Goal: Task Accomplishment & Management: Manage account settings

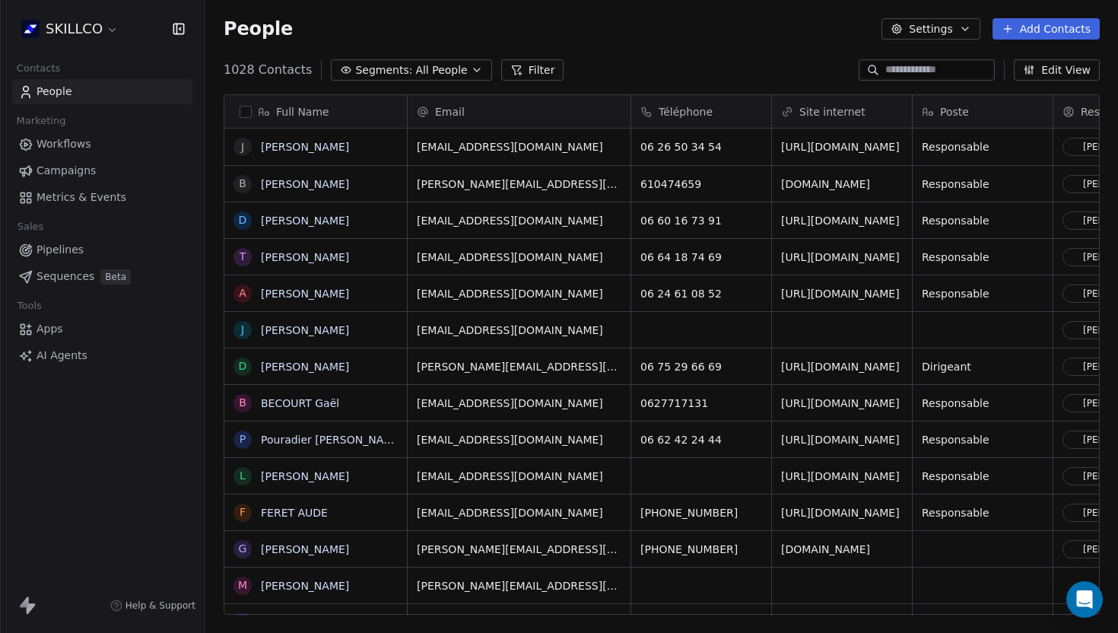
scroll to position [557, 913]
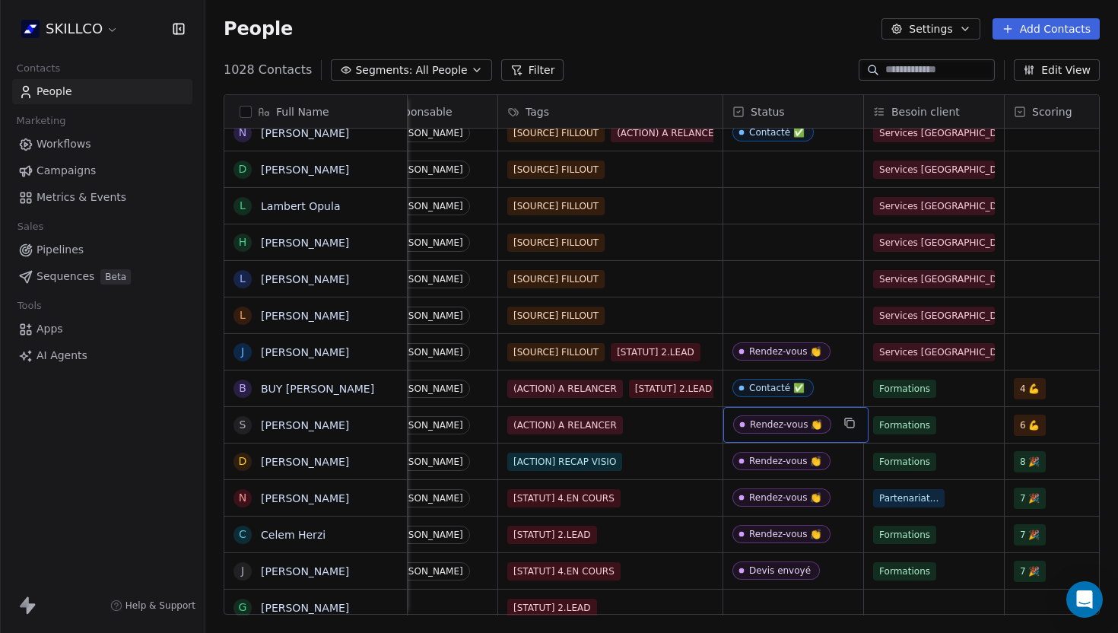
click at [813, 428] on div "Rendez-vous 👏" at bounding box center [786, 424] width 72 height 11
click at [812, 427] on div "Rendez-vous 👏" at bounding box center [786, 424] width 72 height 11
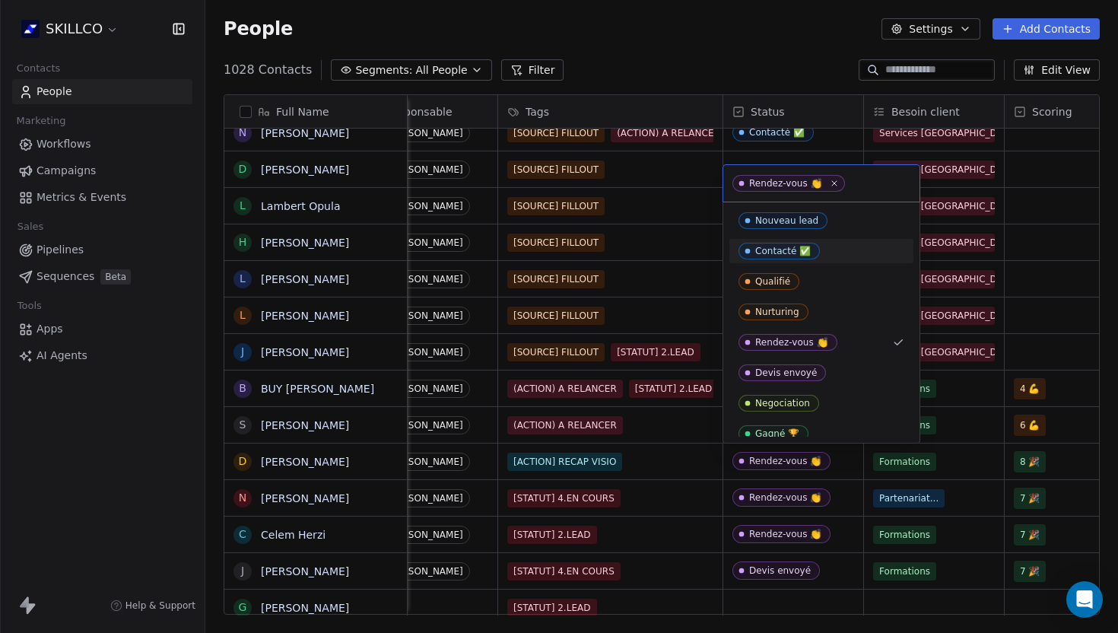
click at [780, 251] on div "Contacté ✅" at bounding box center [783, 251] width 56 height 11
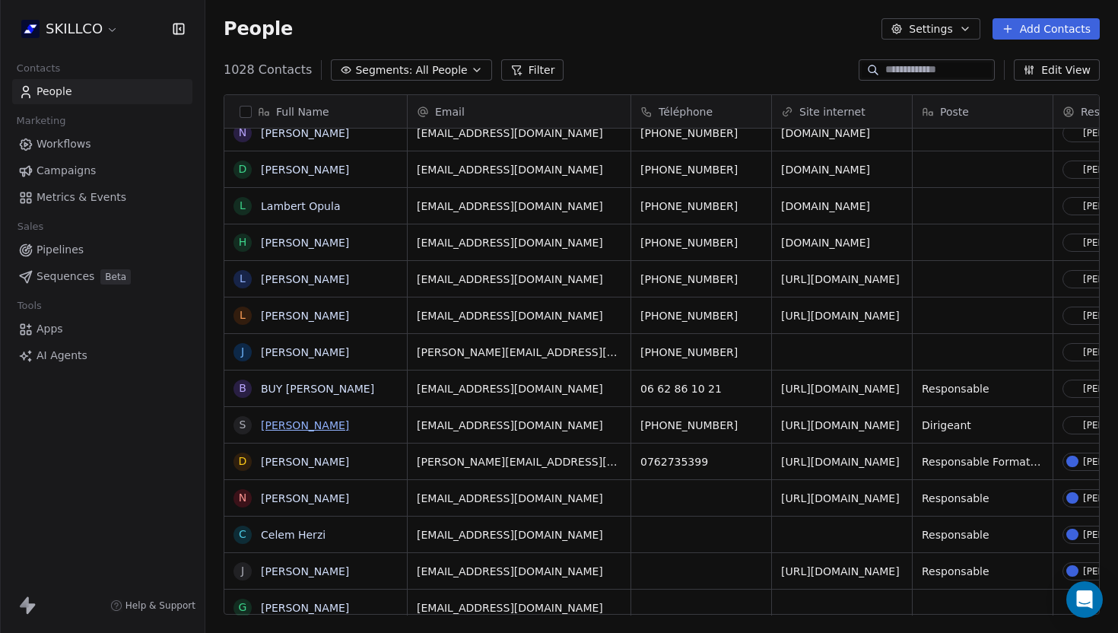
click at [323, 419] on link "SAMI HAMMOUD" at bounding box center [305, 425] width 88 height 12
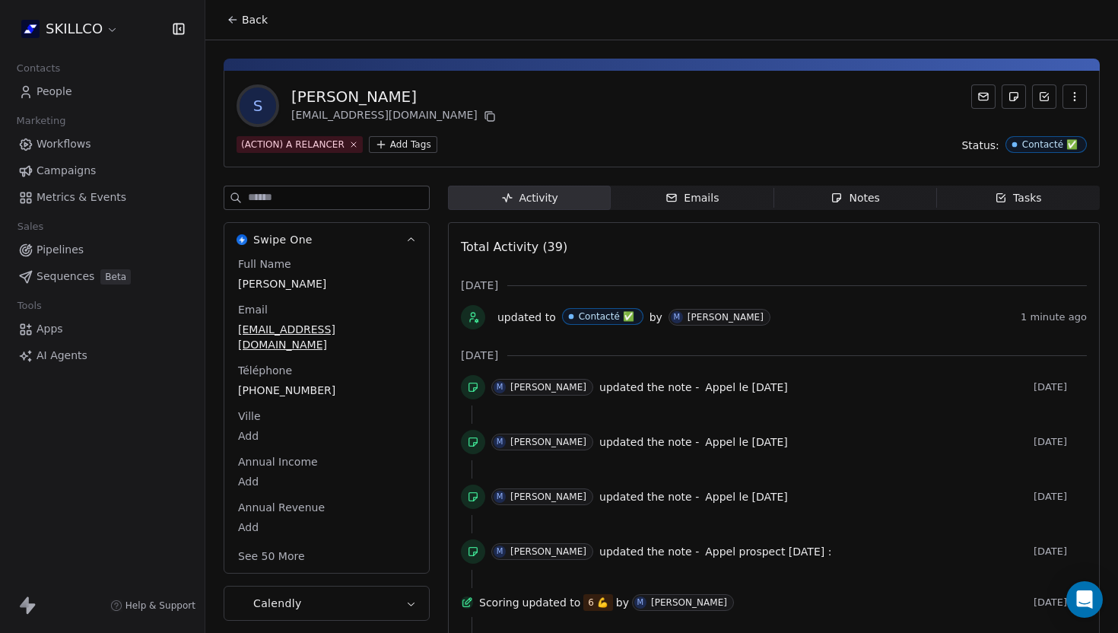
click at [852, 197] on div "Notes" at bounding box center [855, 198] width 49 height 16
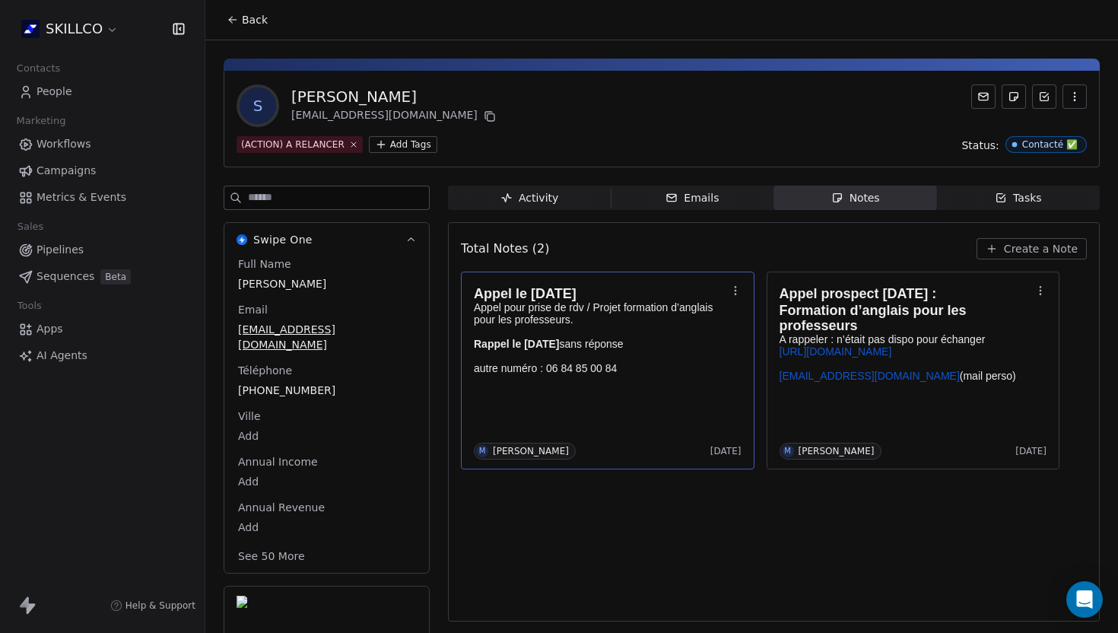
click at [557, 403] on div "Appel le 10/09/25 Appel pour prise de rdv / Projet formation d’anglais pour les…" at bounding box center [608, 370] width 268 height 178
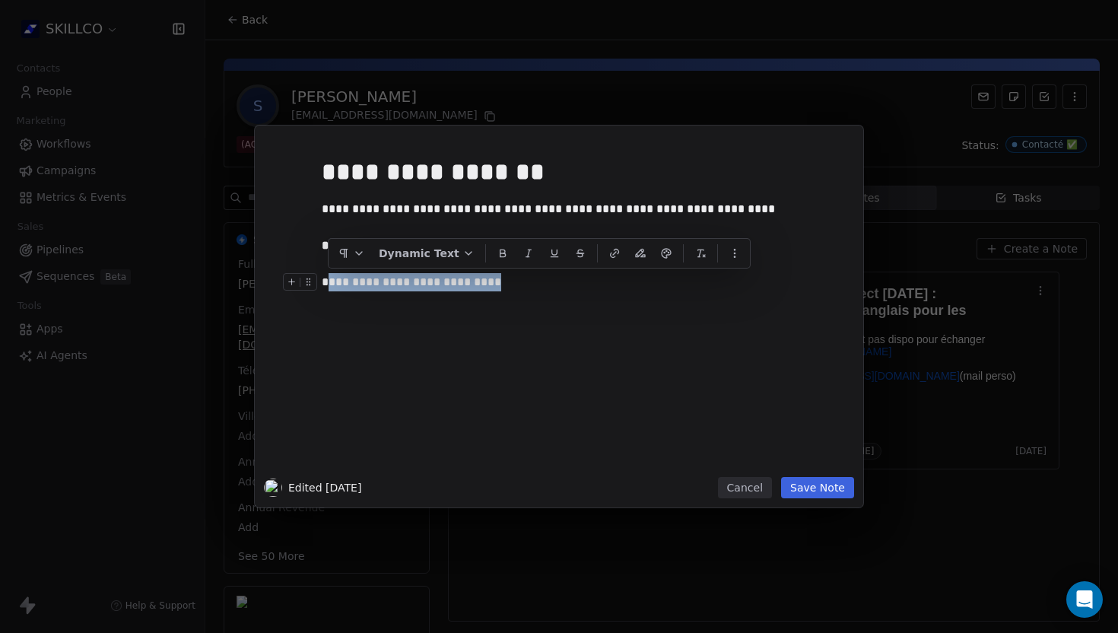
drag, startPoint x: 494, startPoint y: 288, endPoint x: 332, endPoint y: 287, distance: 162.0
click at [329, 287] on div "**********" at bounding box center [582, 282] width 520 height 18
click at [544, 305] on div "**********" at bounding box center [582, 310] width 520 height 324
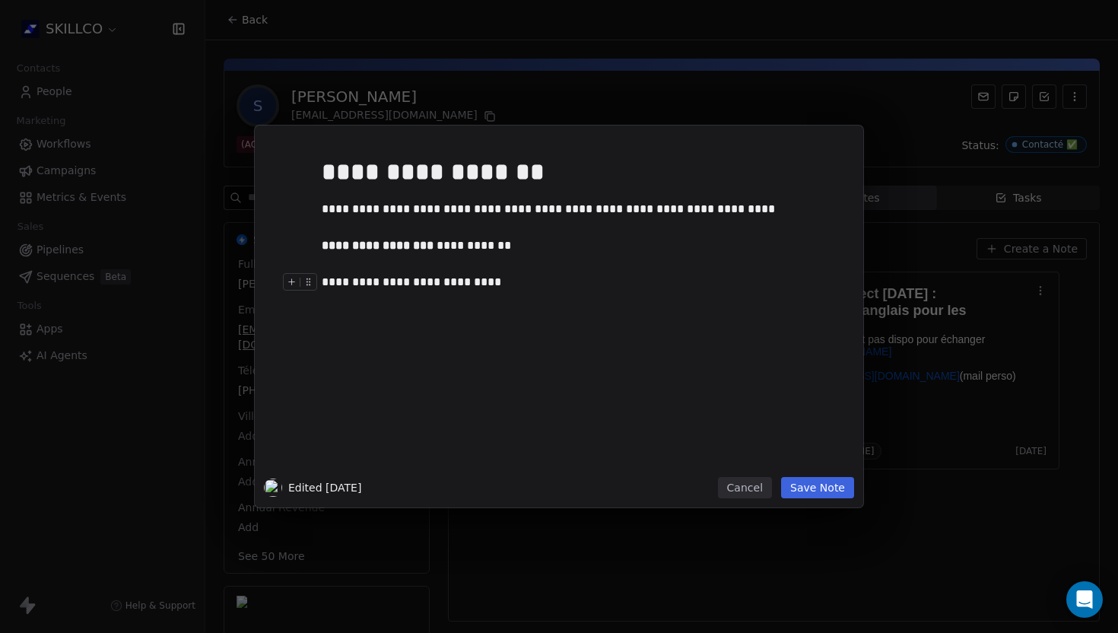
drag, startPoint x: 513, startPoint y: 297, endPoint x: 332, endPoint y: 299, distance: 180.3
click at [332, 299] on div "**********" at bounding box center [582, 310] width 520 height 324
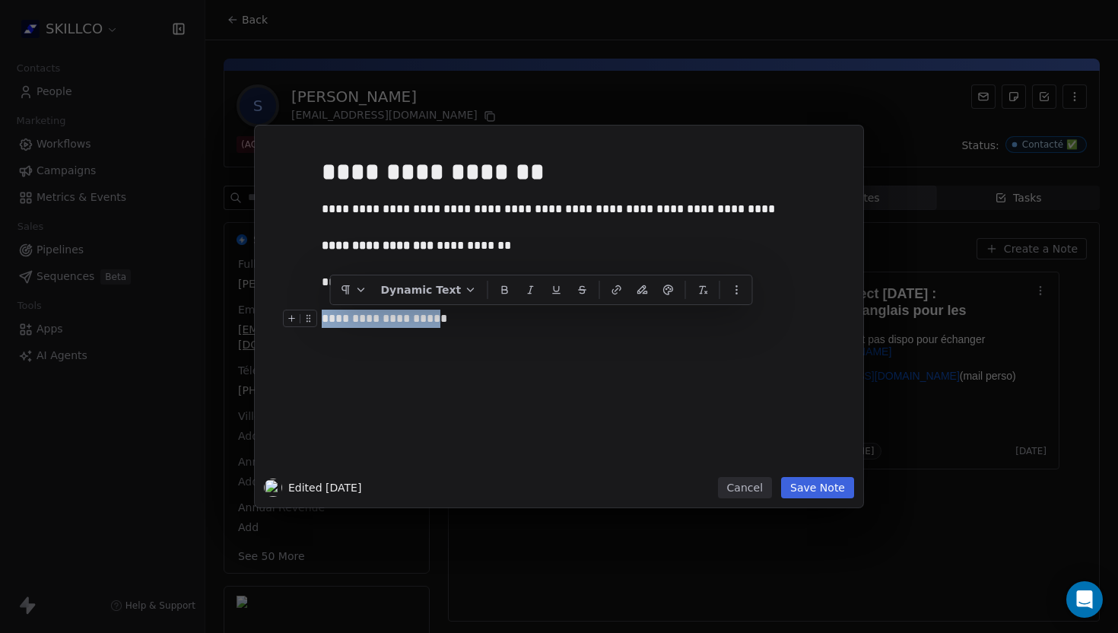
drag, startPoint x: 426, startPoint y: 322, endPoint x: 321, endPoint y: 311, distance: 105.5
click at [323, 312] on div "**********" at bounding box center [582, 319] width 520 height 18
click at [448, 326] on div "**********" at bounding box center [582, 319] width 520 height 18
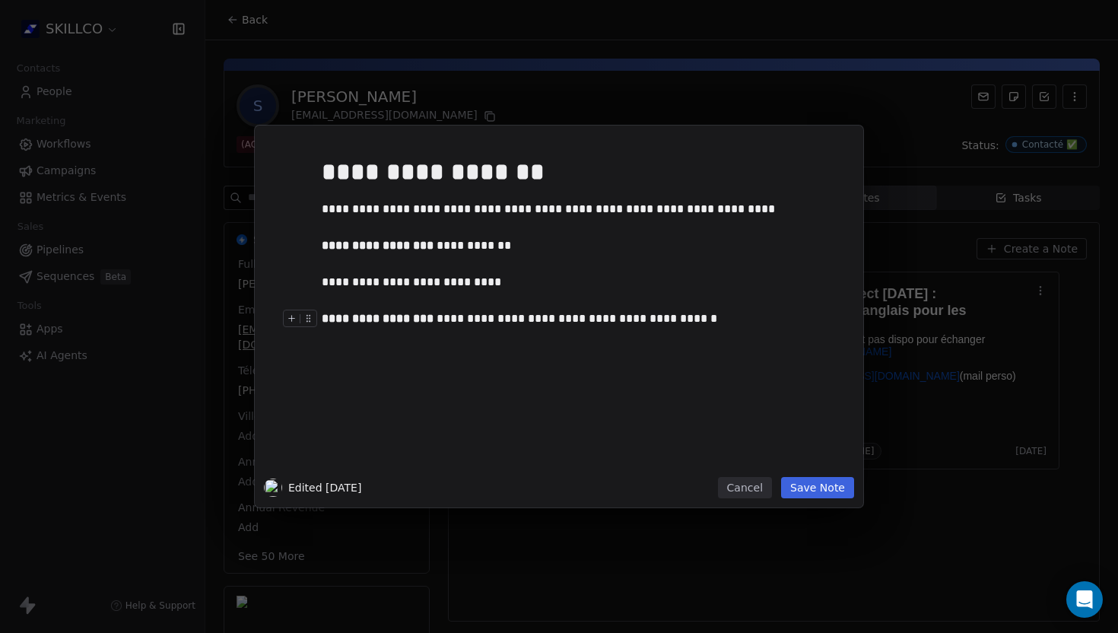
click at [580, 323] on div "**********" at bounding box center [582, 319] width 520 height 18
click at [700, 313] on div "**********" at bounding box center [582, 319] width 520 height 18
click at [827, 488] on button "Save Note" at bounding box center [817, 487] width 73 height 21
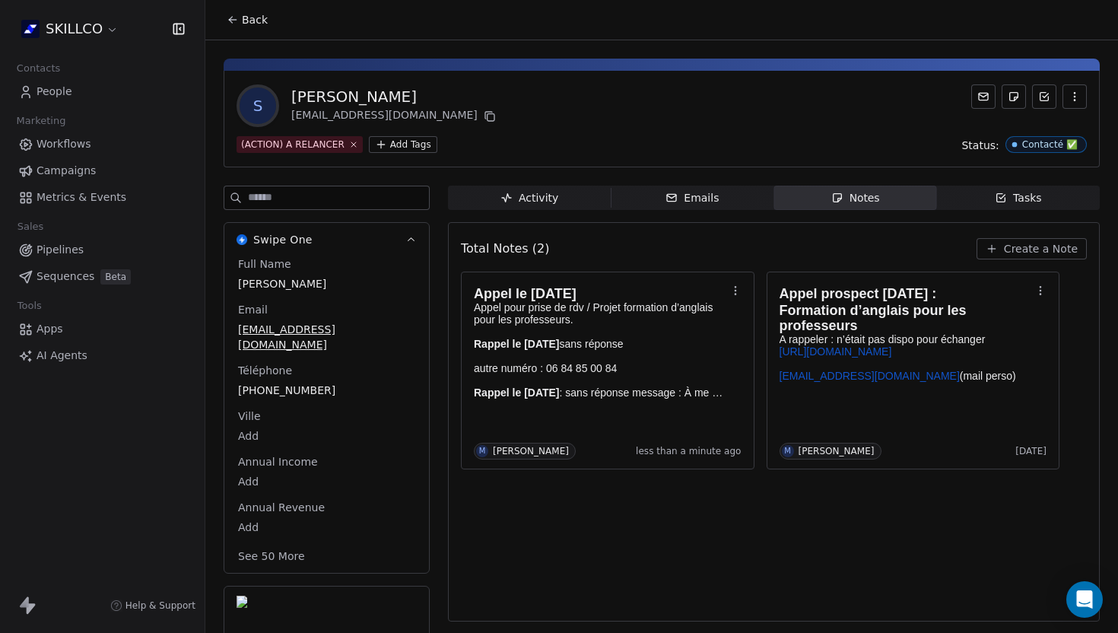
click at [235, 18] on icon at bounding box center [233, 20] width 12 height 12
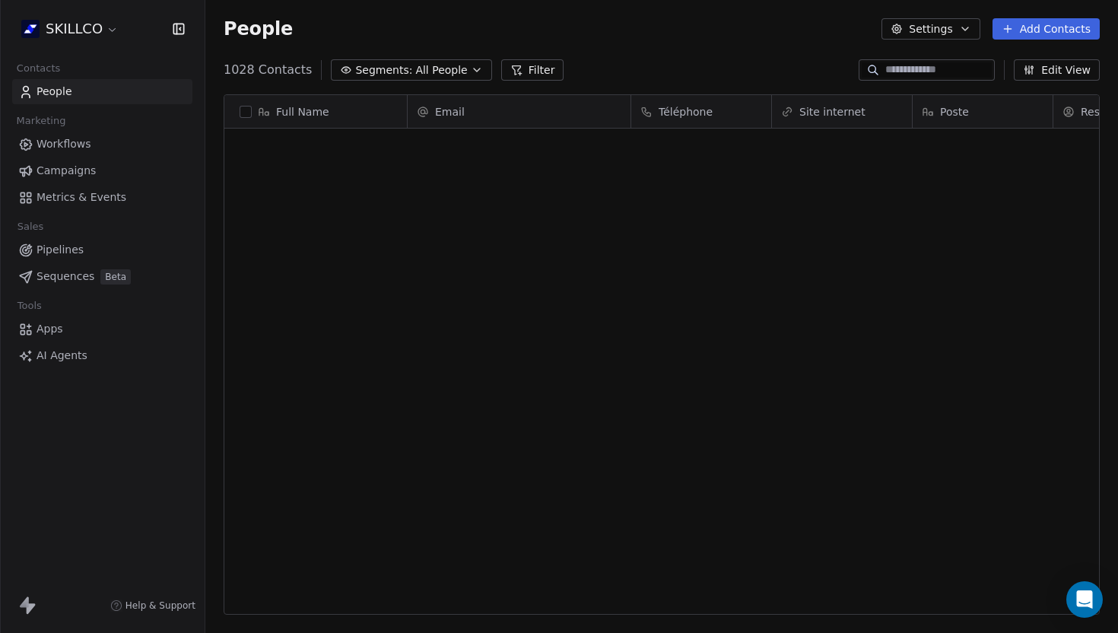
scroll to position [557, 913]
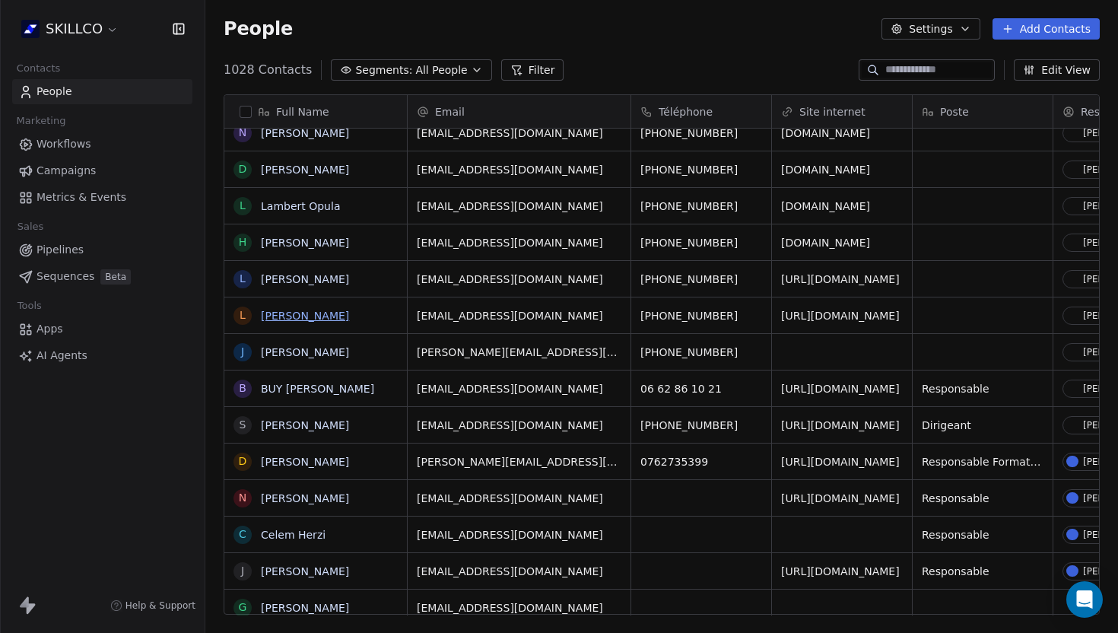
click at [273, 316] on link "Luc Nkoa" at bounding box center [305, 316] width 88 height 12
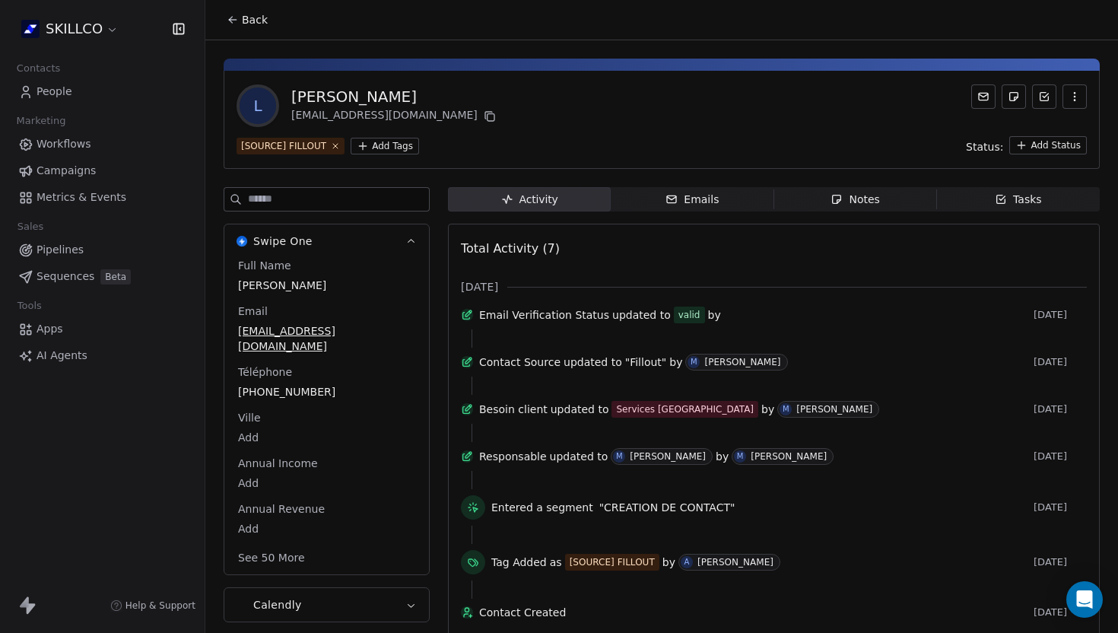
click at [838, 196] on icon "button" at bounding box center [837, 199] width 12 height 12
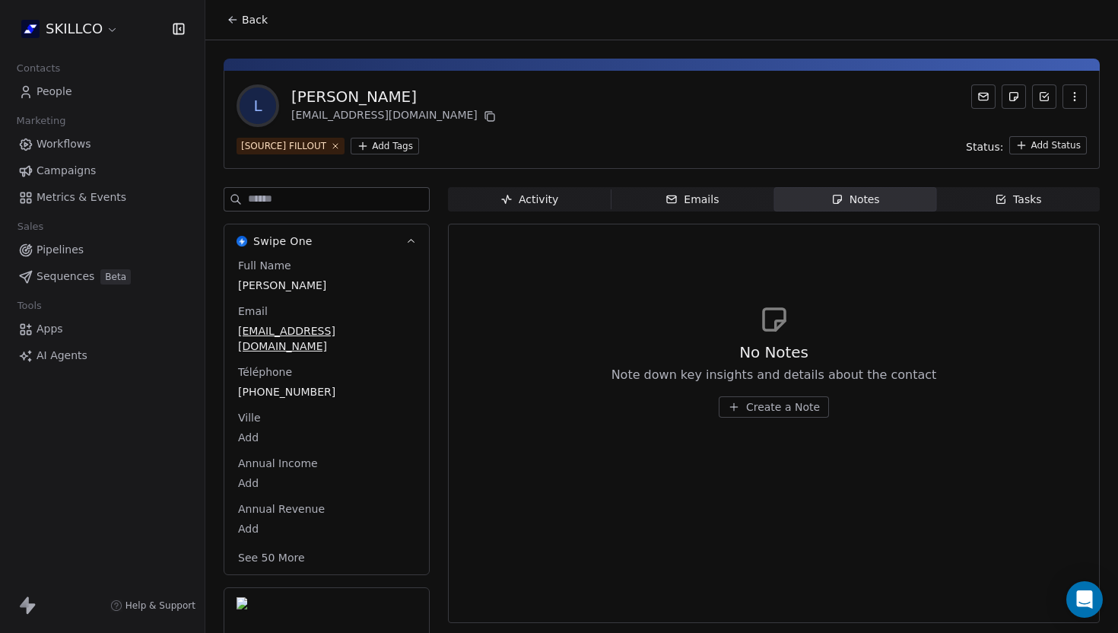
click at [237, 24] on icon at bounding box center [233, 20] width 12 height 12
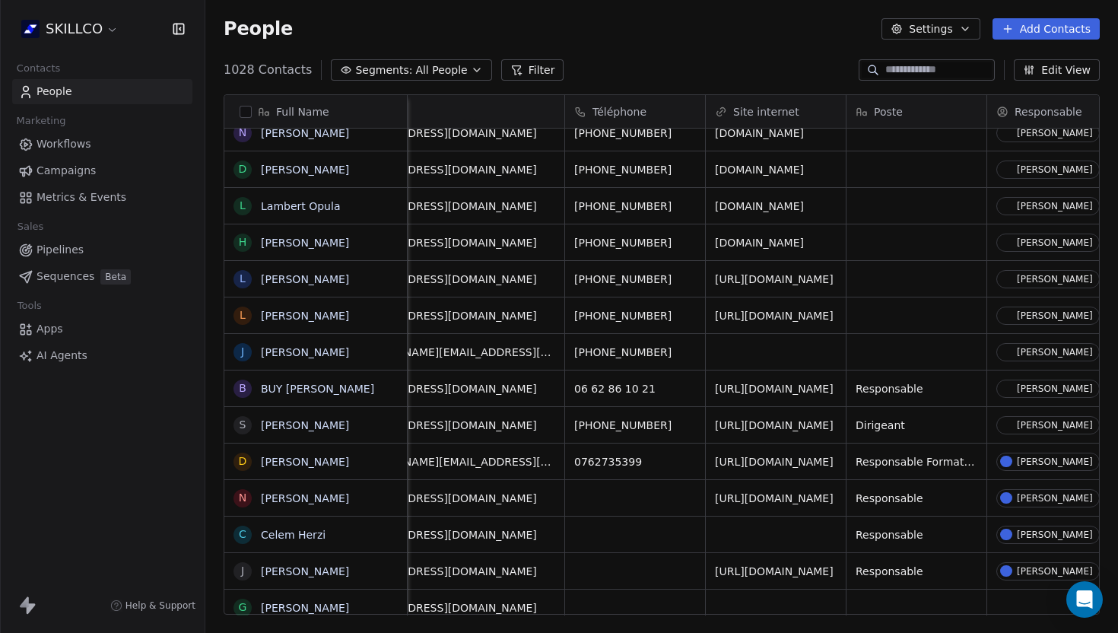
scroll to position [0, 59]
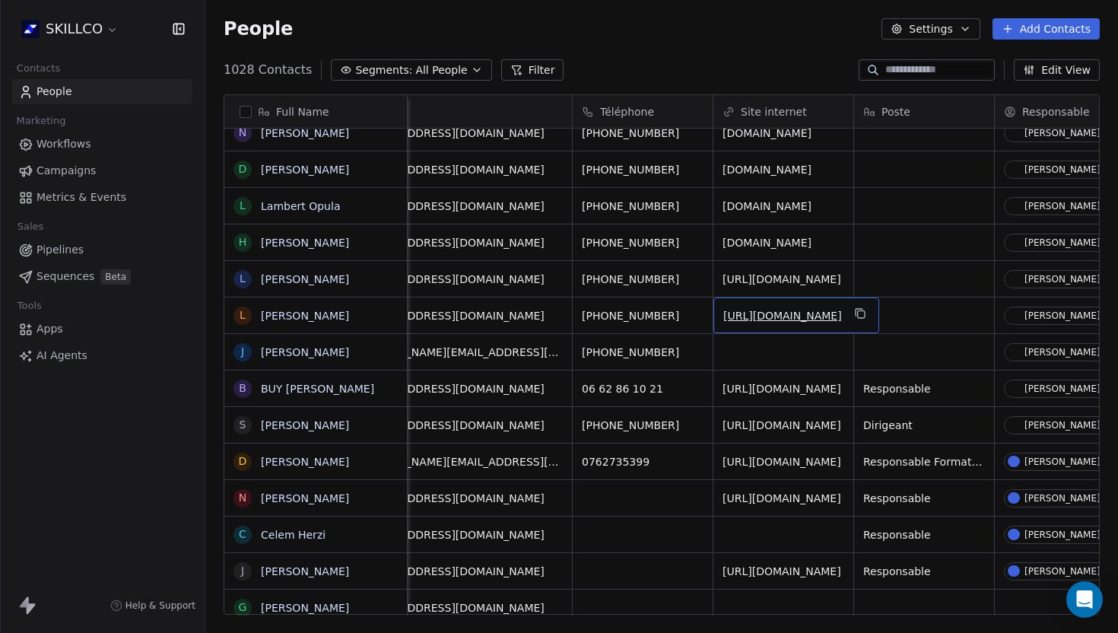
click at [768, 312] on link "https://vxibwqnt.mychariow.com" at bounding box center [782, 316] width 119 height 12
click at [296, 284] on link "Louis Marie Gael Tsoungui II Tsoungui" at bounding box center [305, 279] width 88 height 12
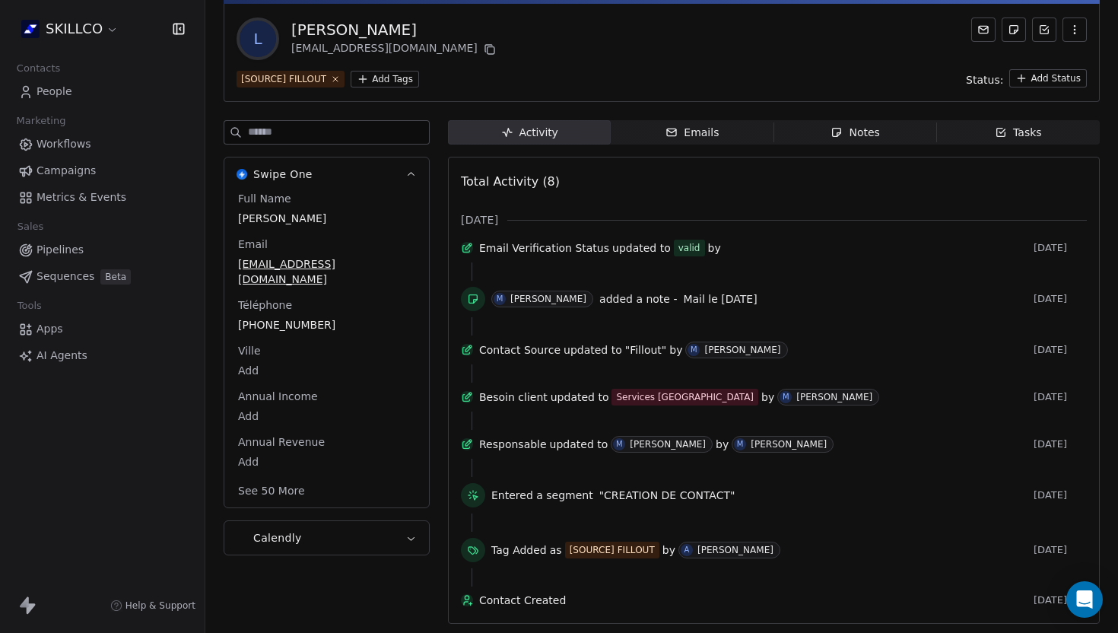
scroll to position [87, 0]
click at [879, 120] on span "Notes Notes" at bounding box center [855, 132] width 163 height 24
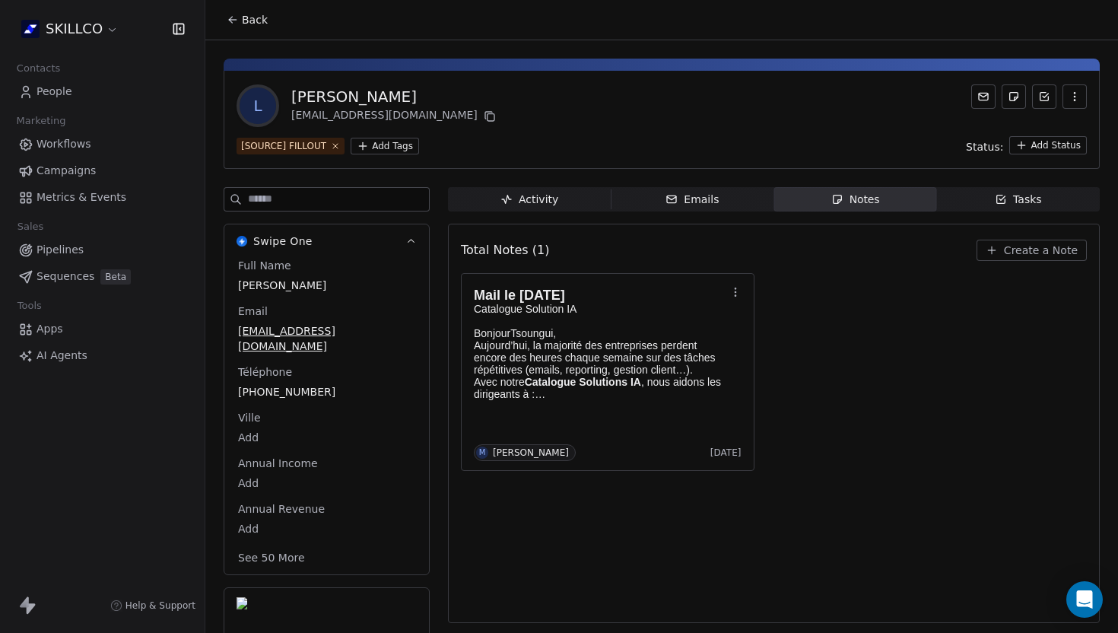
click at [227, 17] on icon at bounding box center [233, 20] width 12 height 12
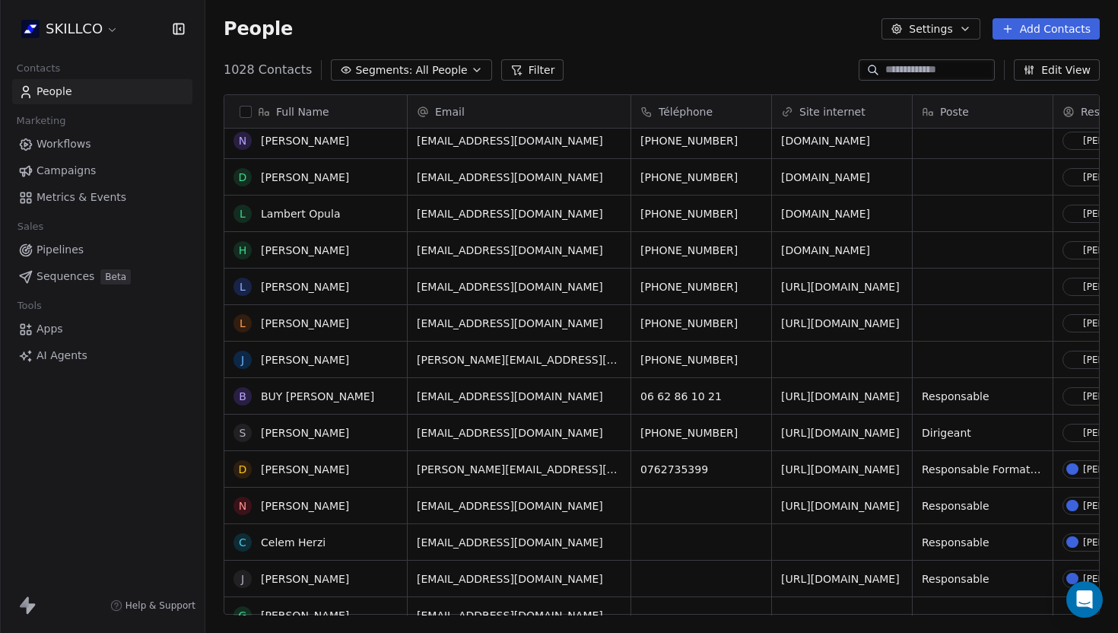
scroll to position [2049, 0]
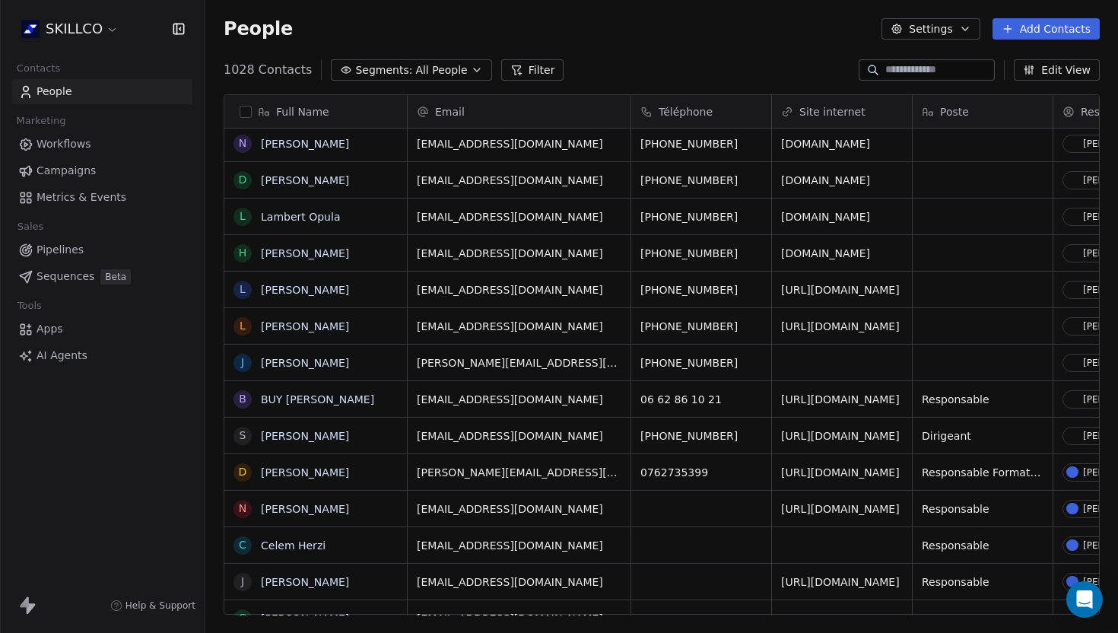
click at [814, 290] on span "http://tsoungui.net" at bounding box center [840, 289] width 119 height 15
click at [832, 289] on span "http://tsoungui.net" at bounding box center [840, 289] width 119 height 15
click at [806, 293] on span "http://tsoungui.net" at bounding box center [840, 289] width 119 height 15
click at [812, 288] on span "http://tsoungui.net" at bounding box center [840, 289] width 119 height 15
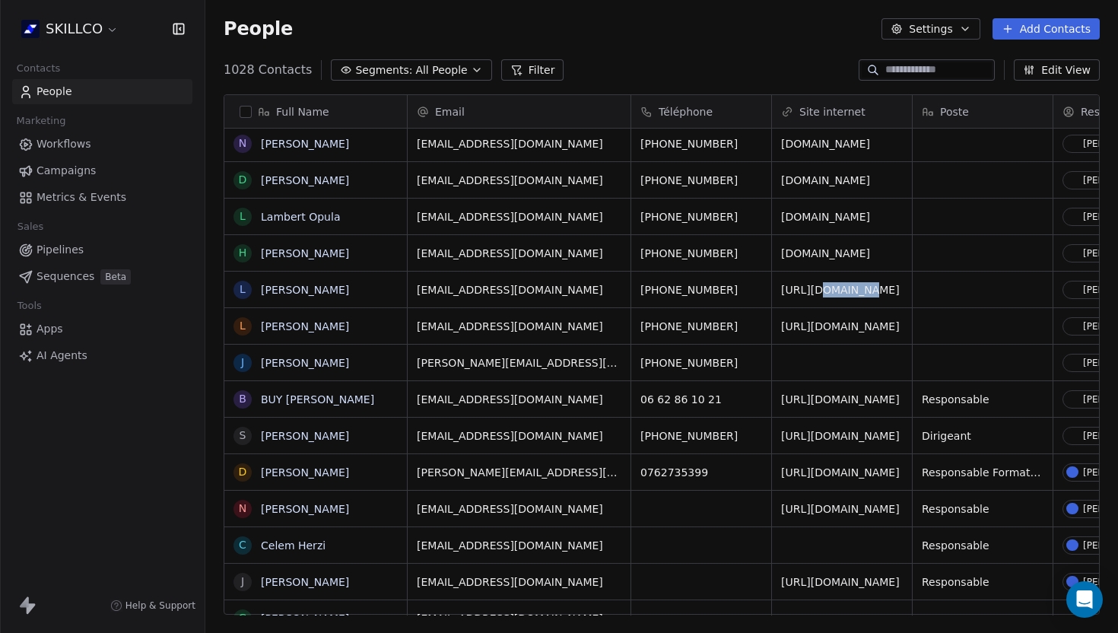
click at [812, 288] on span "http://tsoungui.net" at bounding box center [840, 289] width 119 height 15
click at [858, 301] on div "http://tsoungui.net" at bounding box center [842, 290] width 140 height 36
click at [938, 286] on div "grid" at bounding box center [983, 290] width 140 height 36
click at [845, 292] on span "http://tsoungui.net" at bounding box center [840, 289] width 119 height 15
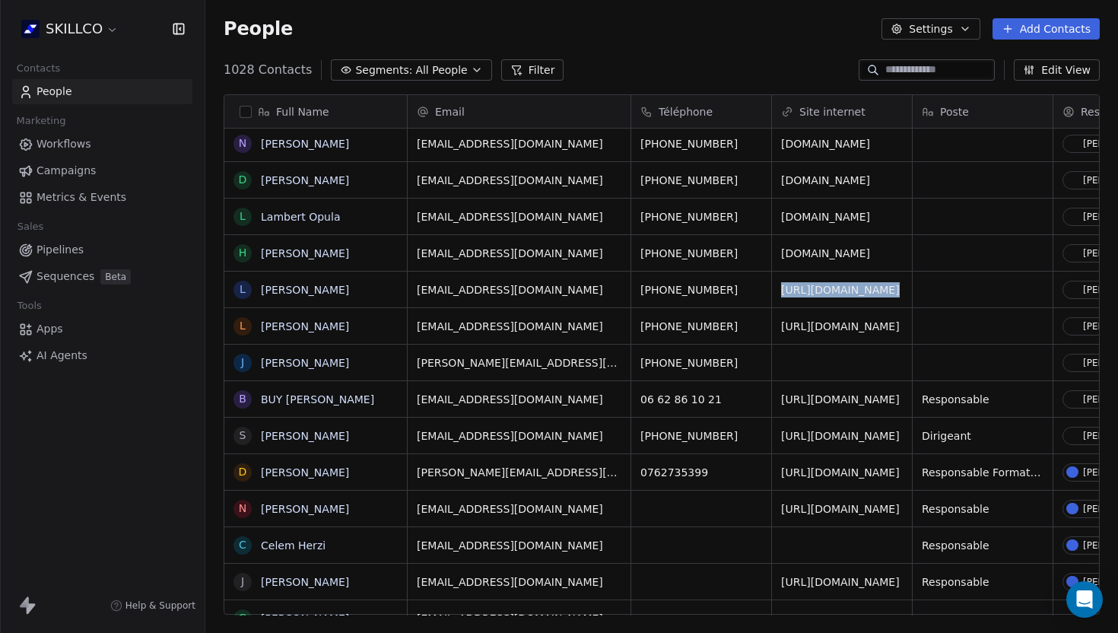
click at [845, 292] on span "http://tsoungui.net" at bounding box center [840, 289] width 119 height 15
click at [910, 288] on button "grid" at bounding box center [919, 287] width 18 height 18
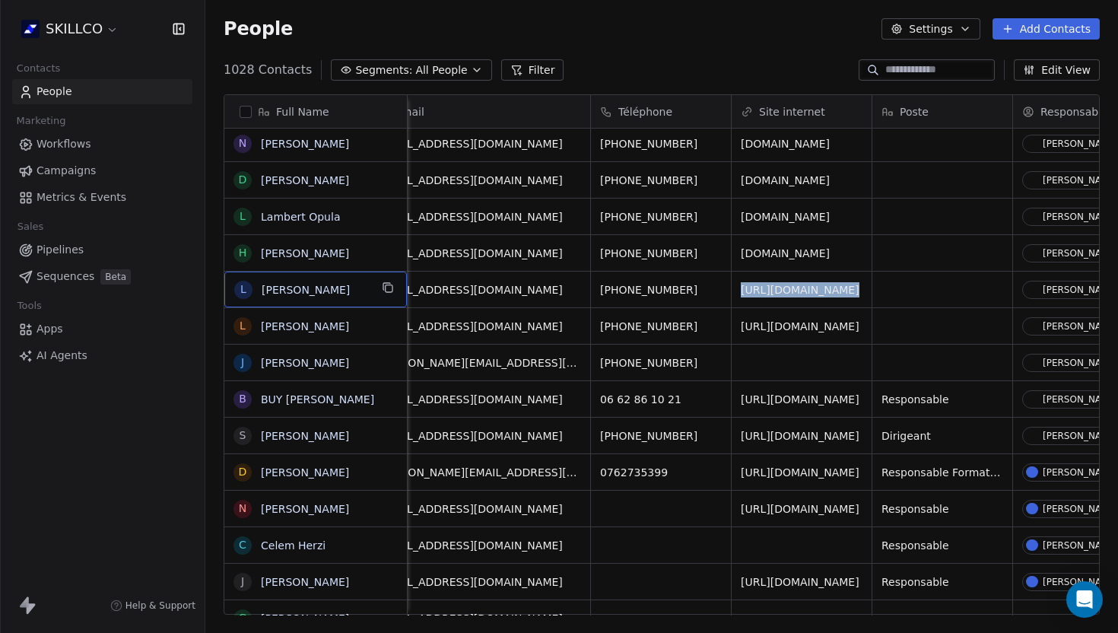
scroll to position [0, 155]
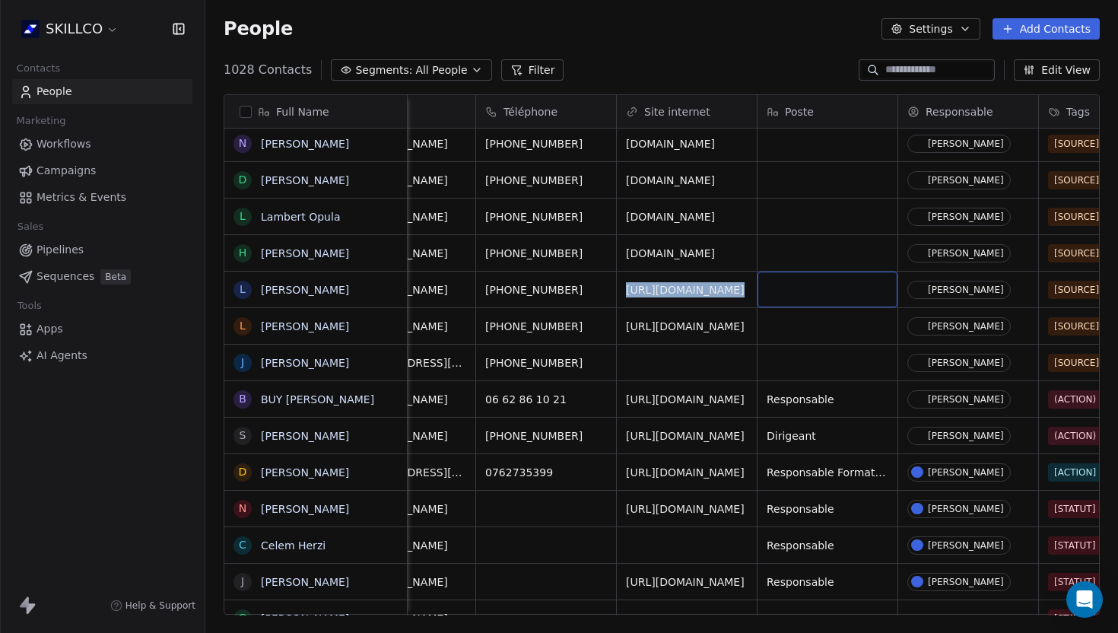
click at [787, 292] on div "grid" at bounding box center [828, 290] width 140 height 36
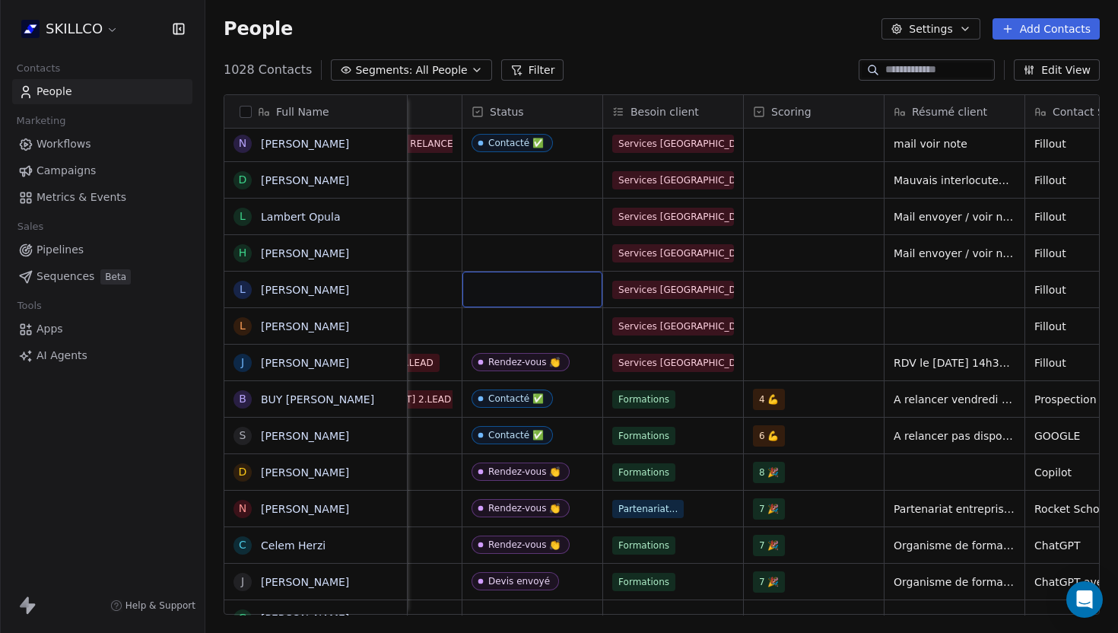
scroll to position [0, 1073]
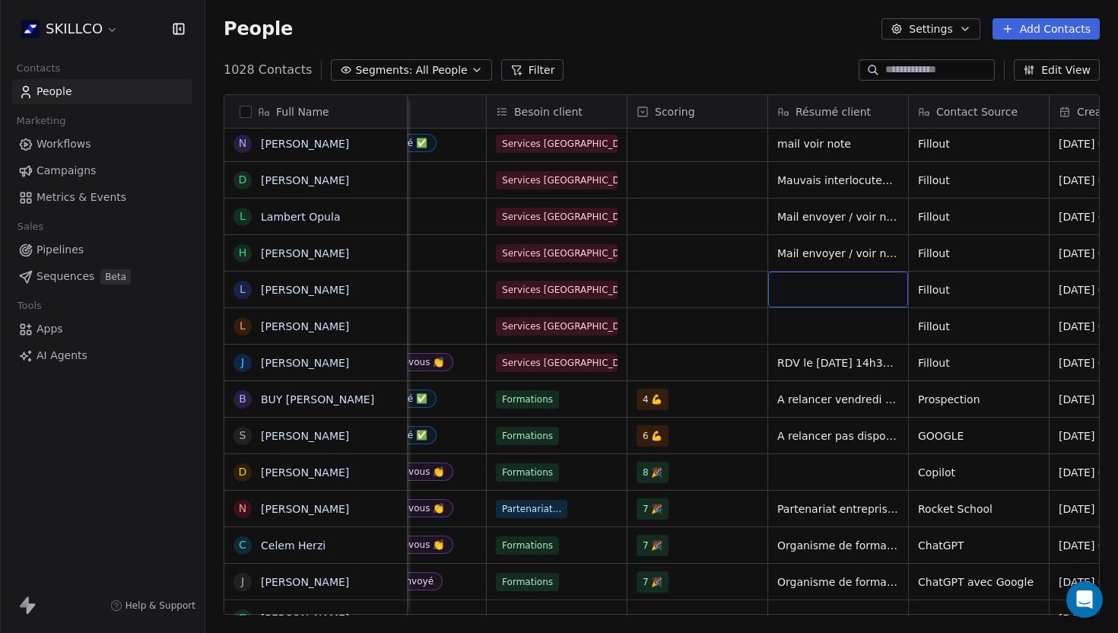
click at [835, 297] on div "grid" at bounding box center [838, 290] width 140 height 36
type textarea "**********"
click at [848, 285] on span "Numéro invaline / pas de site internet" at bounding box center [868, 293] width 181 height 30
click at [846, 284] on textarea "**********" at bounding box center [882, 295] width 227 height 47
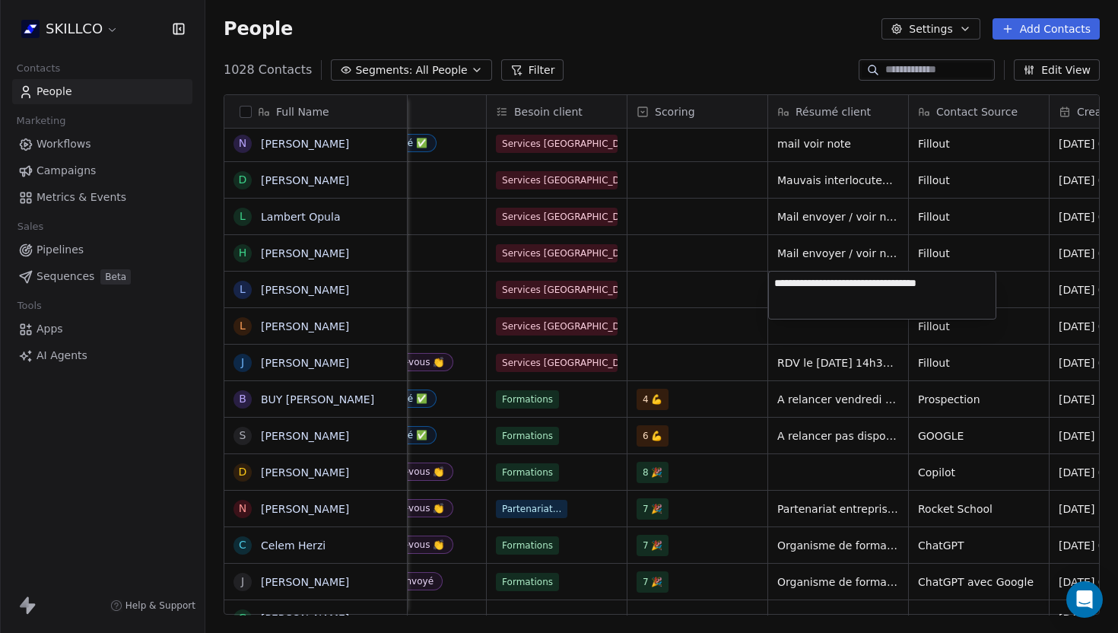
type textarea "**********"
click at [825, 315] on textarea "**********" at bounding box center [882, 295] width 227 height 47
click at [790, 335] on html "SKILLCO Contacts People Marketing Workflows Campaigns Metrics & Events Sales Pi…" at bounding box center [559, 316] width 1118 height 633
click at [790, 330] on div "grid" at bounding box center [838, 326] width 140 height 36
type textarea "**********"
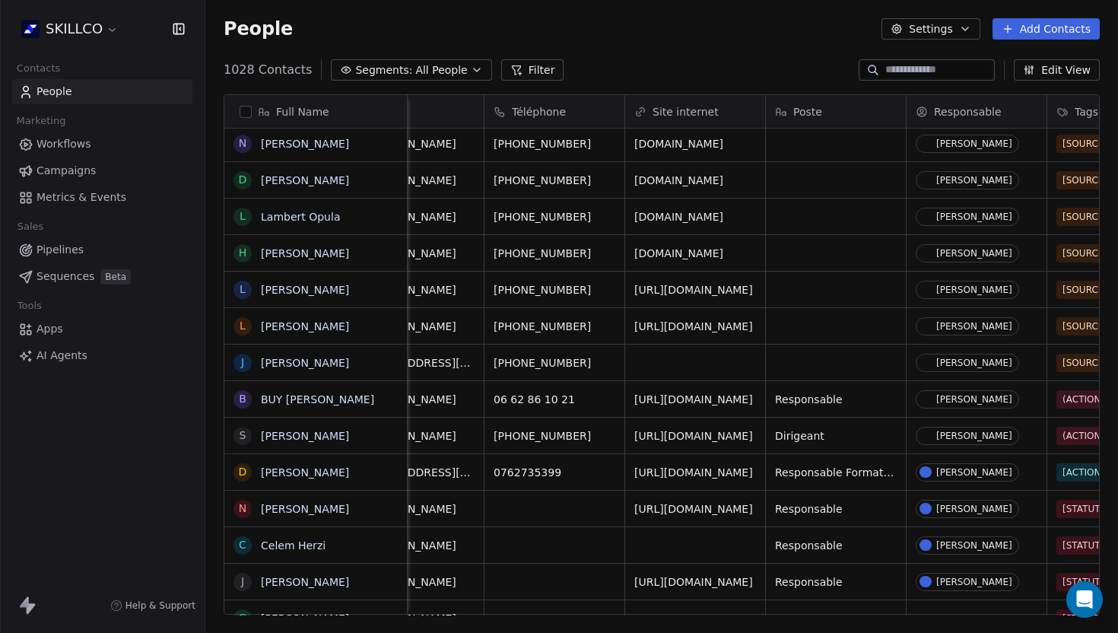
scroll to position [0, 0]
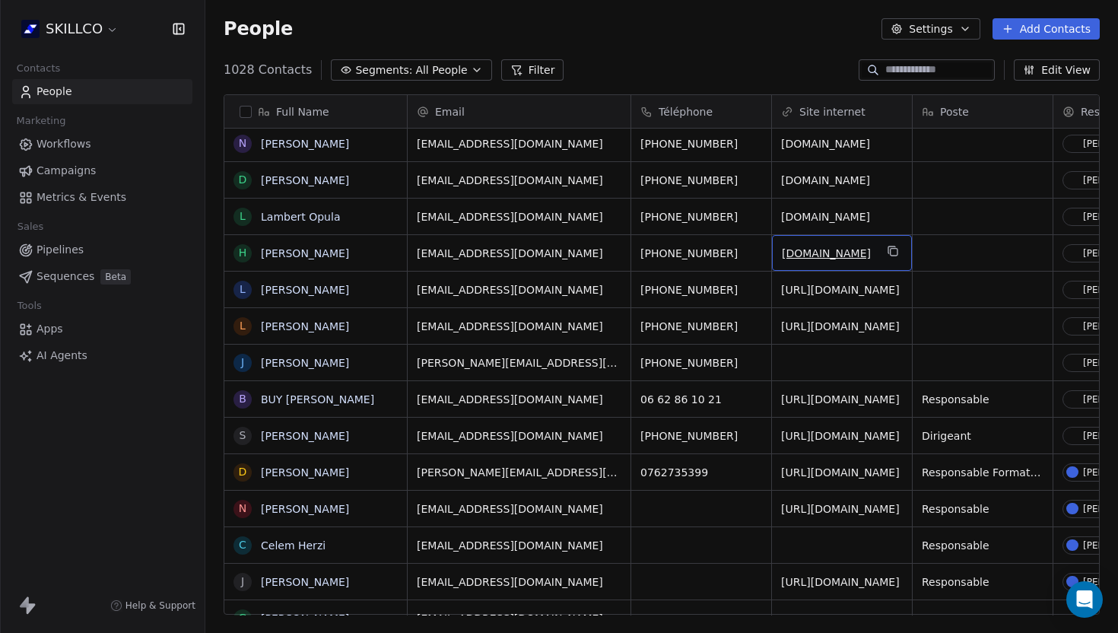
click at [810, 256] on link "www.google.com" at bounding box center [826, 253] width 89 height 12
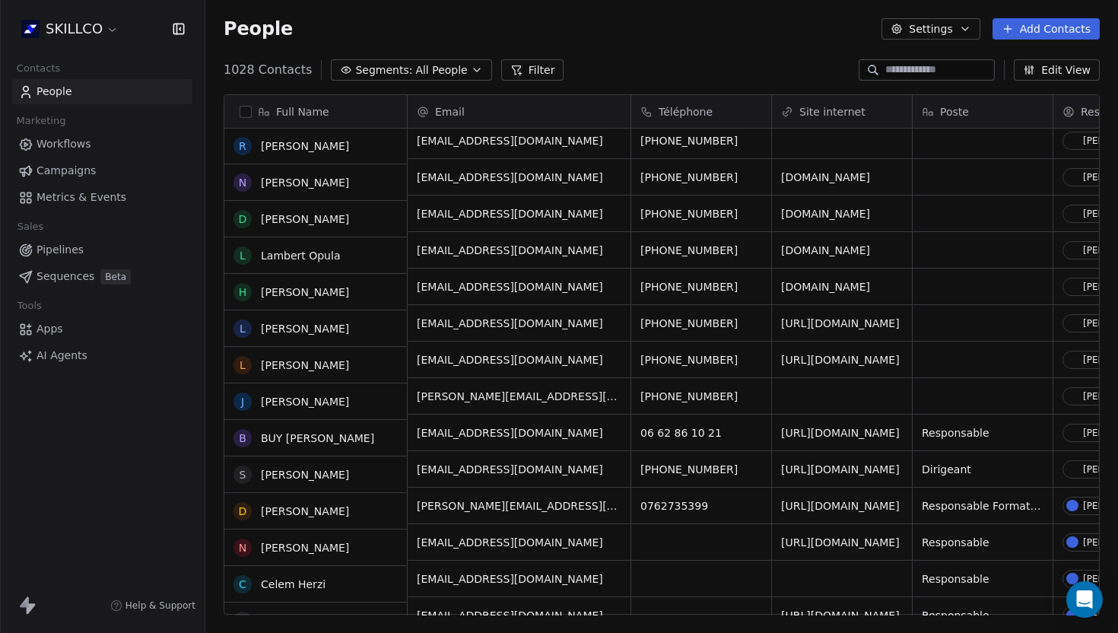
scroll to position [2010, 0]
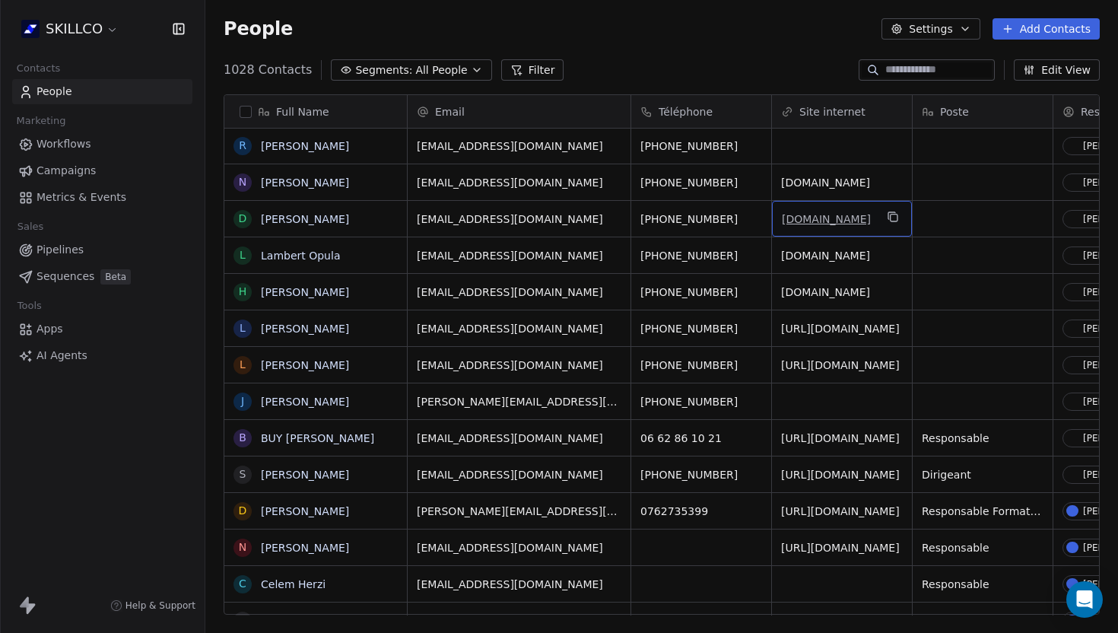
click at [834, 223] on link "www.hotmail.com" at bounding box center [826, 219] width 89 height 12
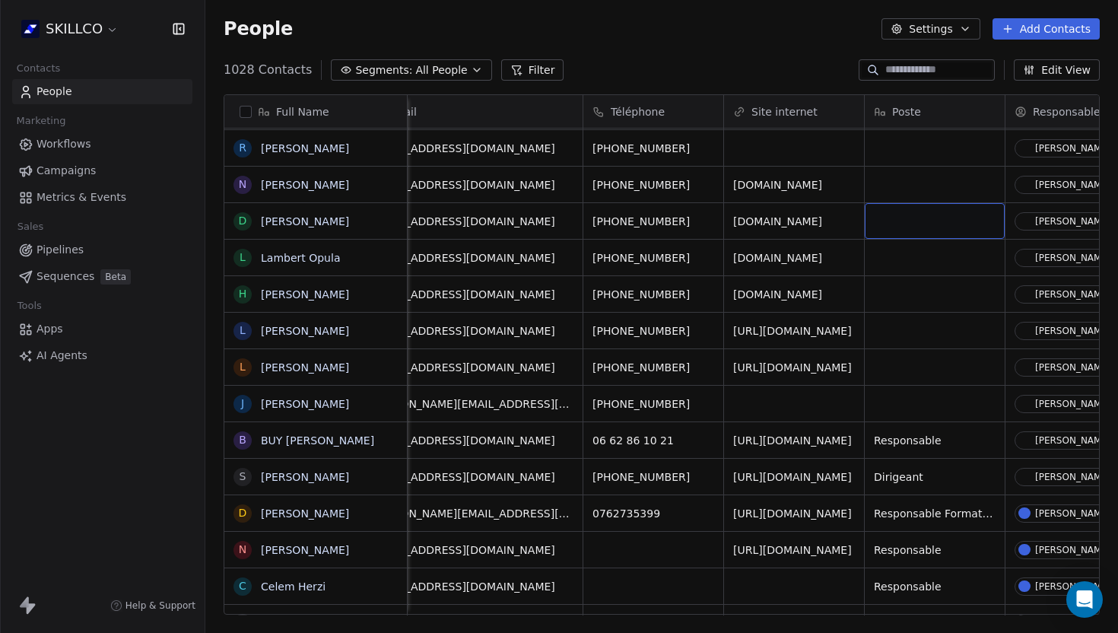
scroll to position [0, 39]
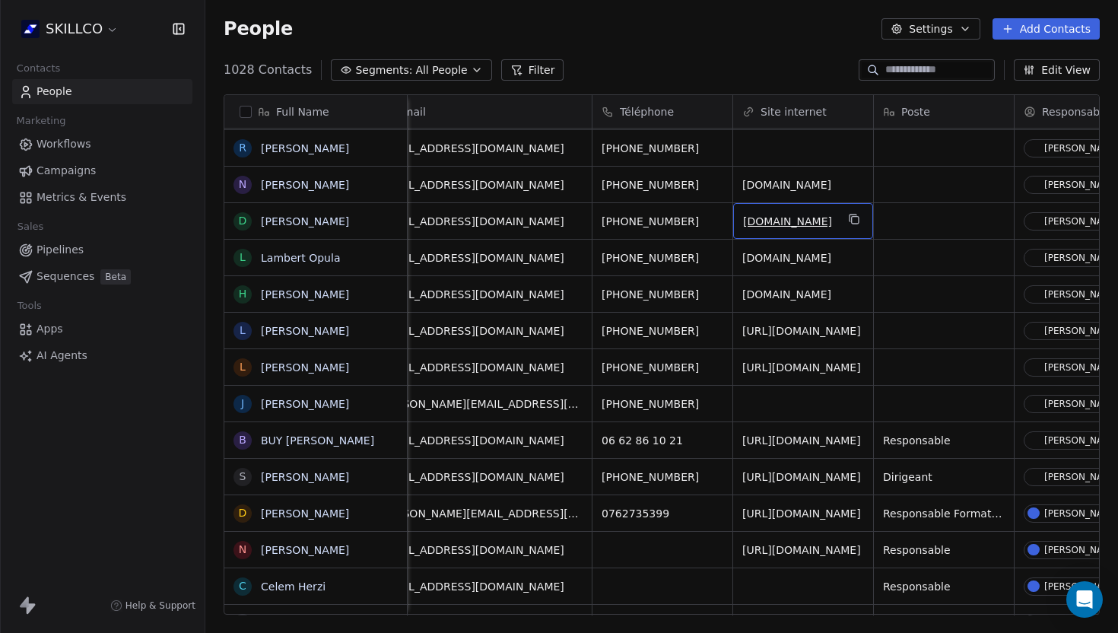
click at [787, 221] on link "www.hotmail.com" at bounding box center [787, 221] width 89 height 12
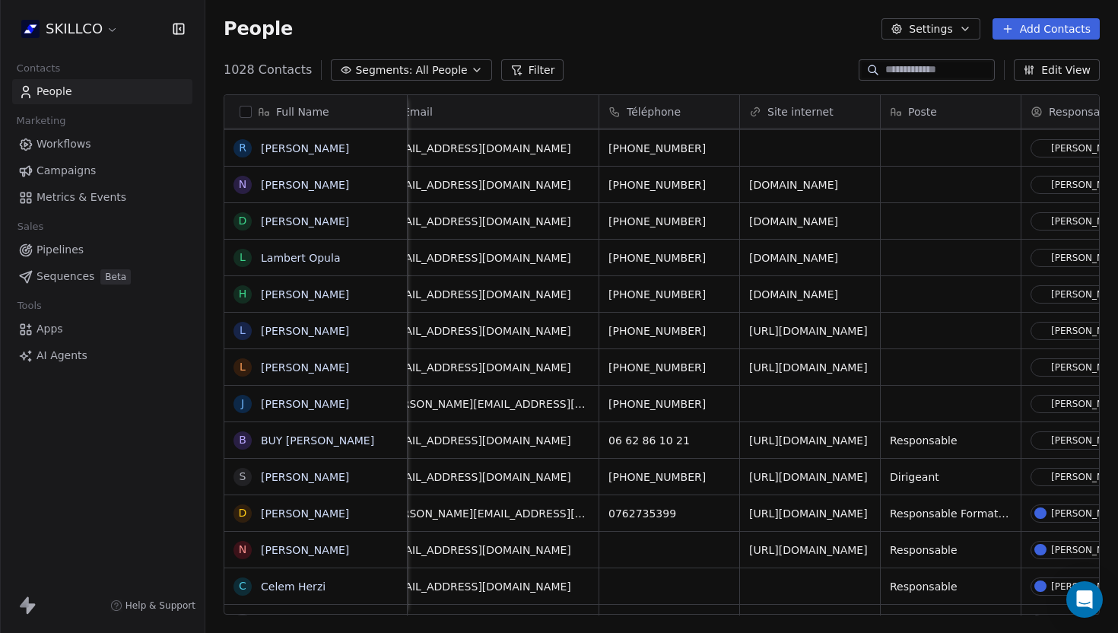
scroll to position [0, 0]
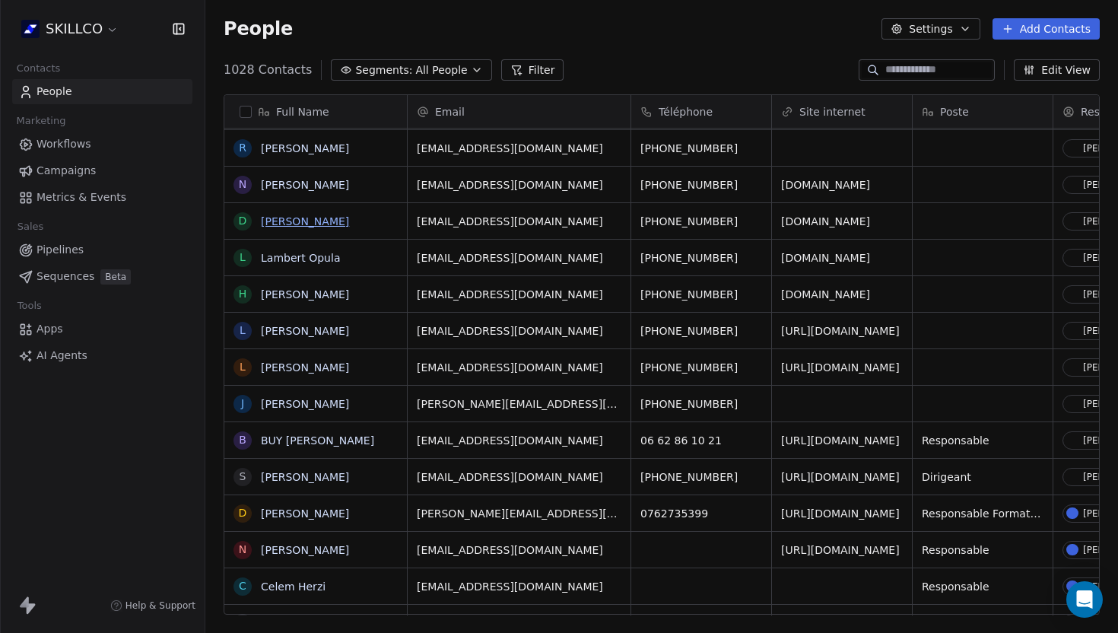
click at [304, 227] on link "DAVID DUMAREAU" at bounding box center [305, 221] width 88 height 12
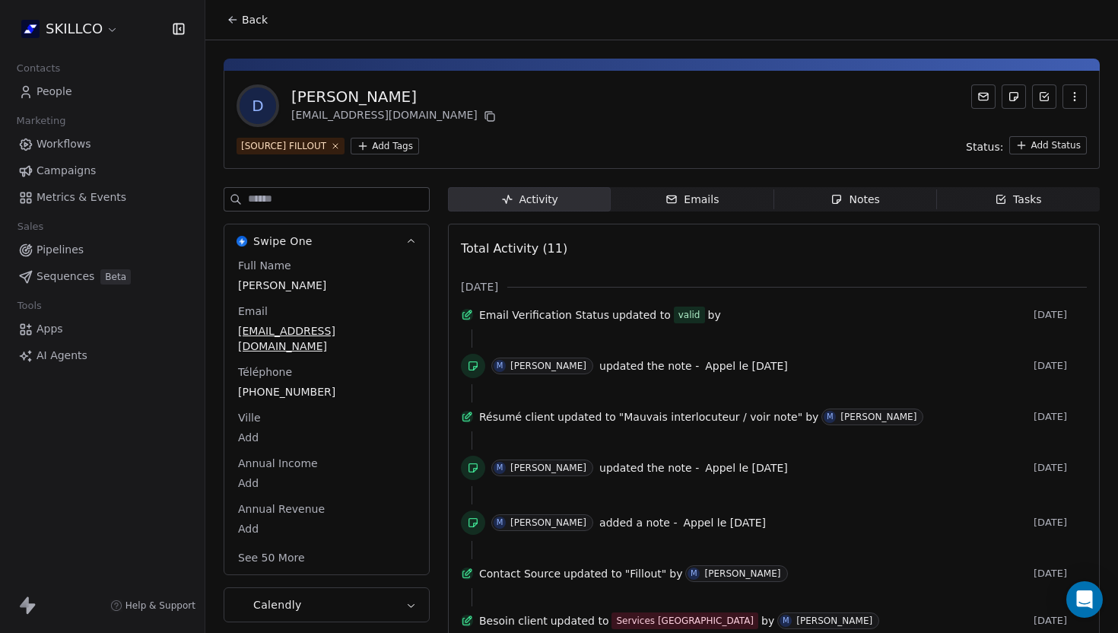
click at [850, 199] on div "Notes" at bounding box center [855, 200] width 49 height 16
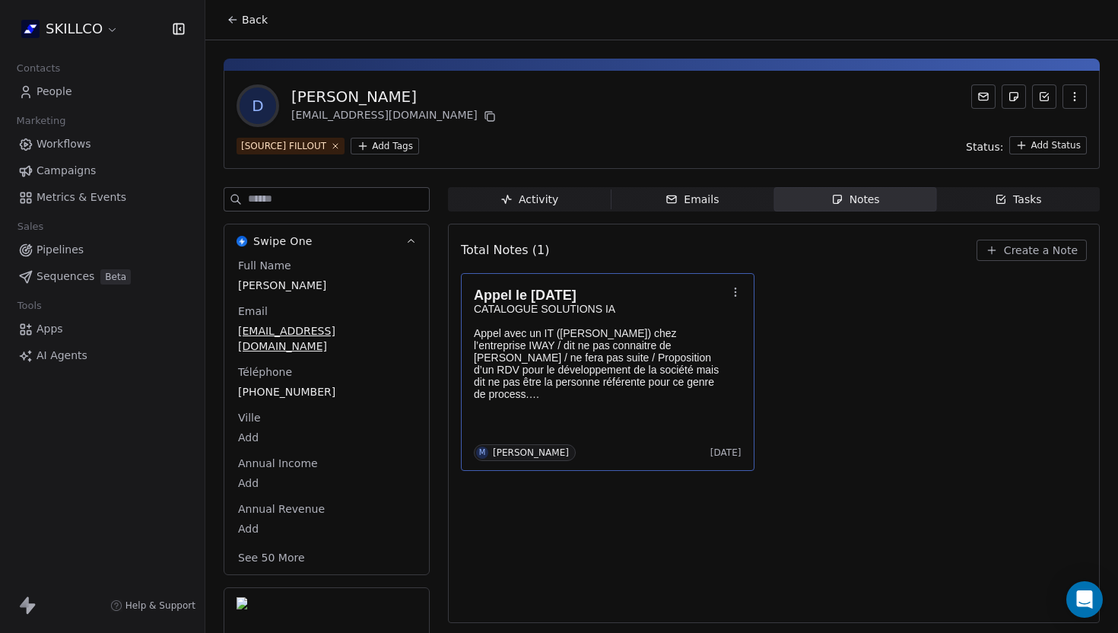
click at [563, 400] on p at bounding box center [600, 406] width 253 height 12
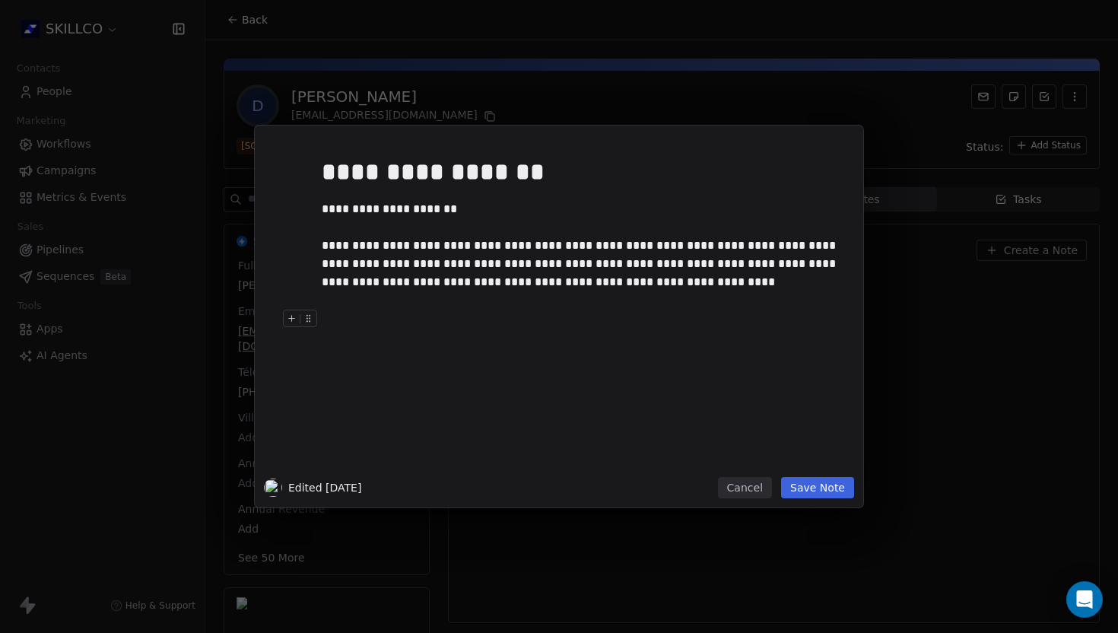
click at [812, 492] on button "Save Note" at bounding box center [817, 487] width 73 height 21
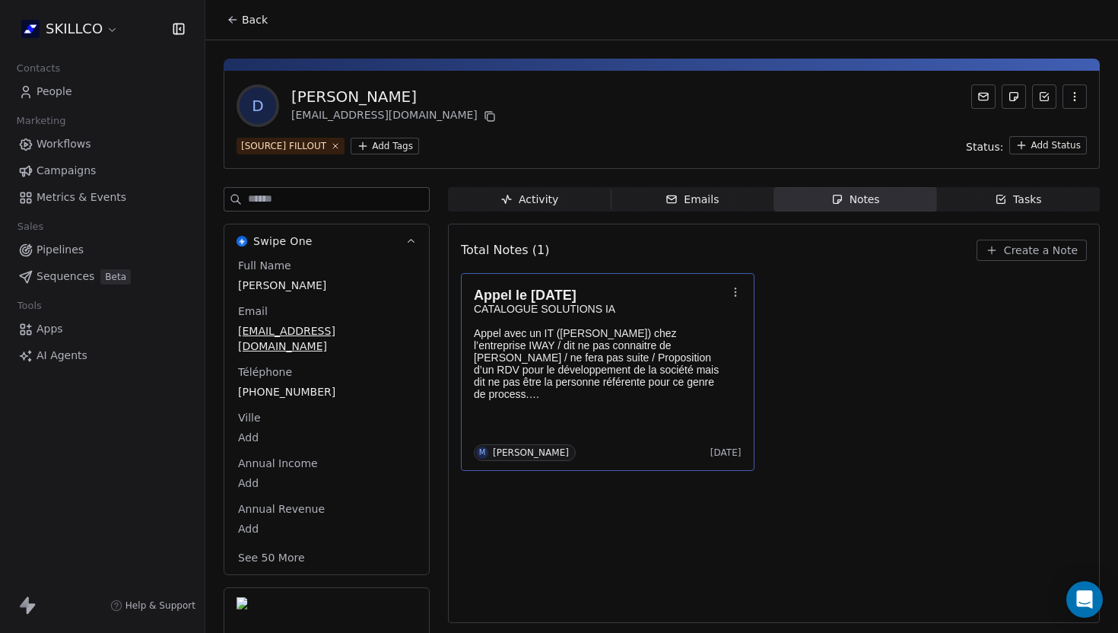
click at [1073, 95] on icon "button" at bounding box center [1075, 97] width 12 height 12
click at [1028, 128] on div "Delete" at bounding box center [1054, 130] width 102 height 24
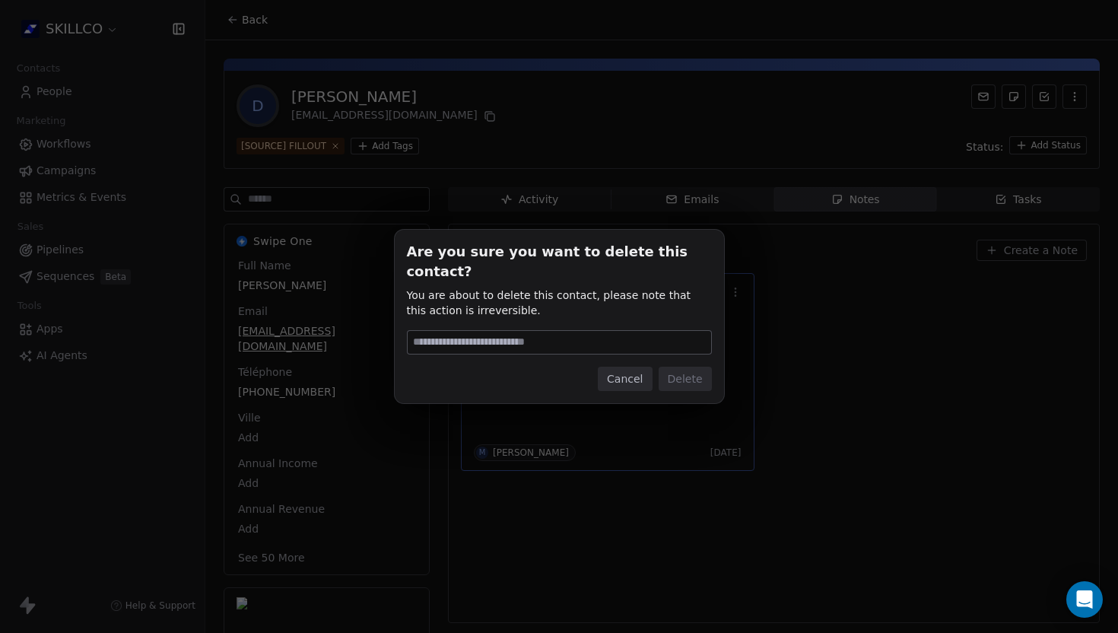
click at [512, 331] on input at bounding box center [560, 342] width 304 height 23
type input "******"
click at [688, 367] on button "Delete" at bounding box center [685, 379] width 53 height 24
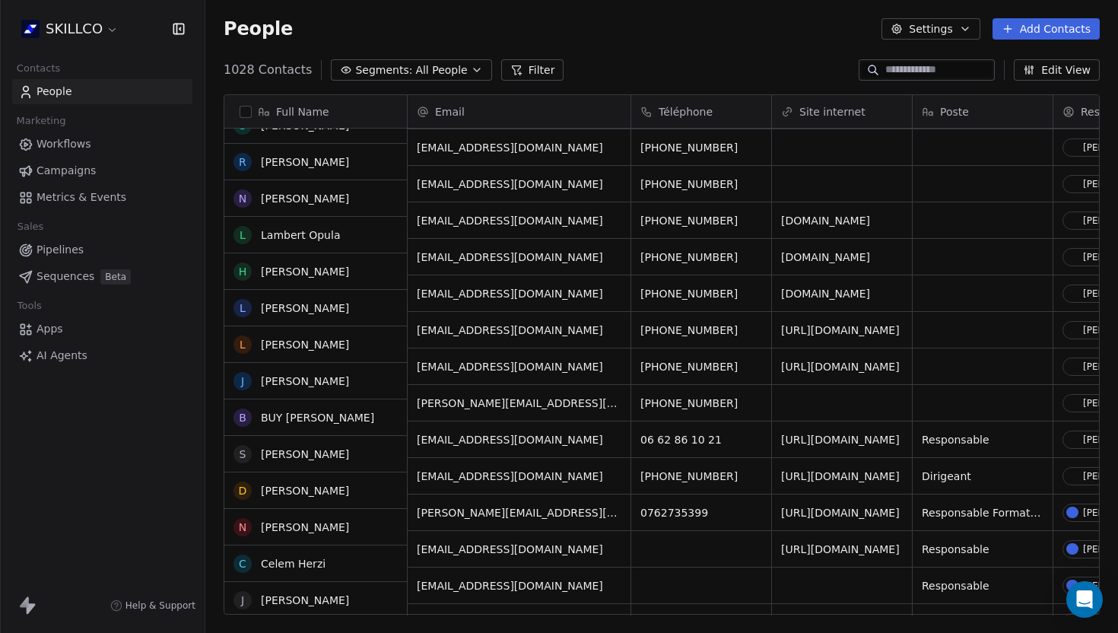
scroll to position [1971, 0]
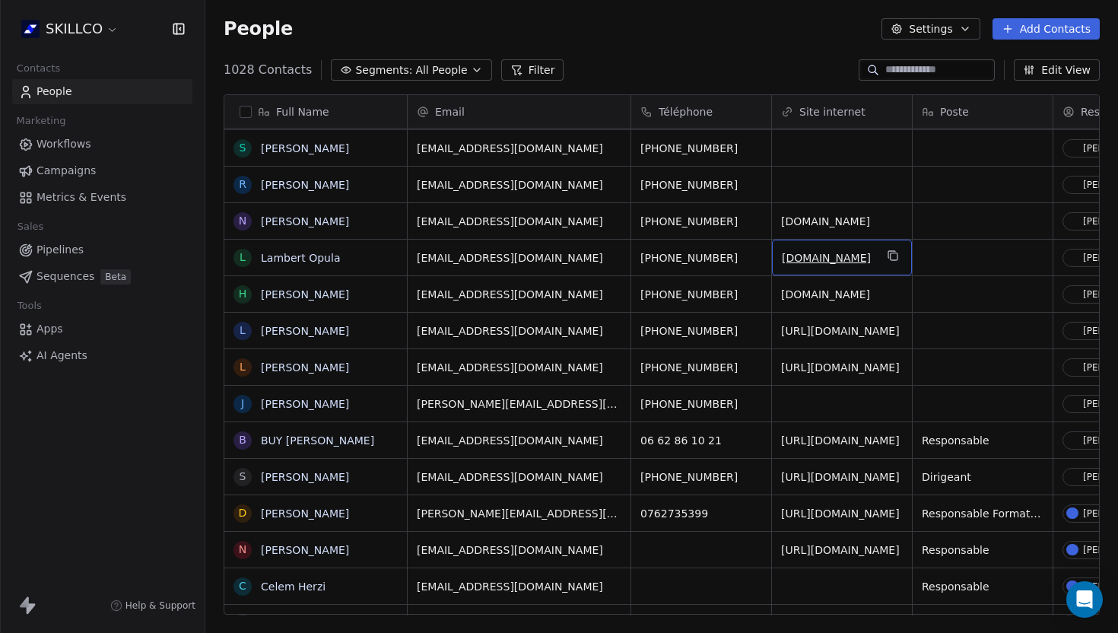
click at [807, 262] on link "www.cejfi.org" at bounding box center [826, 258] width 89 height 12
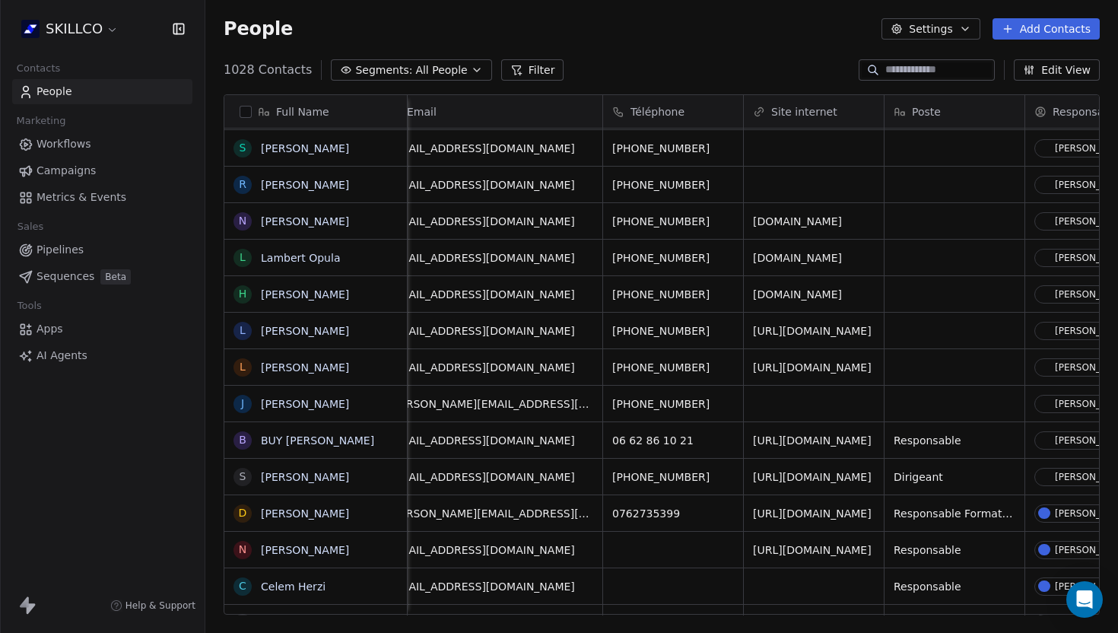
scroll to position [0, 0]
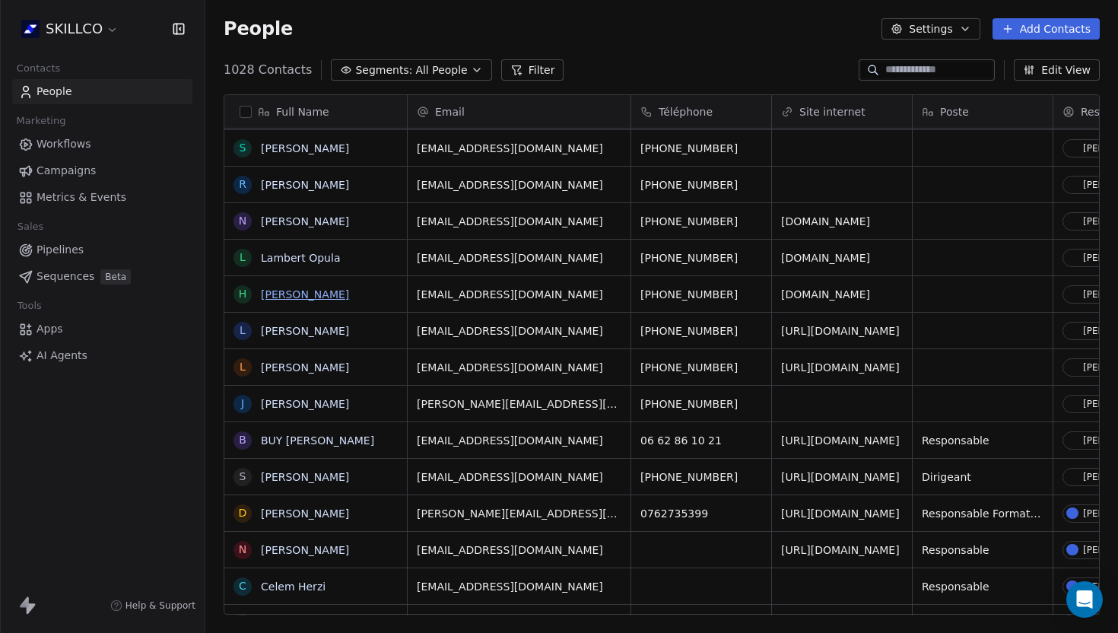
click at [304, 295] on link "Hakima MGHAFRI" at bounding box center [305, 294] width 88 height 12
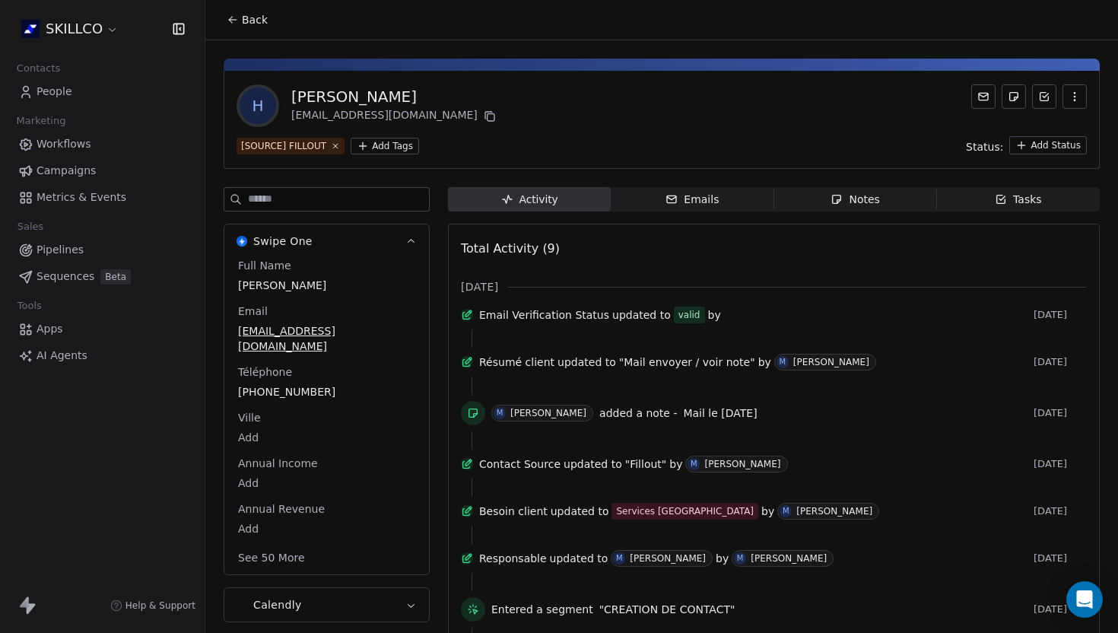
click at [1069, 96] on icon "button" at bounding box center [1075, 97] width 12 height 12
click at [1028, 132] on div "Delete" at bounding box center [1054, 130] width 102 height 24
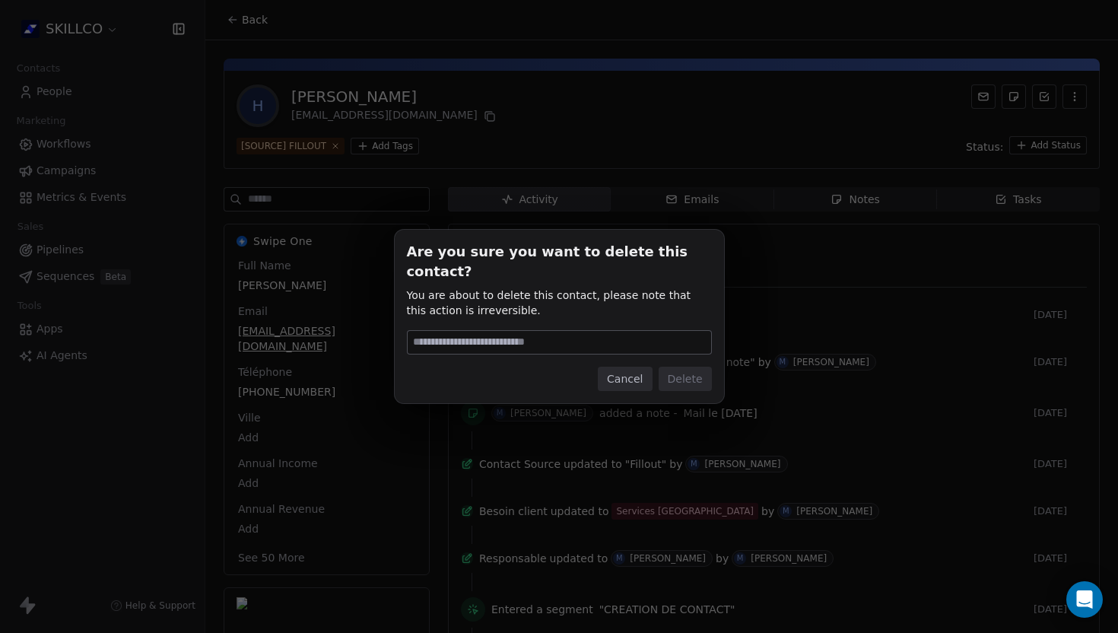
click at [470, 332] on input at bounding box center [560, 342] width 304 height 23
type input "******"
click at [671, 369] on button "Delete" at bounding box center [685, 379] width 53 height 24
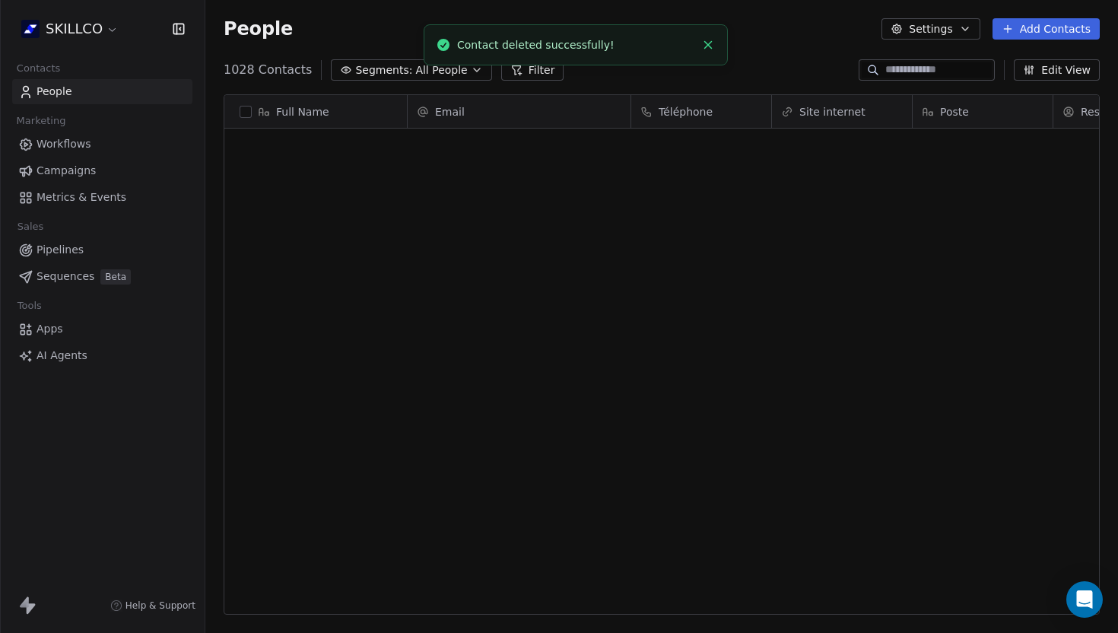
scroll to position [557, 913]
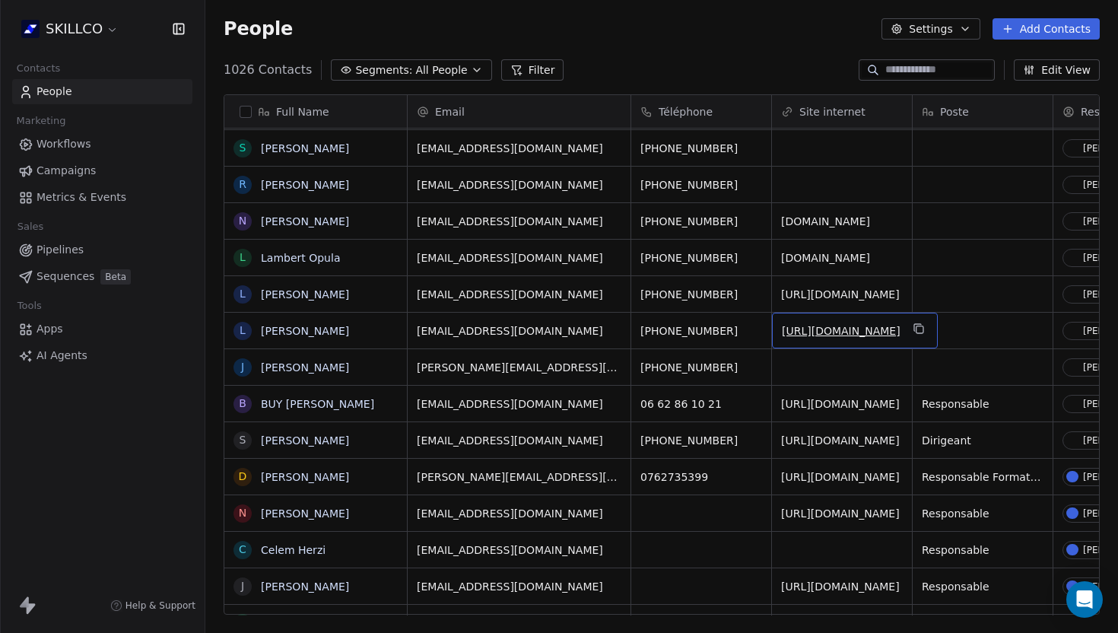
click at [823, 331] on link "https://vxibwqnt.mychariow.com" at bounding box center [841, 331] width 119 height 12
click at [811, 326] on link "https://vxibwqnt.mychariow.com" at bounding box center [841, 331] width 119 height 12
click at [306, 288] on link "Louis Marie Gael Tsoungui II Tsoungui" at bounding box center [305, 294] width 88 height 12
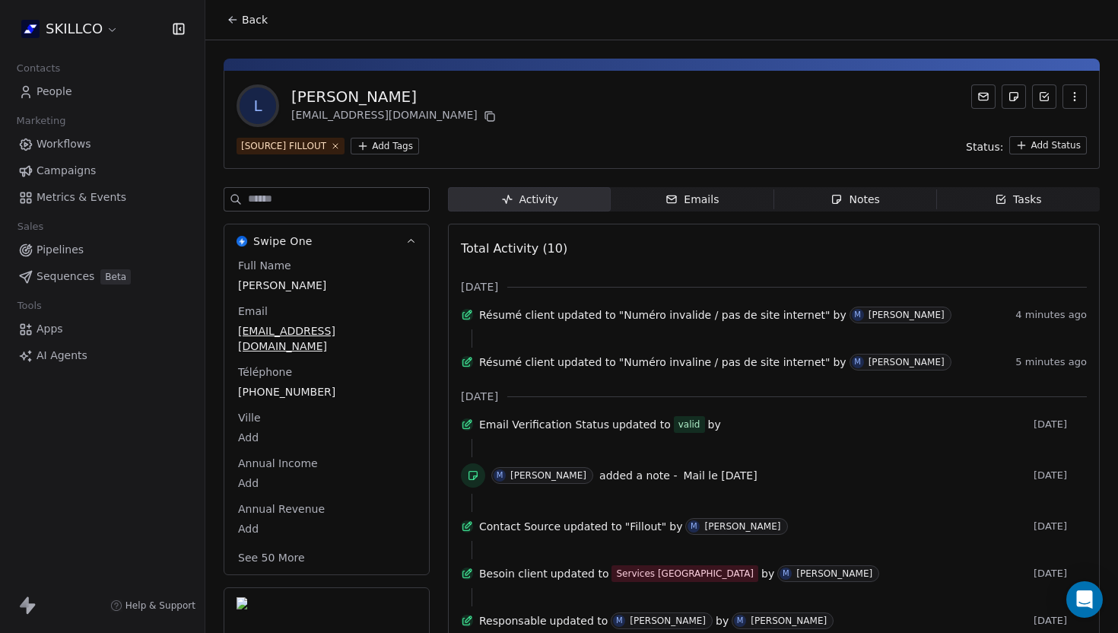
click at [234, 14] on icon at bounding box center [233, 20] width 12 height 12
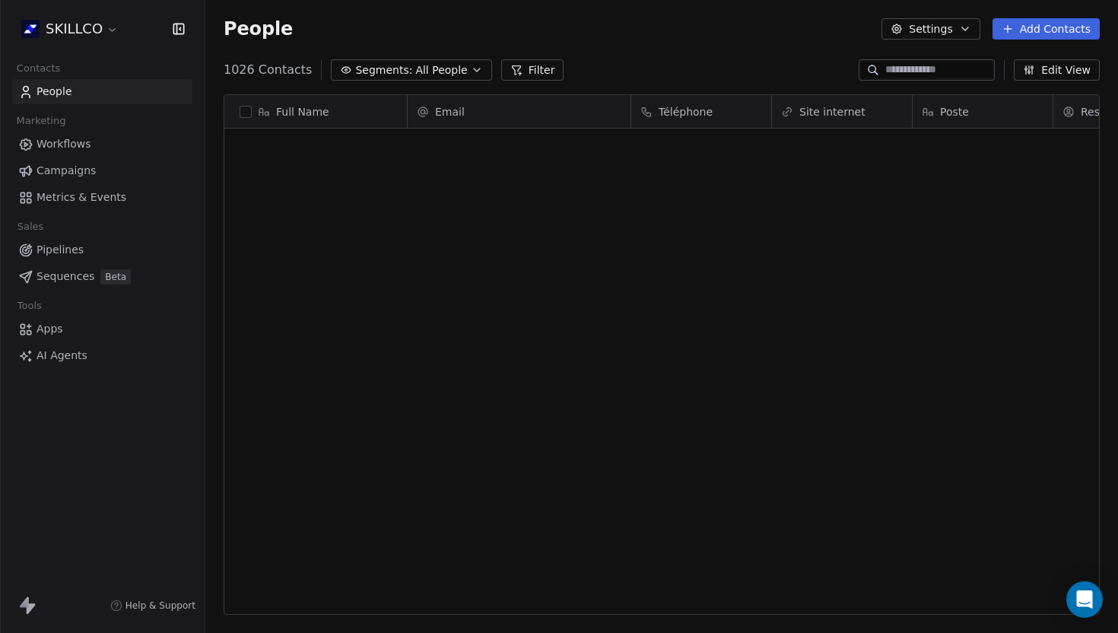
scroll to position [557, 913]
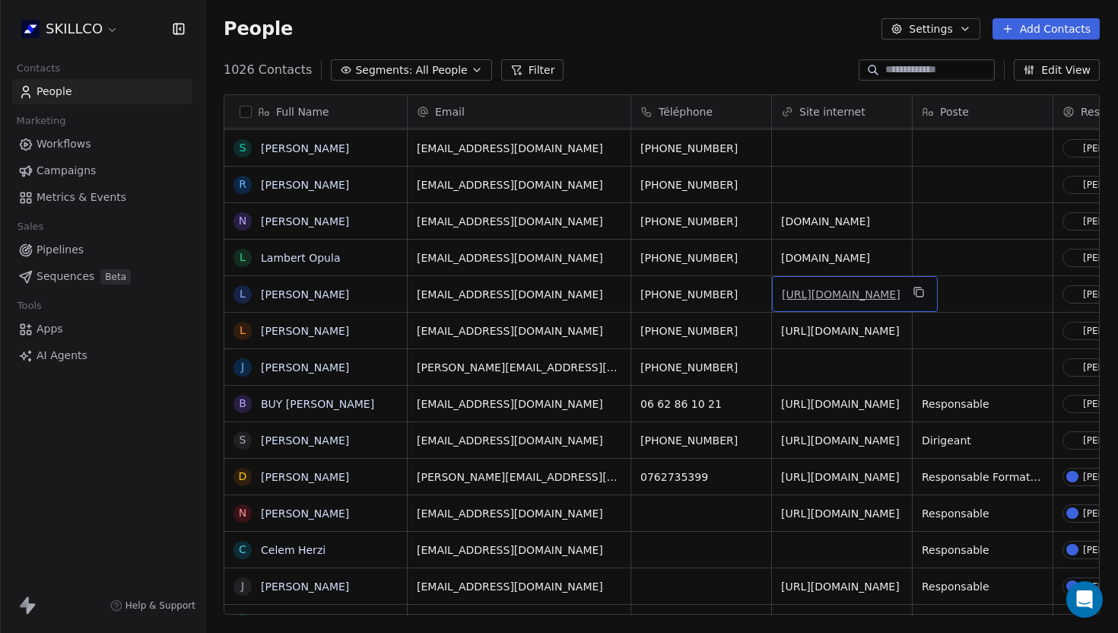
click at [804, 292] on link "http://tsoungui.net" at bounding box center [841, 294] width 119 height 12
click at [296, 296] on link "Louis Marie Gael Tsoungui II Tsoungui" at bounding box center [305, 294] width 88 height 12
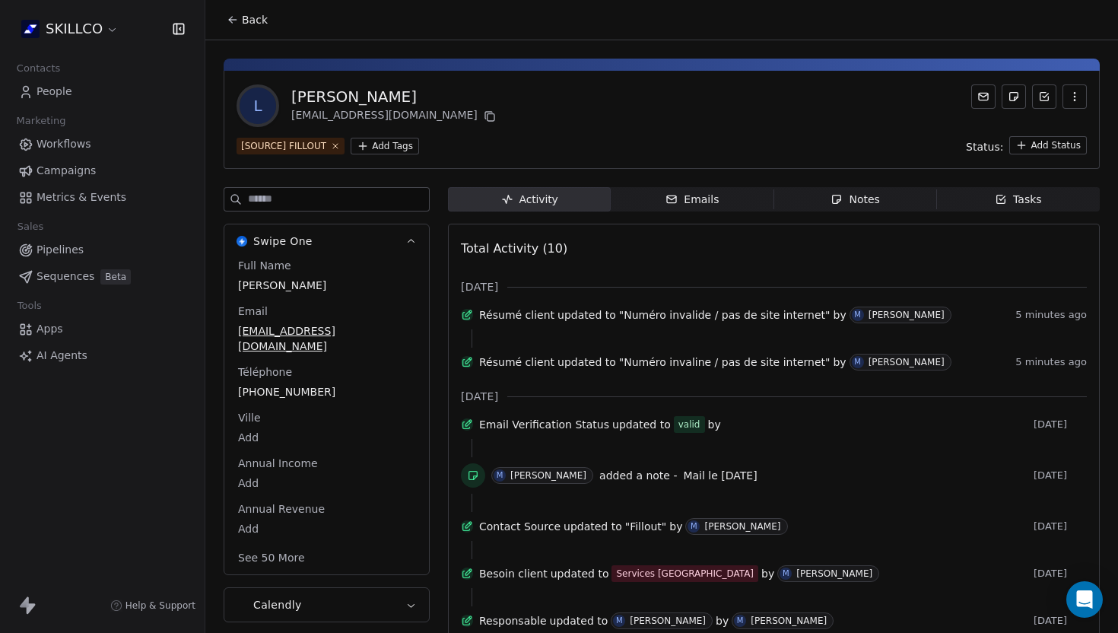
click at [1066, 95] on button "button" at bounding box center [1075, 96] width 24 height 24
click at [1025, 121] on div "Delete" at bounding box center [1054, 130] width 102 height 24
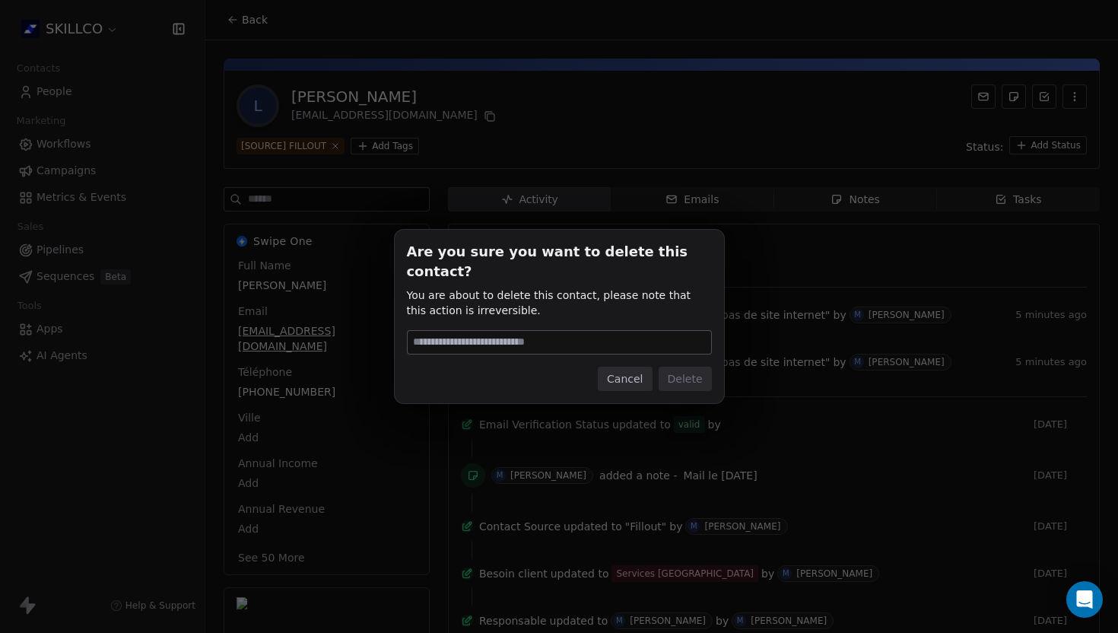
click at [545, 331] on input at bounding box center [560, 342] width 304 height 23
type input "******"
click at [701, 367] on button "Delete" at bounding box center [685, 379] width 53 height 24
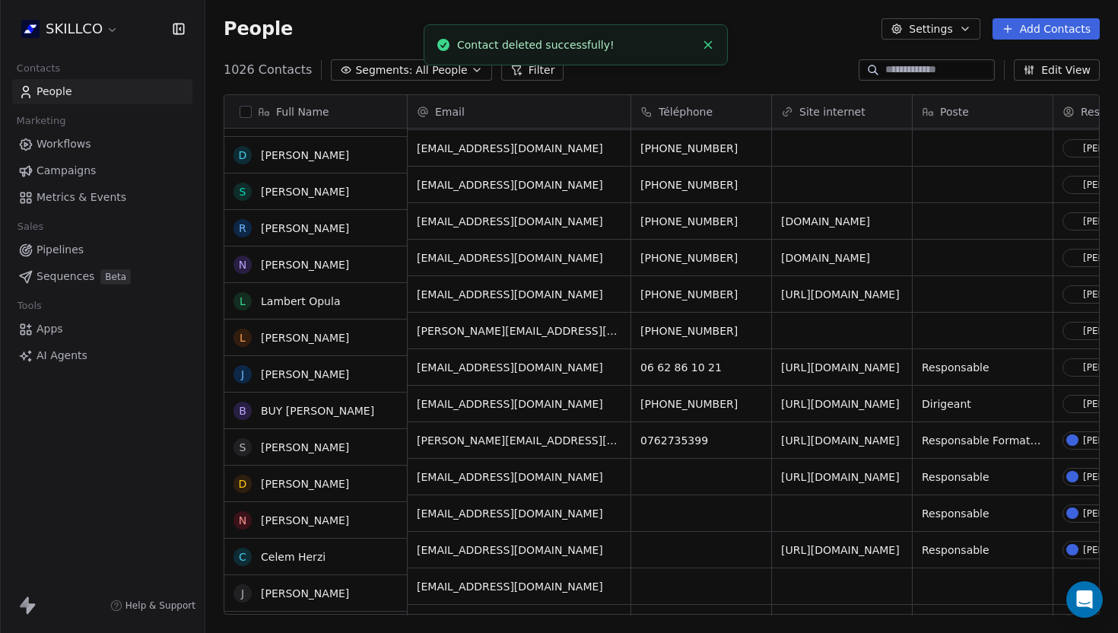
scroll to position [1906, 0]
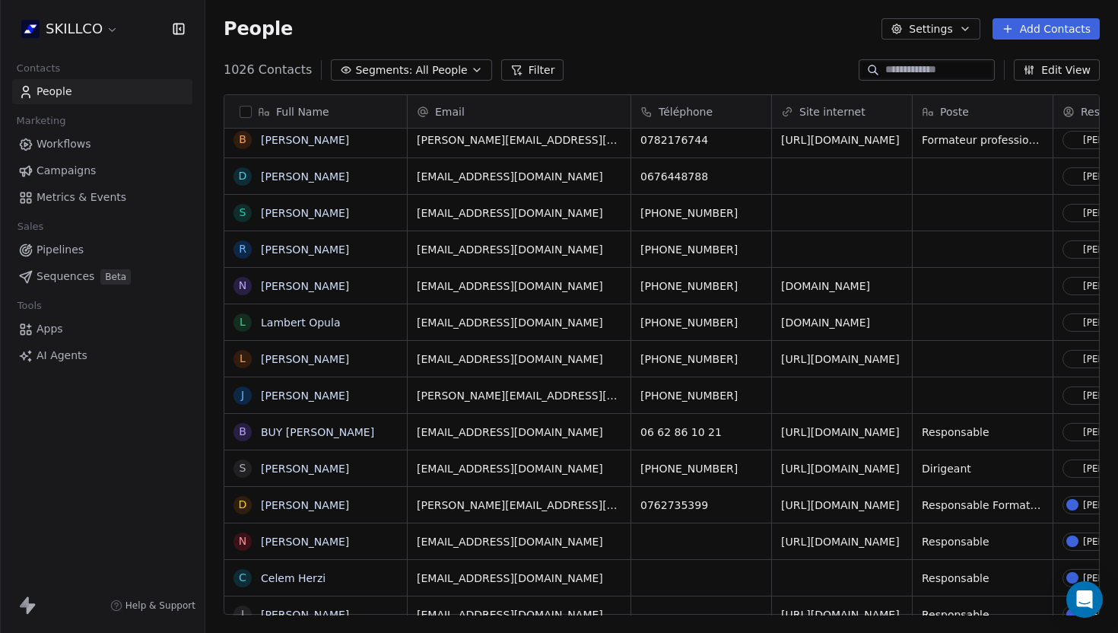
click at [812, 286] on span "www.leoniz.fr" at bounding box center [825, 285] width 89 height 15
click at [825, 287] on span "www.leoniz.fr" at bounding box center [825, 285] width 89 height 15
click at [822, 284] on link "www.leoniz.fr" at bounding box center [826, 286] width 89 height 12
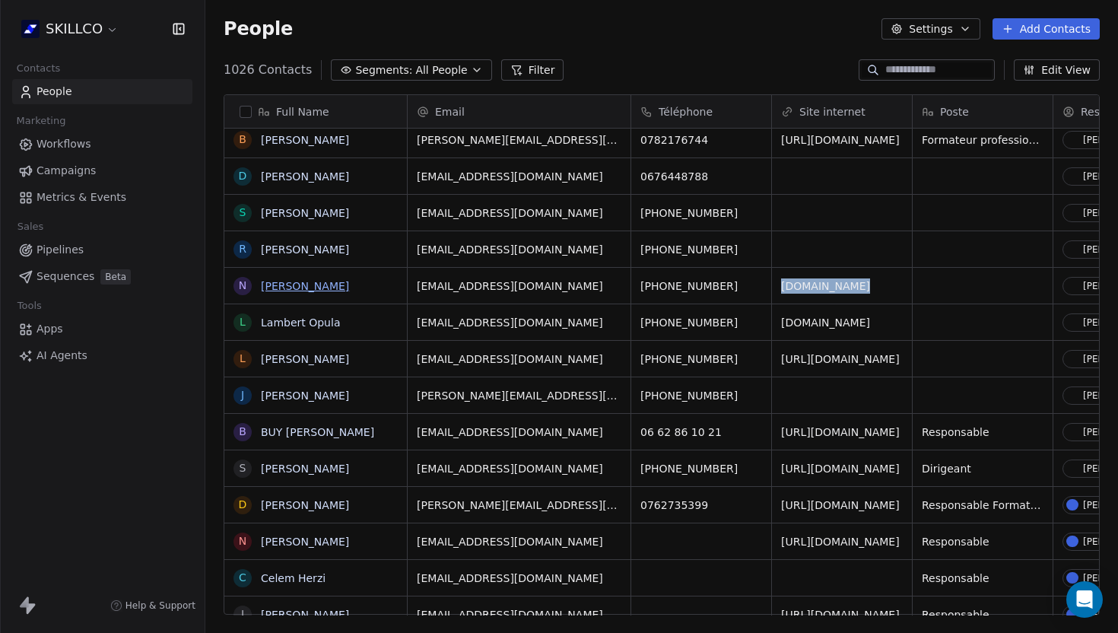
click at [285, 288] on link "Naoufal TALEB" at bounding box center [305, 286] width 88 height 12
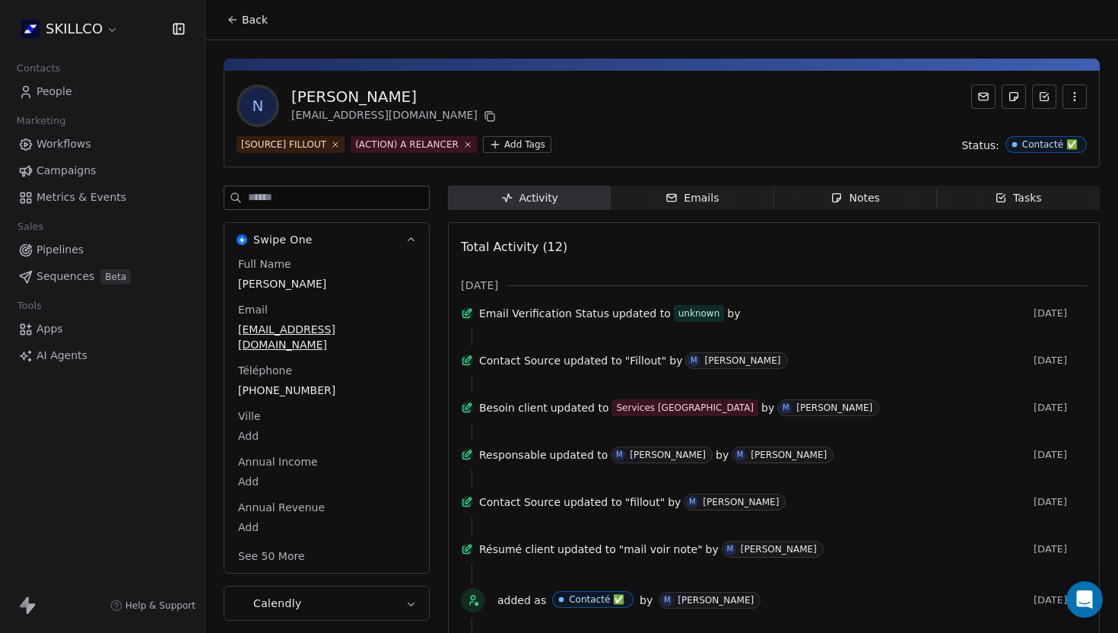
click at [1076, 95] on icon "button" at bounding box center [1075, 97] width 12 height 12
click at [1022, 129] on div "Delete" at bounding box center [1054, 130] width 102 height 24
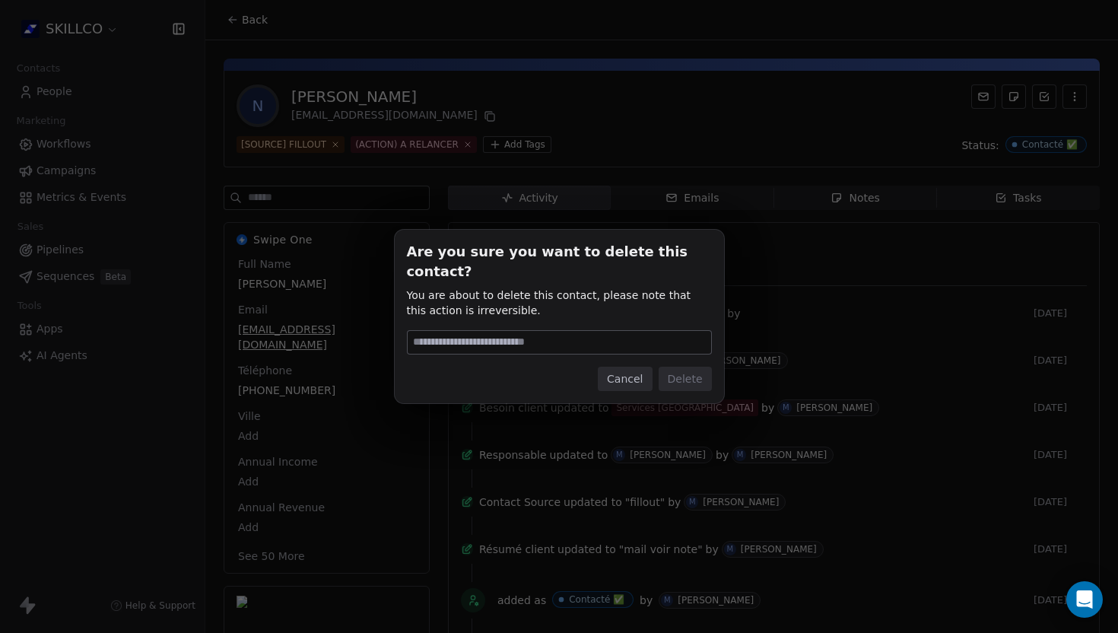
click at [522, 332] on input at bounding box center [560, 342] width 304 height 23
type input "******"
click at [688, 367] on button "Delete" at bounding box center [685, 379] width 53 height 24
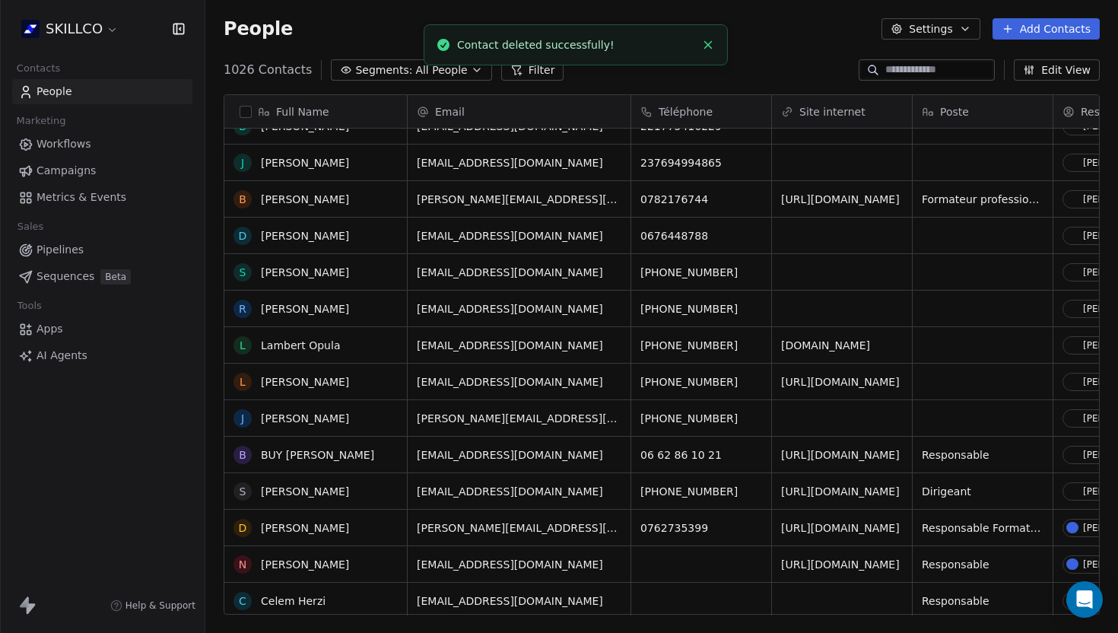
scroll to position [1847, 0]
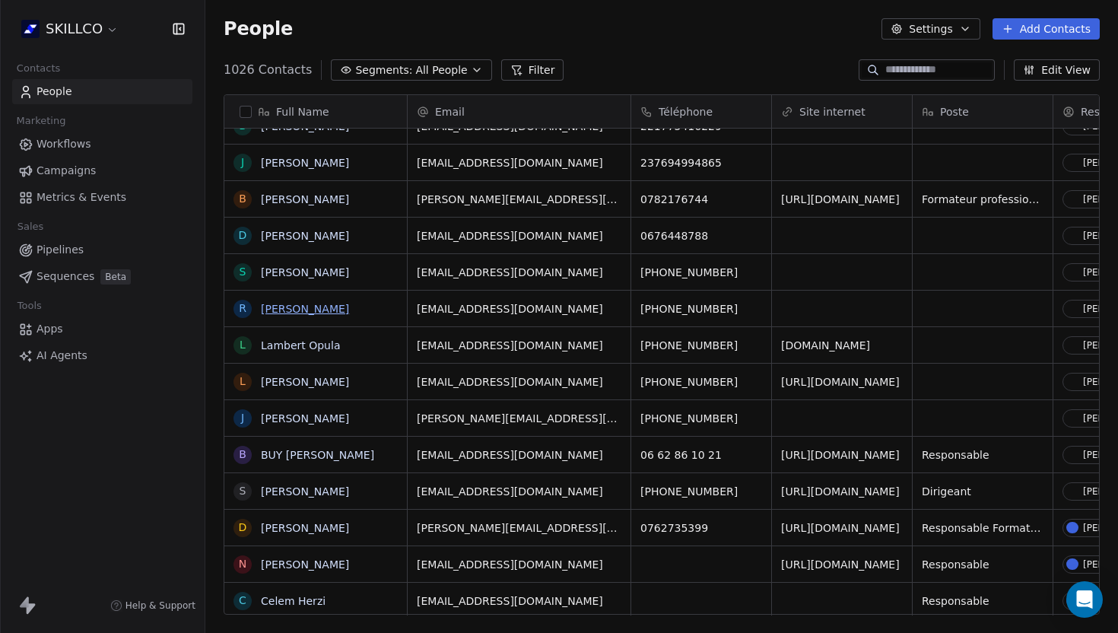
click at [297, 308] on link "riddy KEMCHE" at bounding box center [305, 309] width 88 height 12
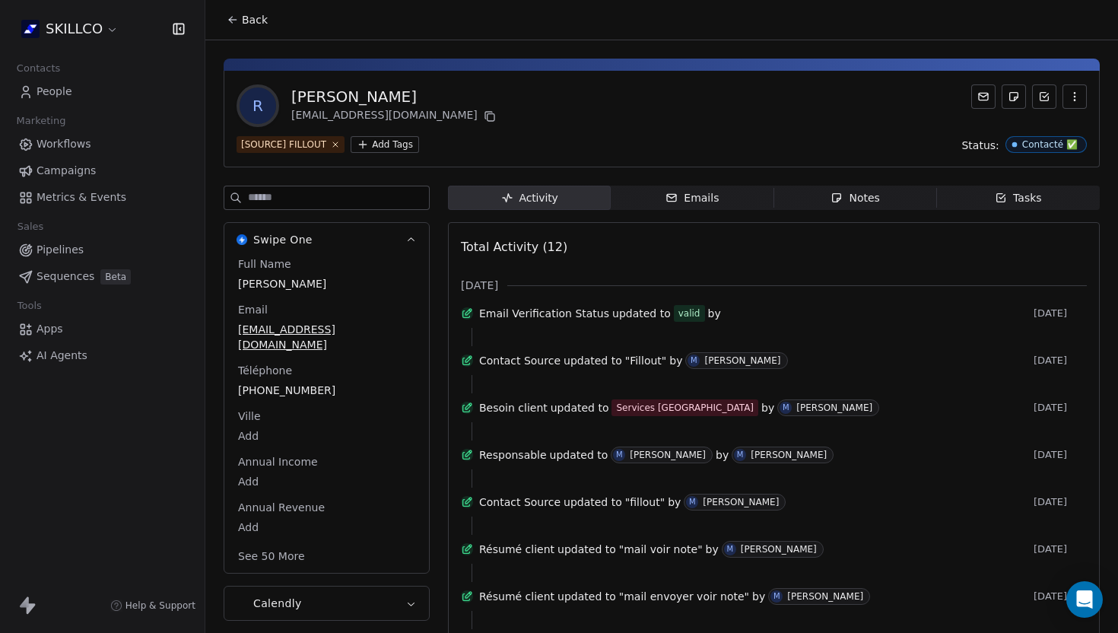
click at [236, 21] on icon at bounding box center [233, 20] width 12 height 12
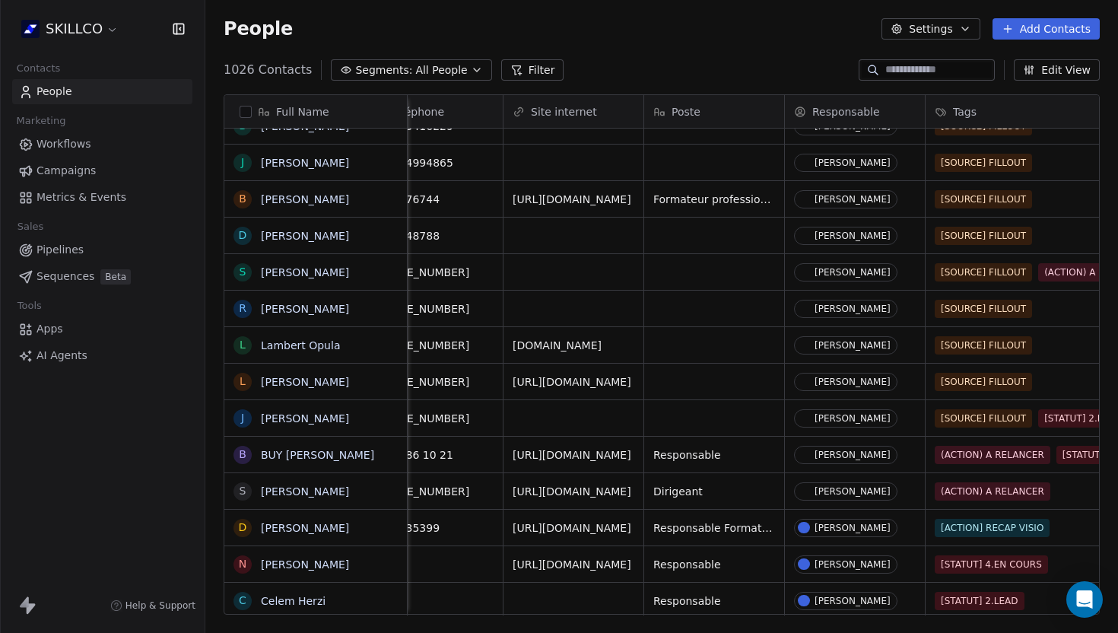
scroll to position [0, 304]
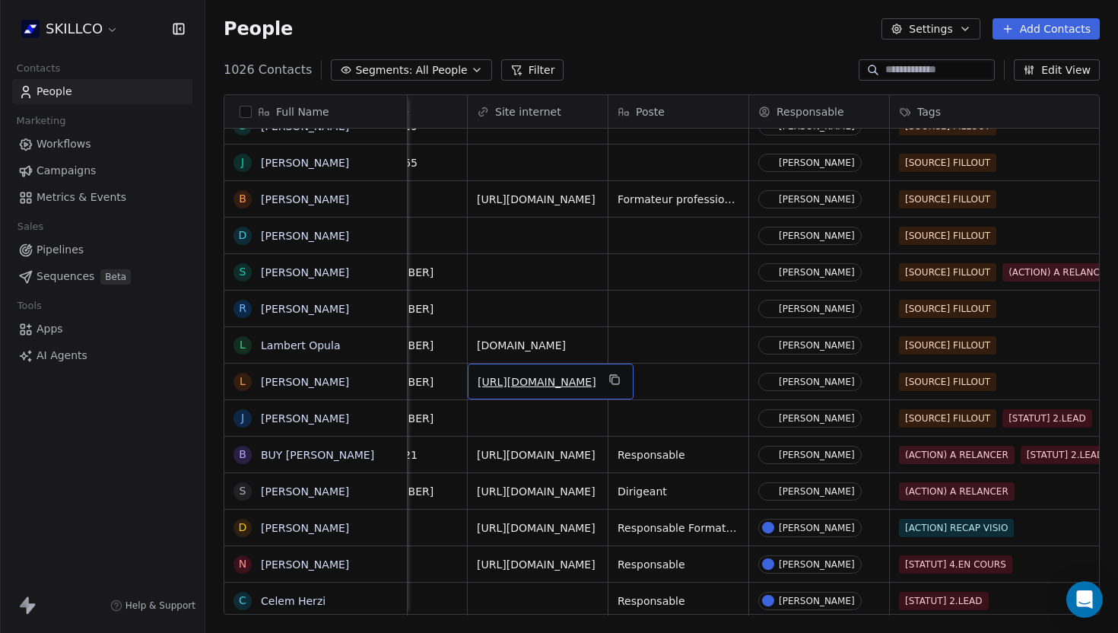
click at [562, 387] on link "https://vxibwqnt.mychariow.com" at bounding box center [537, 382] width 119 height 12
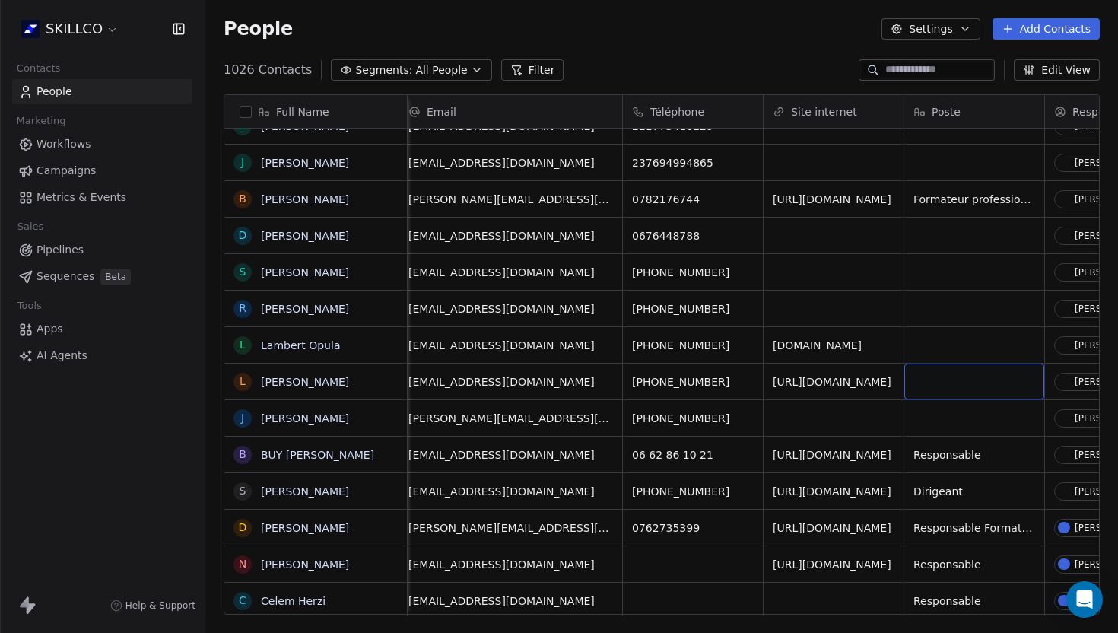
scroll to position [0, 0]
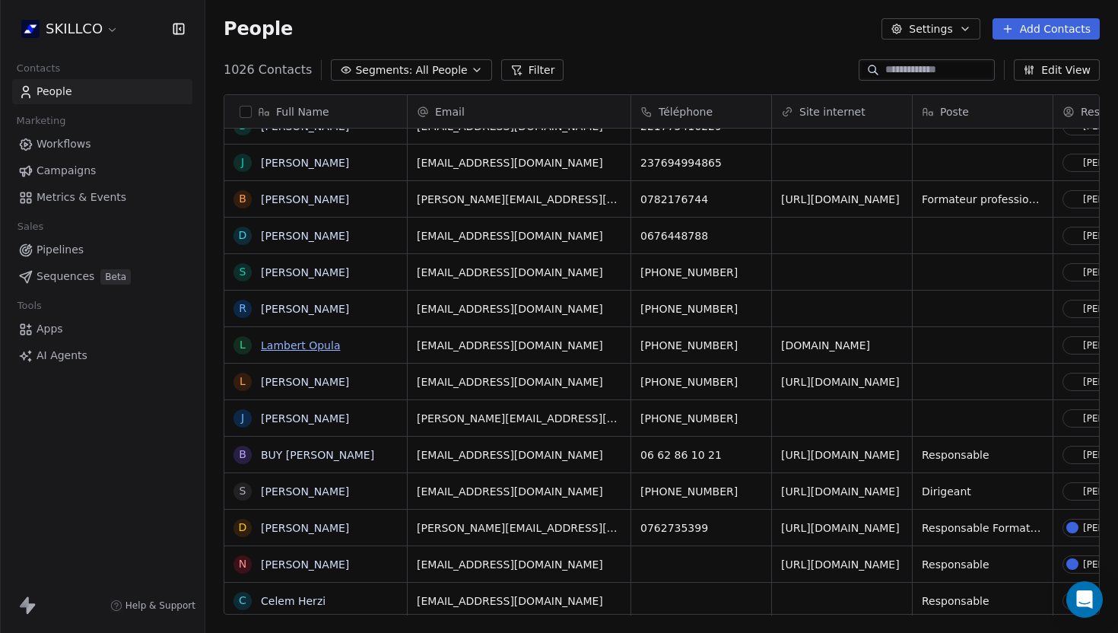
click at [288, 345] on link "Lambert Opula" at bounding box center [300, 345] width 79 height 12
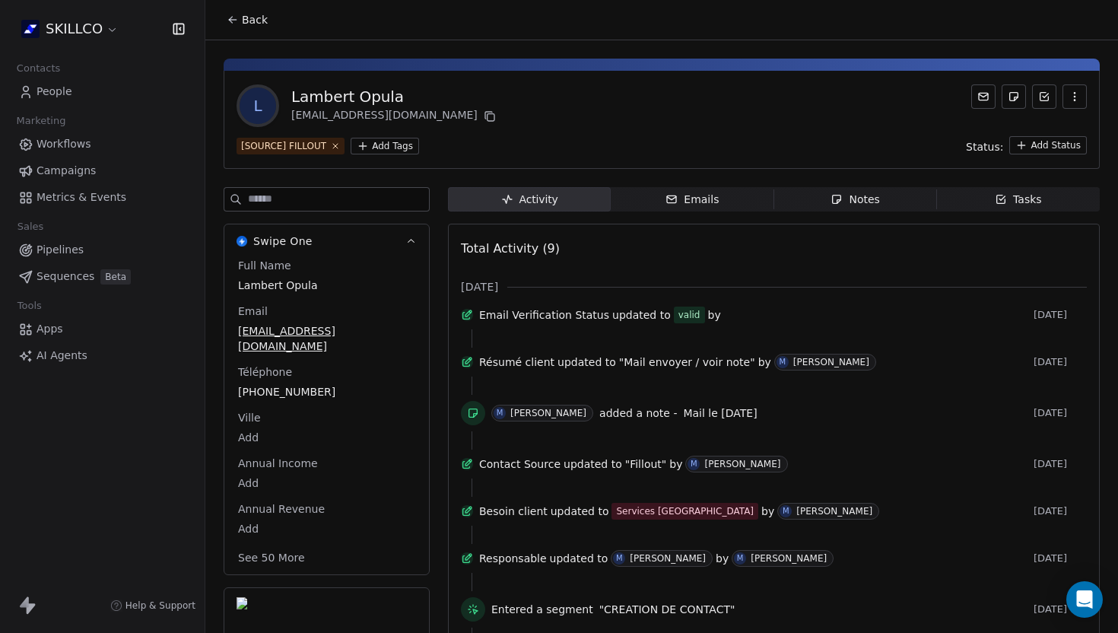
click at [243, 11] on button "Back" at bounding box center [247, 19] width 59 height 27
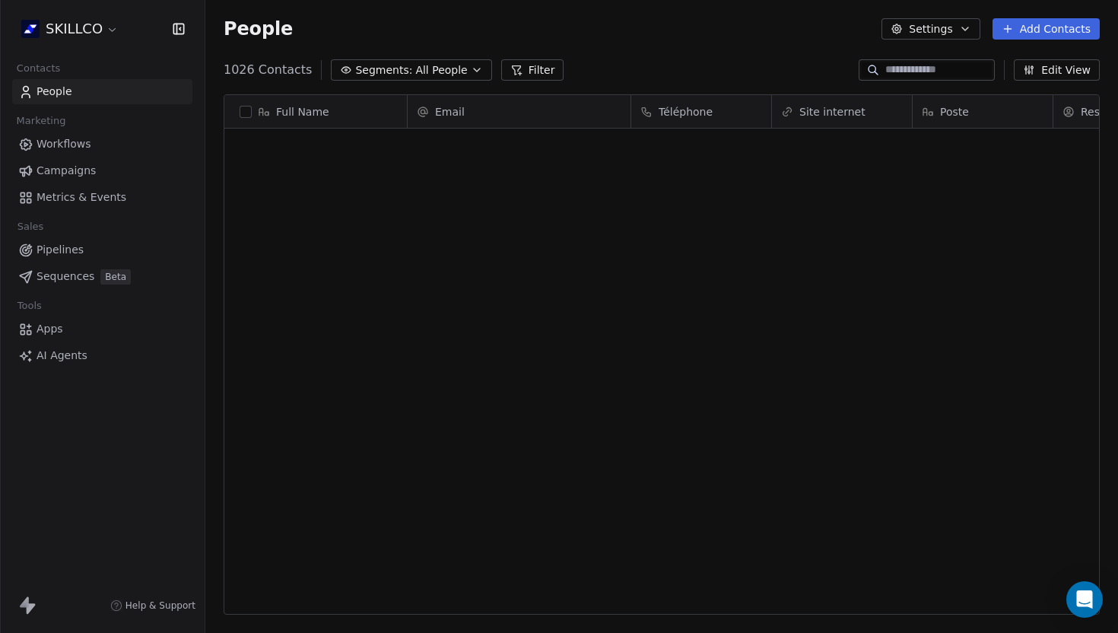
scroll to position [557, 913]
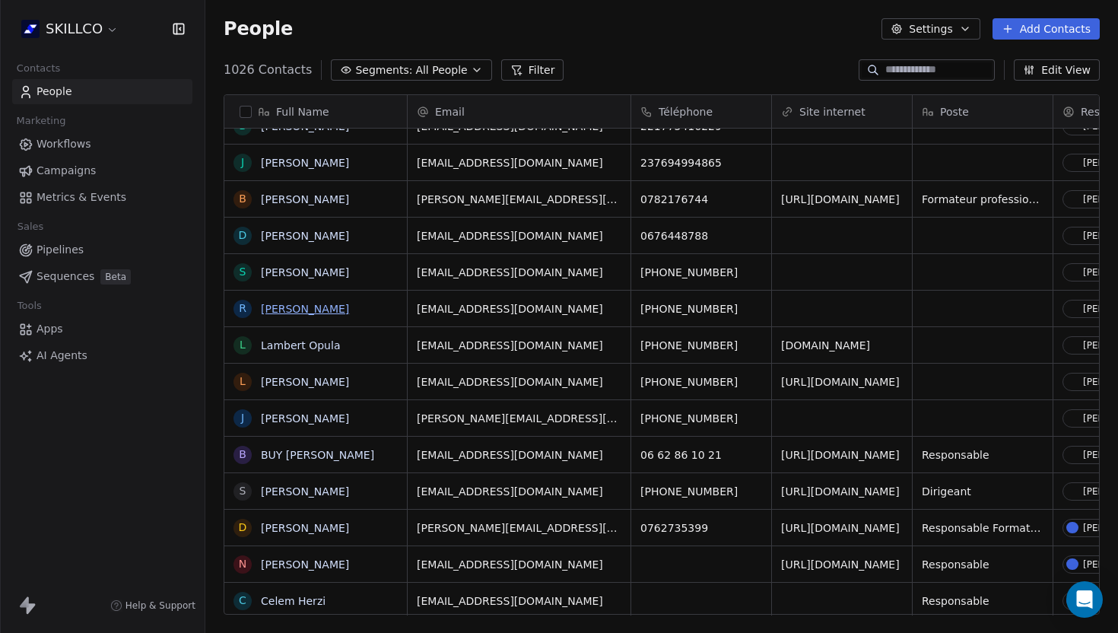
click at [312, 304] on link "riddy KEMCHE" at bounding box center [305, 309] width 88 height 12
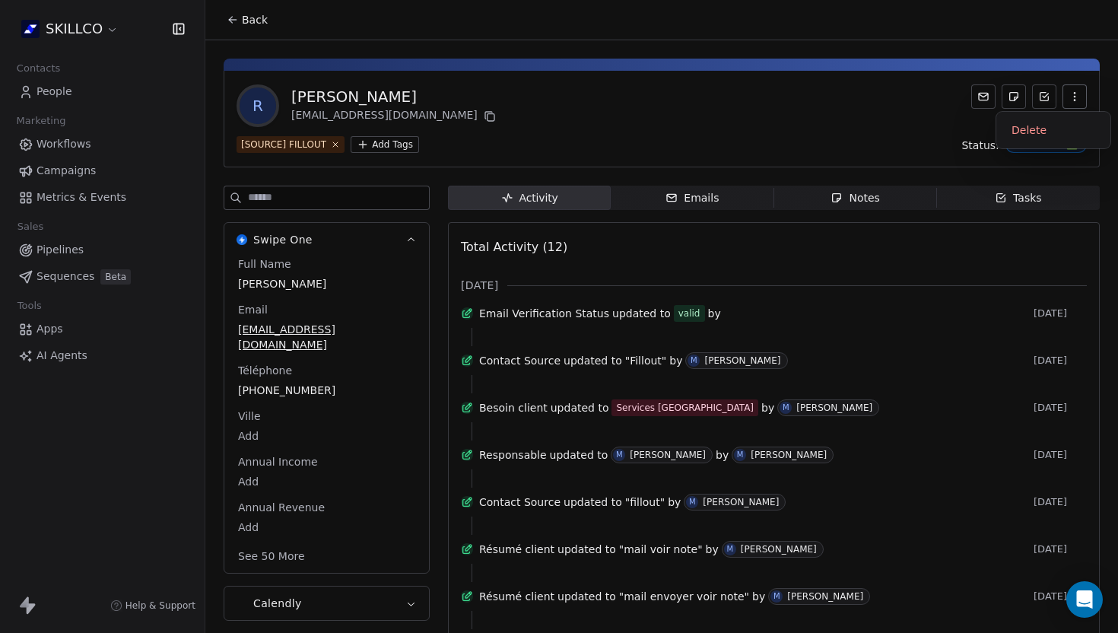
click at [1074, 91] on icon "button" at bounding box center [1075, 97] width 12 height 12
click at [1022, 137] on div "Delete" at bounding box center [1054, 130] width 102 height 24
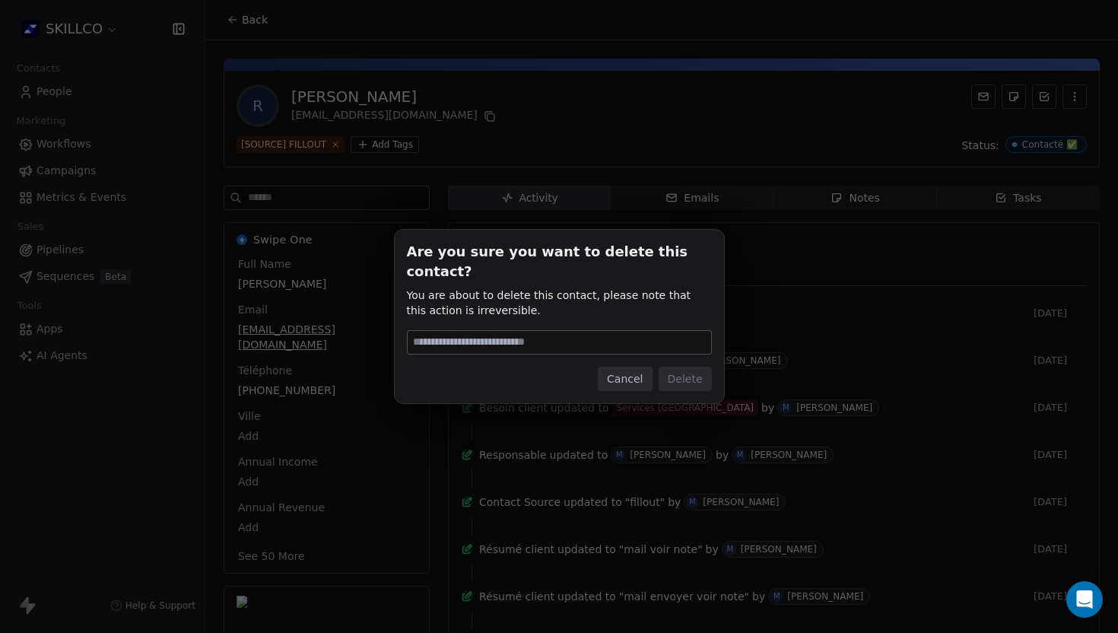
click at [516, 331] on input at bounding box center [560, 342] width 304 height 23
type input "******"
click at [719, 367] on div "Are you sure you want to delete this contact? You are about to delete this cont…" at bounding box center [559, 316] width 329 height 173
click at [694, 370] on button "Delete" at bounding box center [685, 379] width 53 height 24
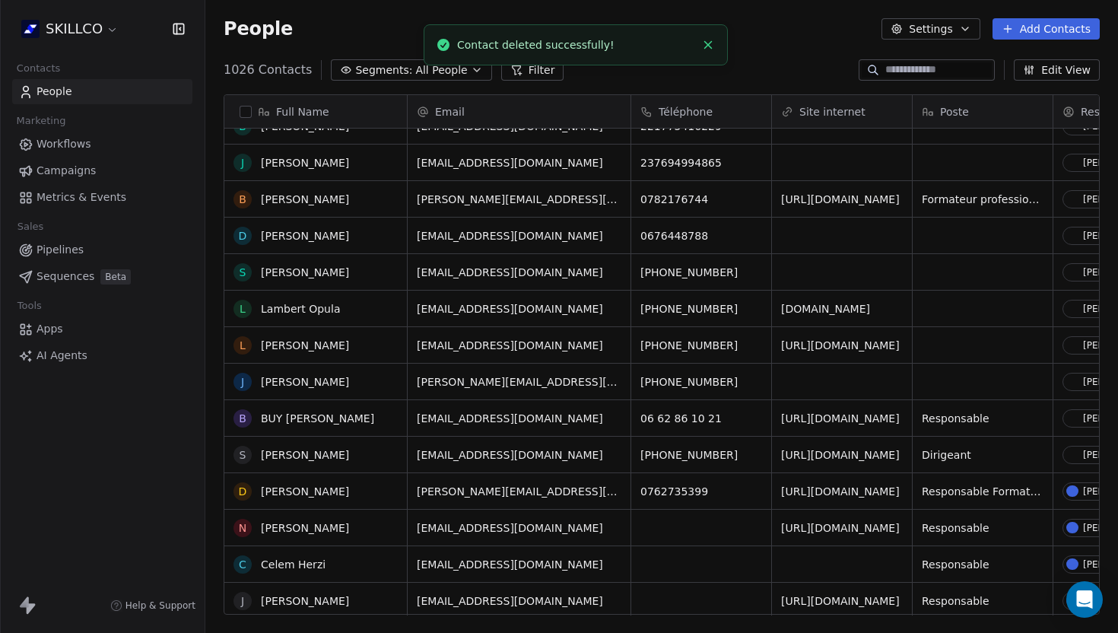
scroll to position [1818, 0]
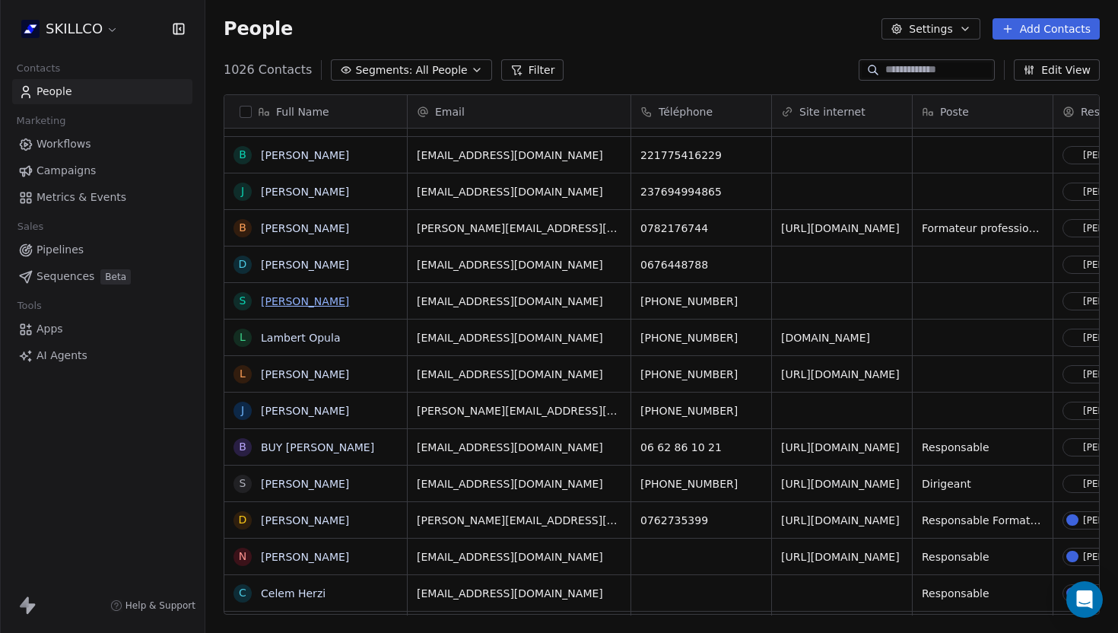
click at [304, 302] on link "Stephano BELLEME" at bounding box center [305, 301] width 88 height 12
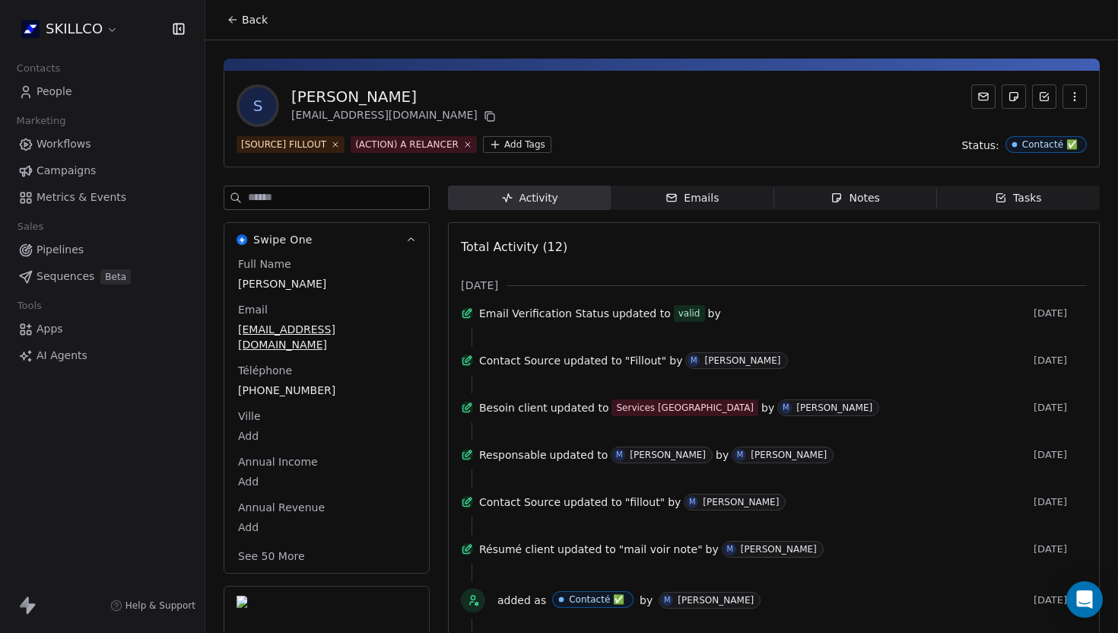
click at [862, 198] on div "Notes" at bounding box center [855, 198] width 49 height 16
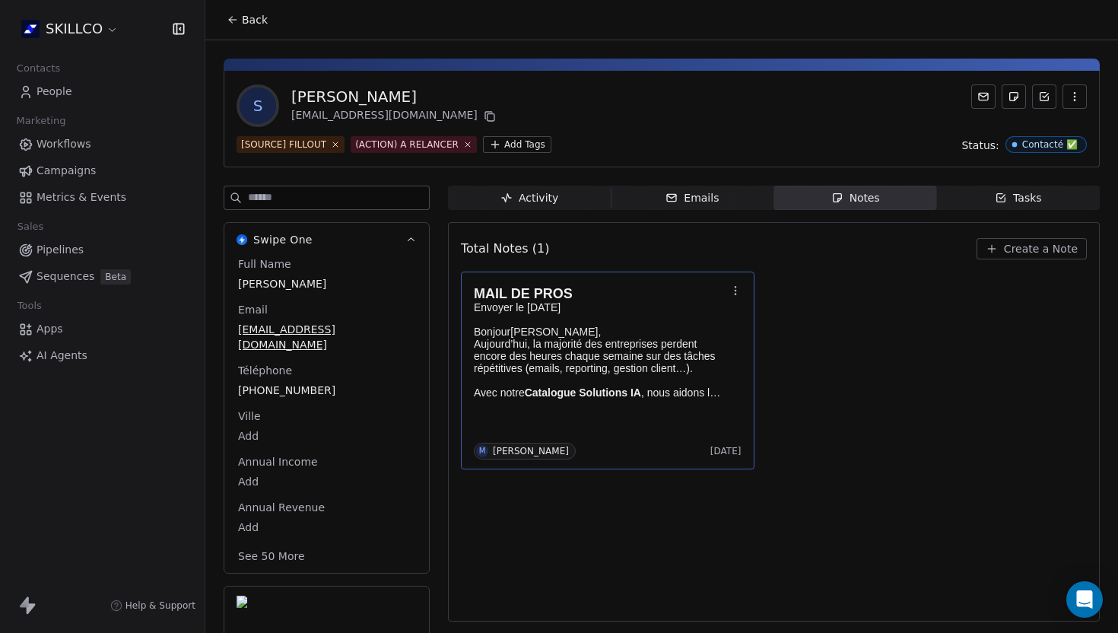
click at [566, 345] on p "Aujourd’hui, la majorité des entreprises perdent encore des heures chaque semai…" at bounding box center [600, 356] width 253 height 37
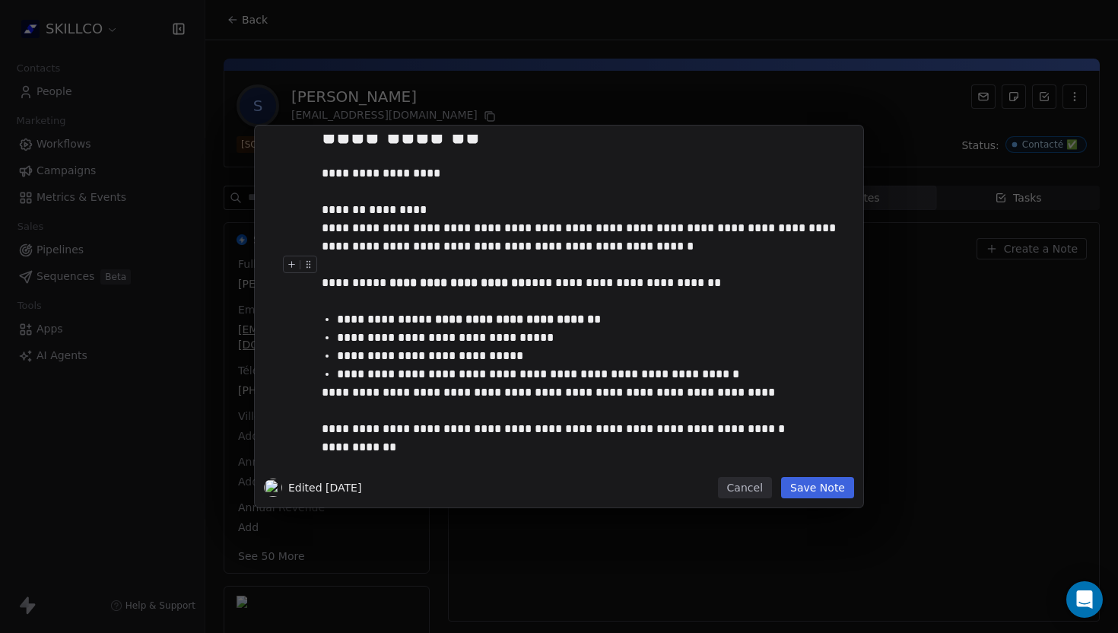
scroll to position [43, 0]
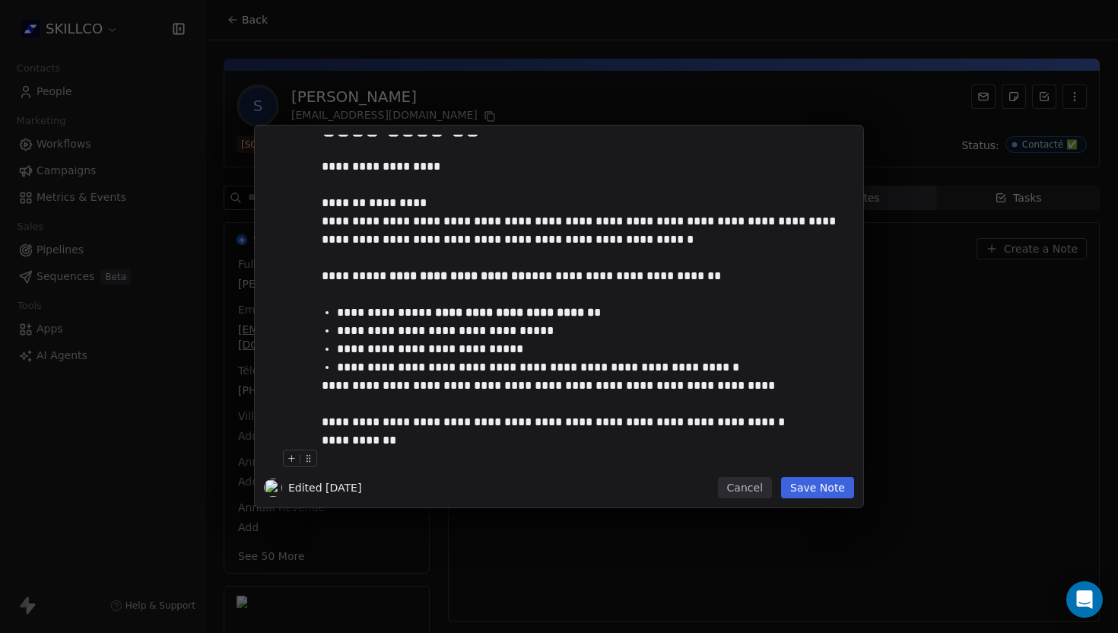
click at [813, 493] on button "Save Note" at bounding box center [817, 487] width 73 height 21
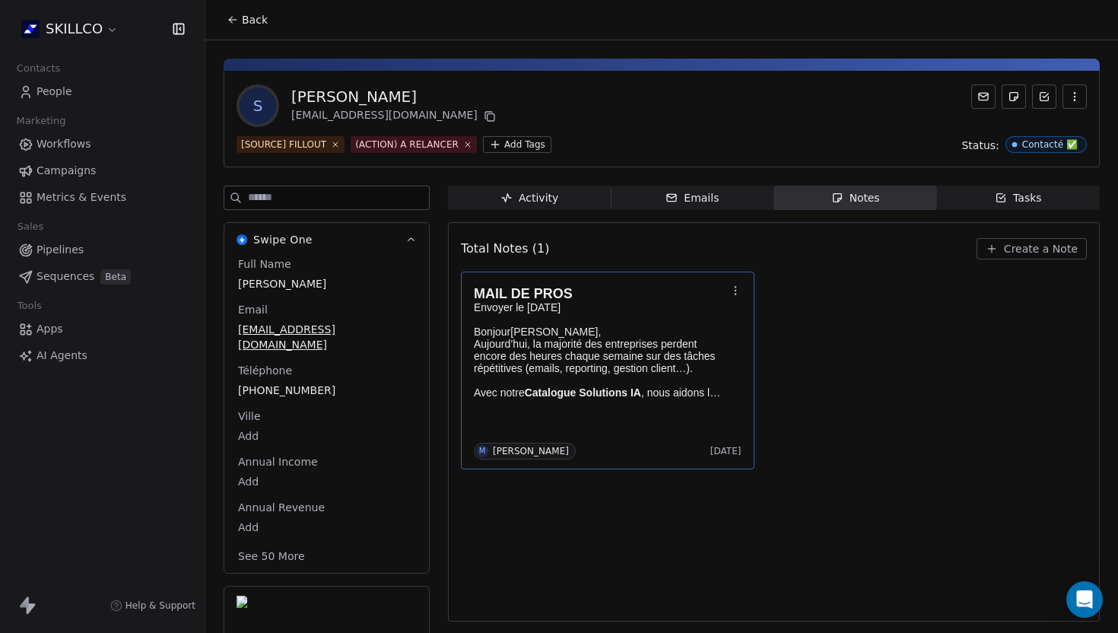
click at [243, 15] on span "Back" at bounding box center [255, 19] width 26 height 15
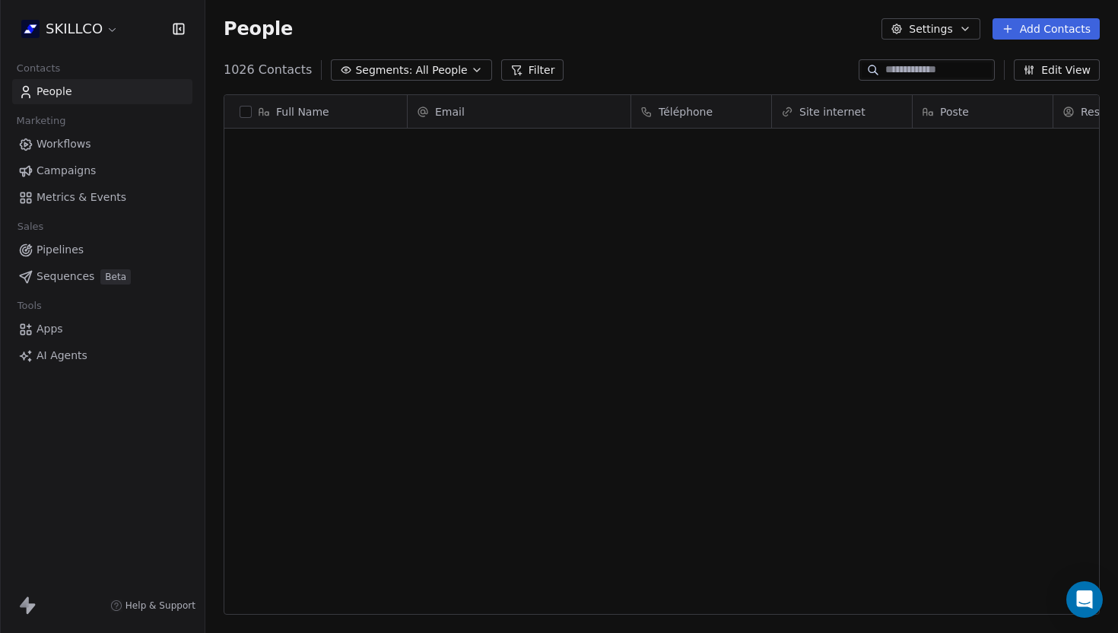
scroll to position [557, 913]
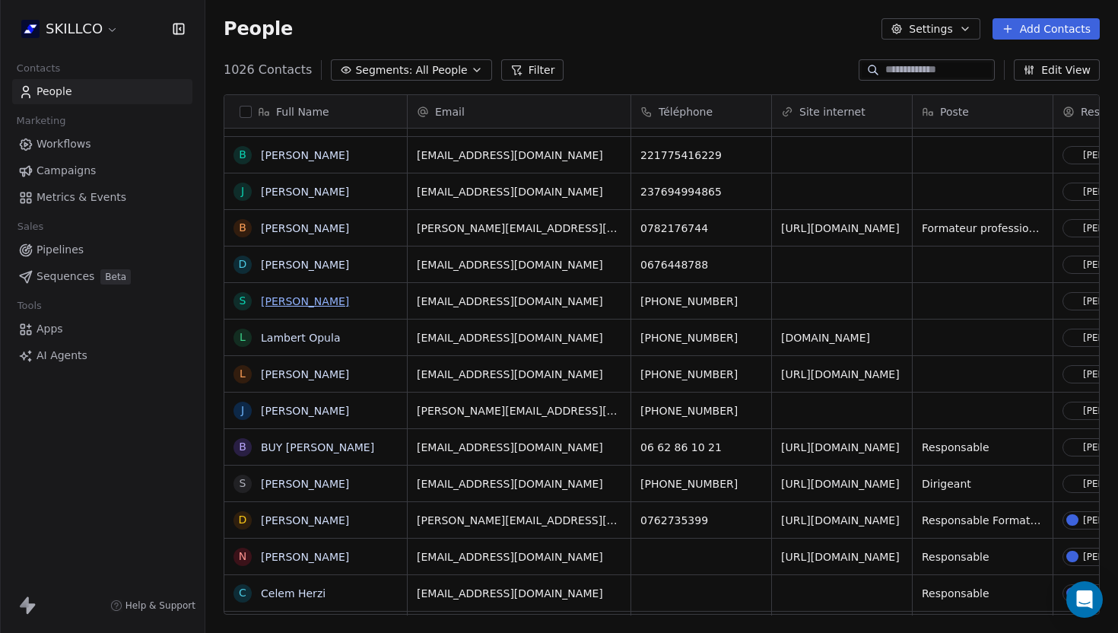
click at [335, 299] on link "Stephano BELLEME" at bounding box center [305, 301] width 88 height 12
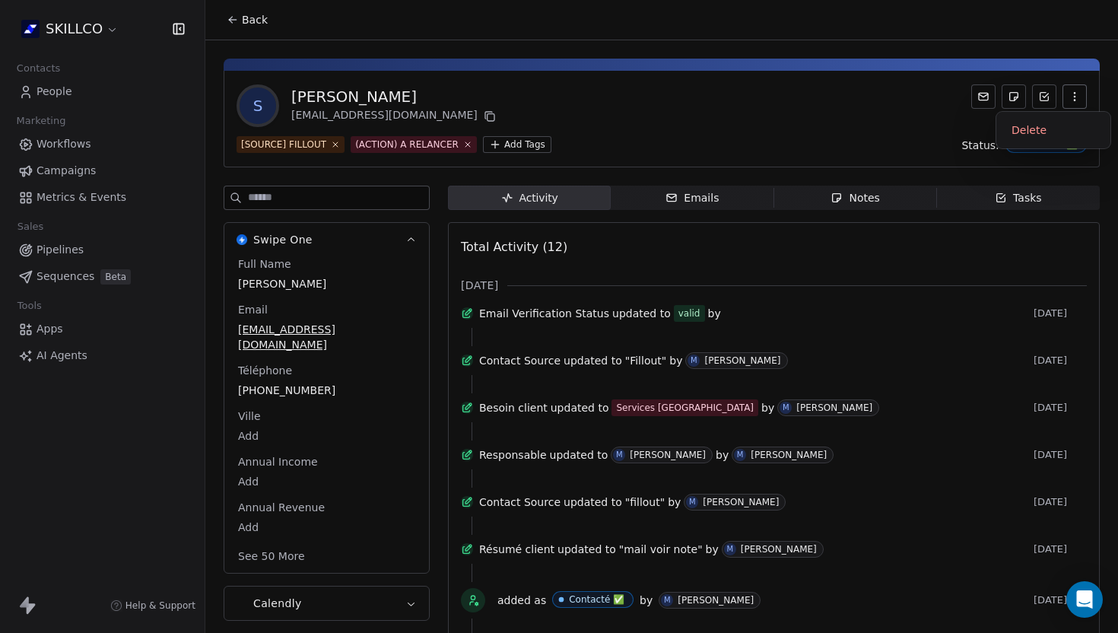
click at [1071, 87] on button "button" at bounding box center [1075, 96] width 24 height 24
click at [1044, 120] on div "Delete" at bounding box center [1054, 130] width 102 height 24
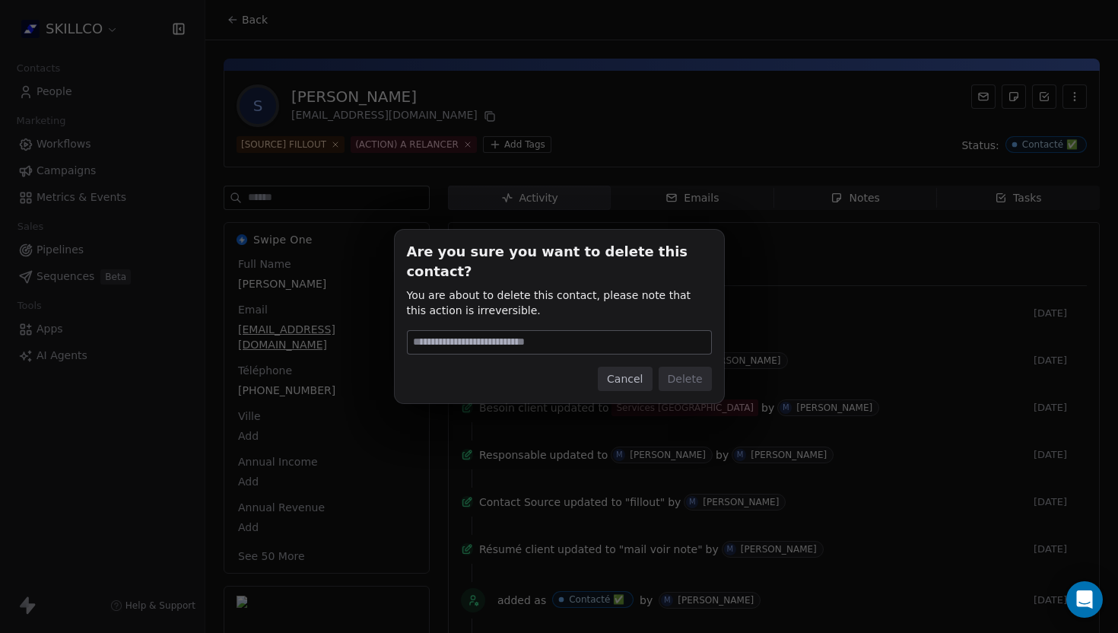
click at [496, 332] on input at bounding box center [560, 342] width 304 height 23
type input "******"
click at [686, 377] on button "Delete" at bounding box center [685, 379] width 53 height 24
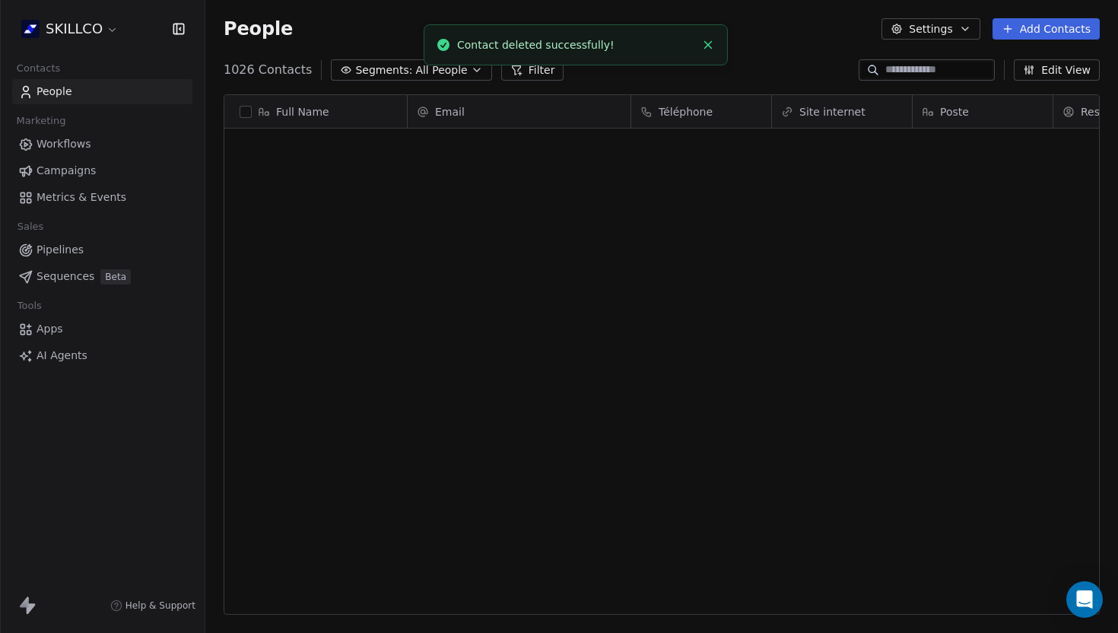
scroll to position [557, 913]
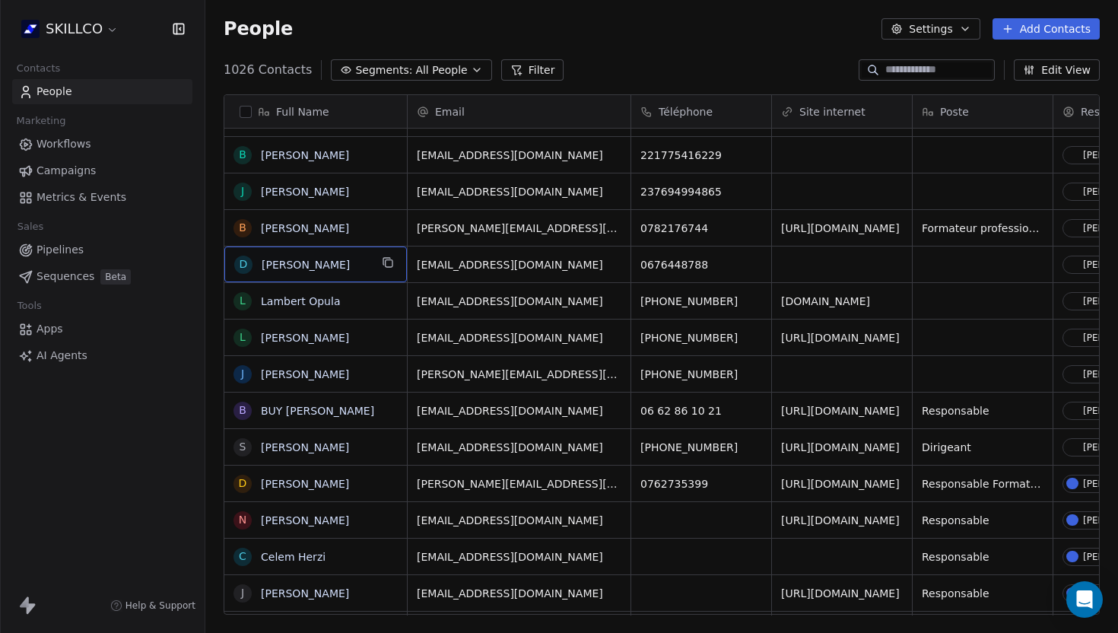
click at [297, 271] on span "Desgranges David" at bounding box center [316, 264] width 108 height 15
click at [298, 265] on link "Desgranges David" at bounding box center [305, 265] width 88 height 12
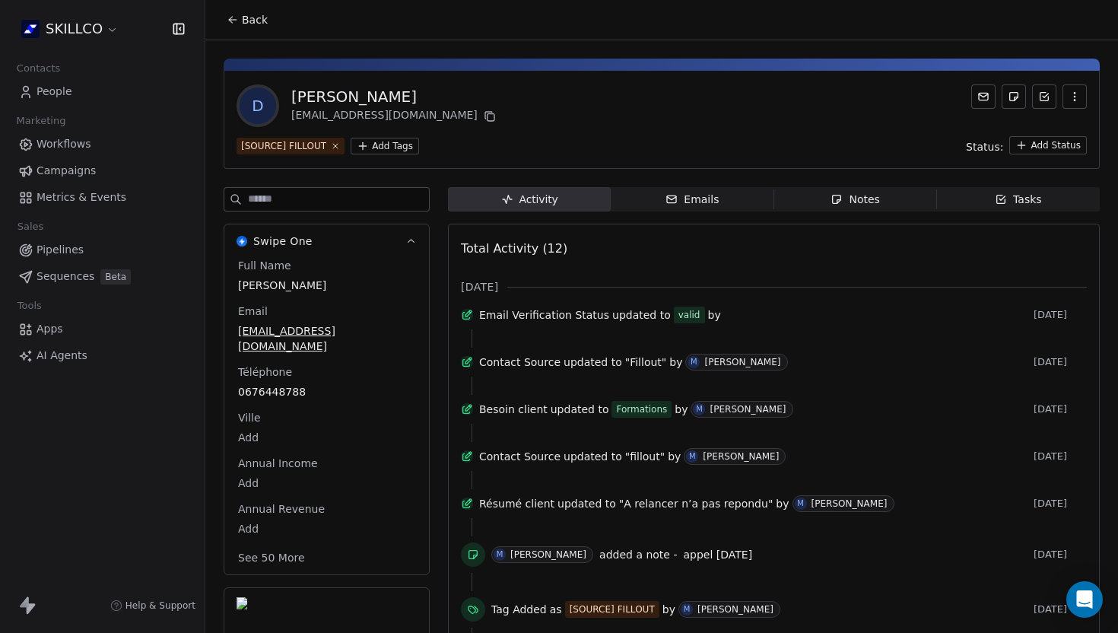
click at [866, 195] on div "Notes" at bounding box center [855, 200] width 49 height 16
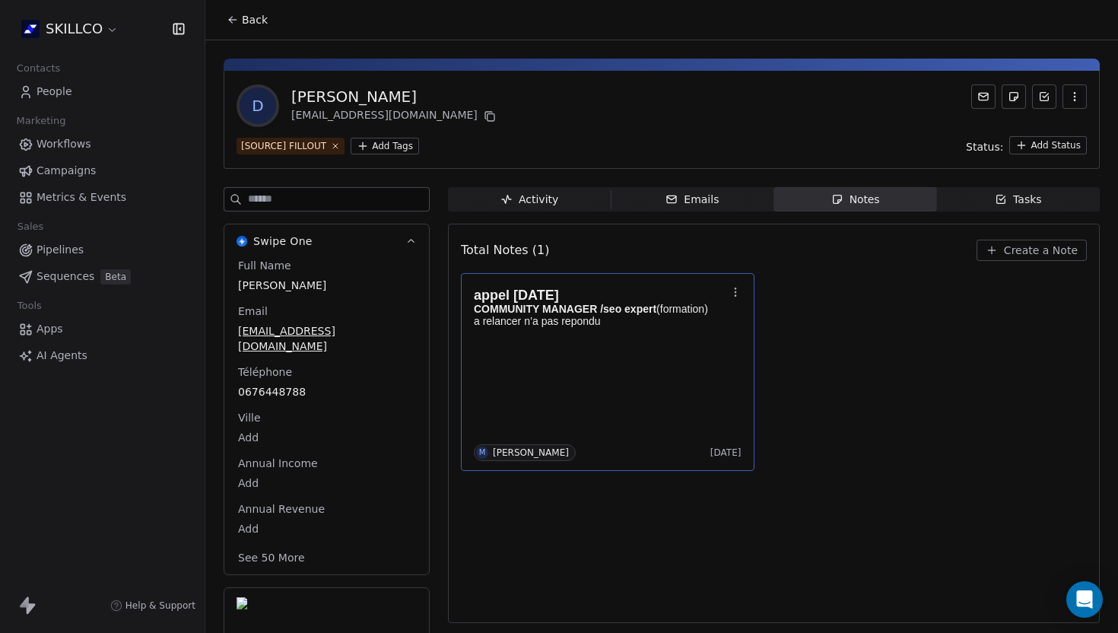
click at [609, 379] on body "SKILLCO Contacts People Marketing Workflows Campaigns Metrics & Events Sales Pi…" at bounding box center [559, 316] width 1118 height 633
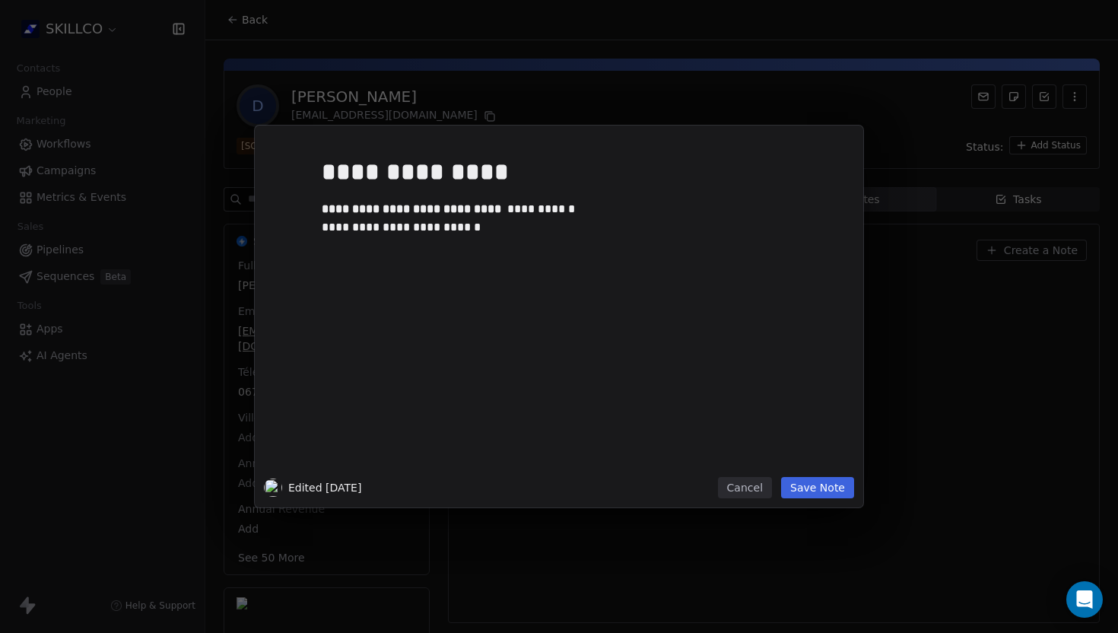
click at [816, 489] on button "Save Note" at bounding box center [817, 487] width 73 height 21
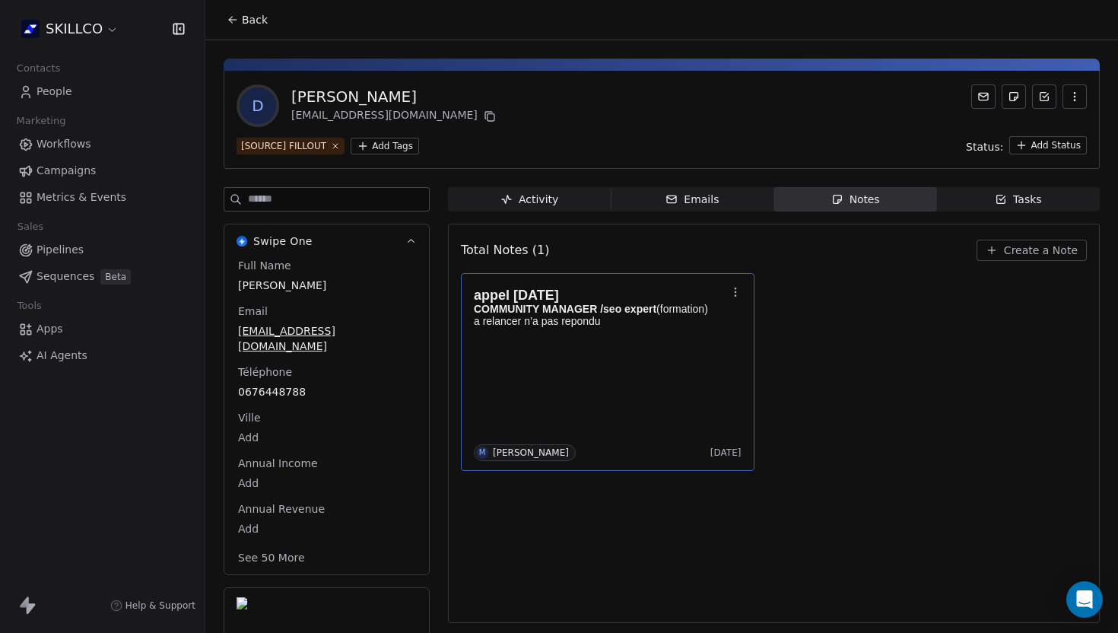
click at [620, 333] on div "appel 09/09/25 COMMUNITY MANAGER /seo expert (formation) a relancer n’a pas rep…" at bounding box center [608, 372] width 268 height 178
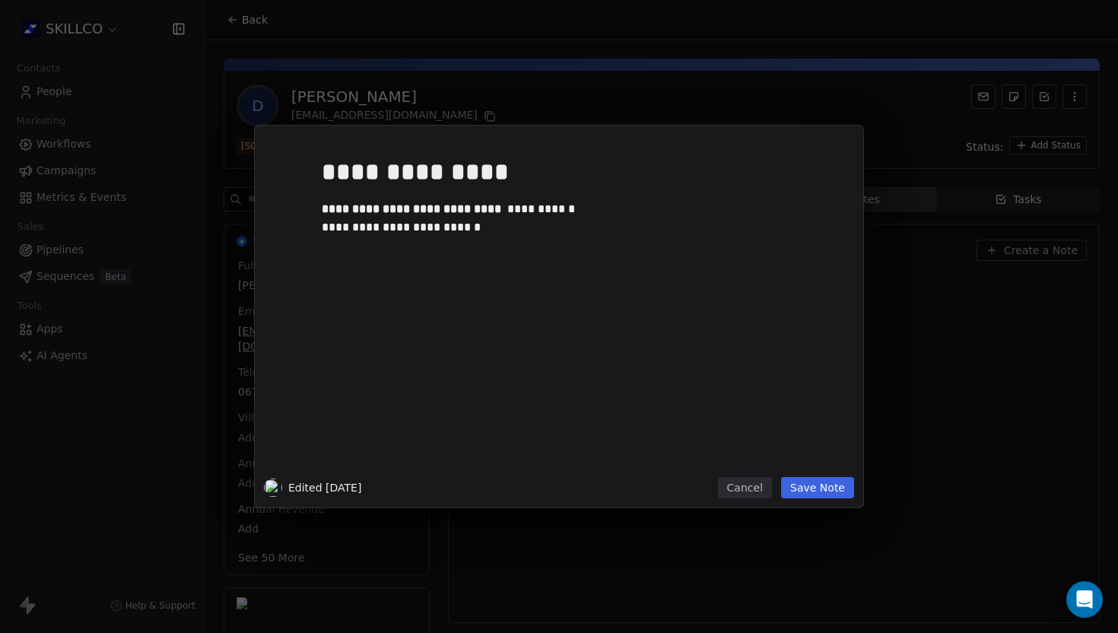
click at [620, 325] on div "**********" at bounding box center [582, 310] width 520 height 324
click at [485, 230] on div "**********" at bounding box center [582, 227] width 520 height 18
drag, startPoint x: 417, startPoint y: 263, endPoint x: 289, endPoint y: 263, distance: 127.8
click at [322, 263] on div "**********" at bounding box center [582, 264] width 520 height 18
click at [320, 272] on div at bounding box center [303, 268] width 40 height 27
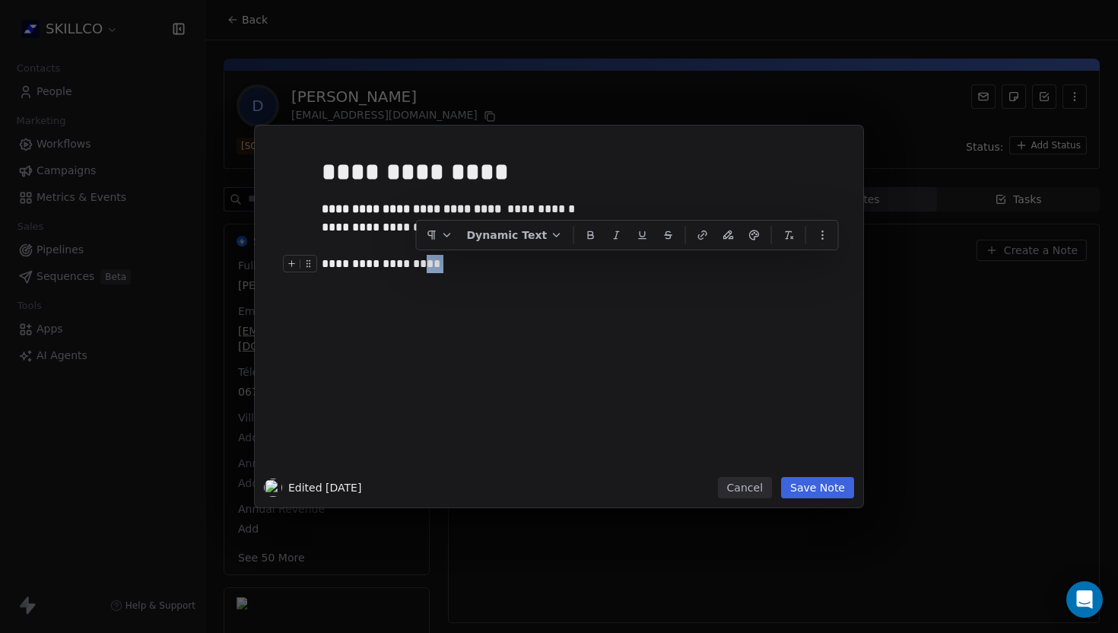
click at [320, 263] on div at bounding box center [303, 268] width 40 height 27
click at [377, 281] on div "**********" at bounding box center [582, 310] width 520 height 324
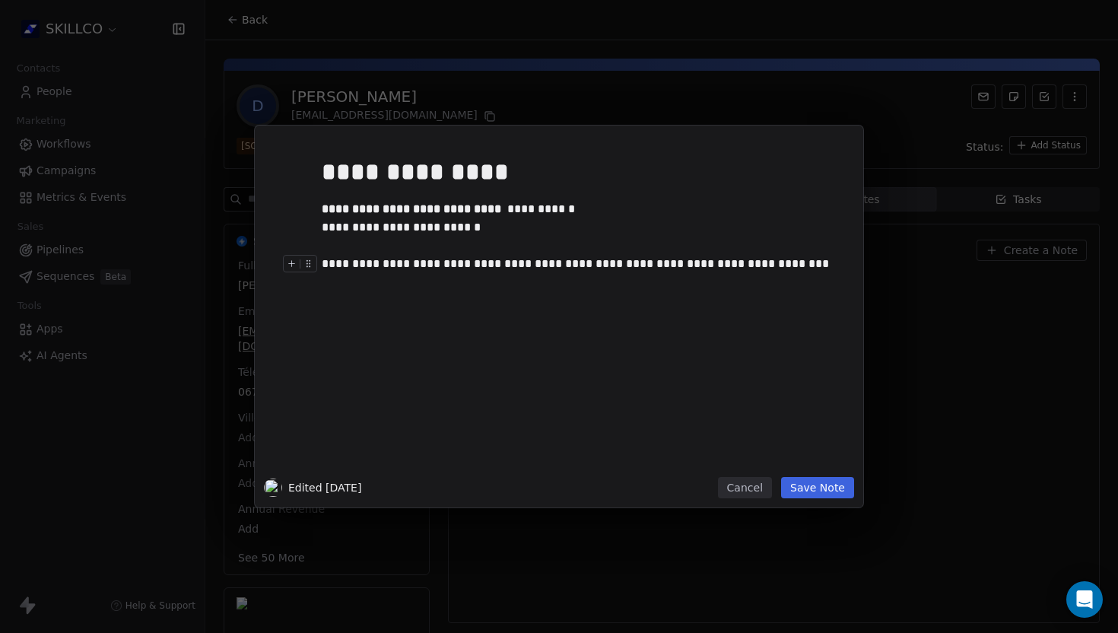
click at [433, 270] on div "**********" at bounding box center [582, 264] width 520 height 18
click at [364, 295] on div "**********" at bounding box center [582, 310] width 520 height 324
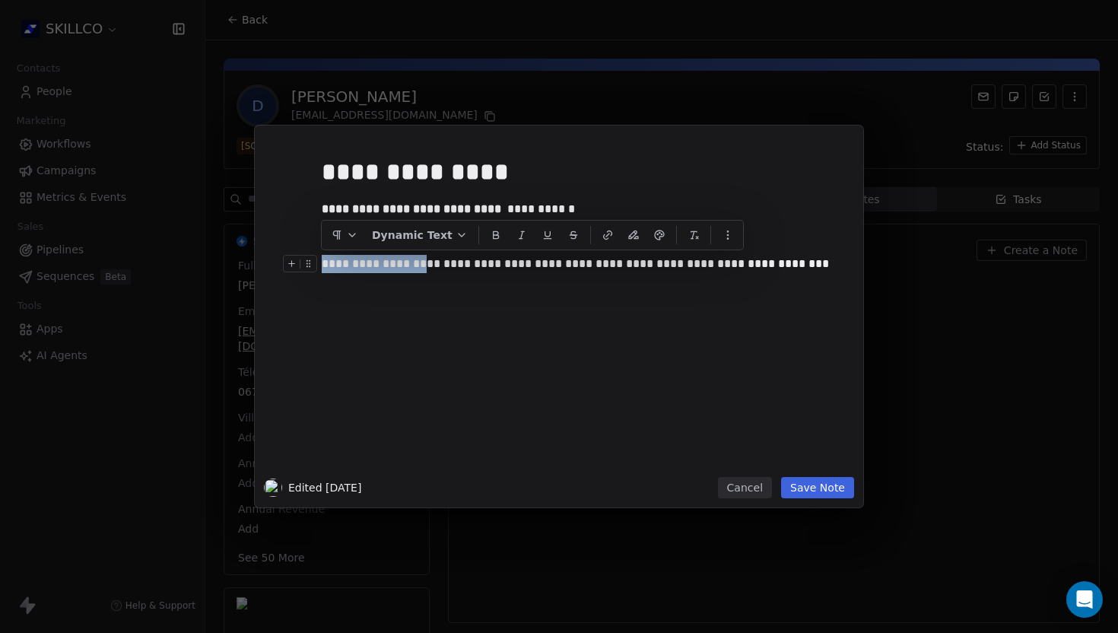
drag, startPoint x: 416, startPoint y: 263, endPoint x: 323, endPoint y: 262, distance: 92.8
click at [323, 262] on div "**********" at bounding box center [582, 264] width 520 height 18
click at [520, 372] on div "**********" at bounding box center [582, 310] width 520 height 324
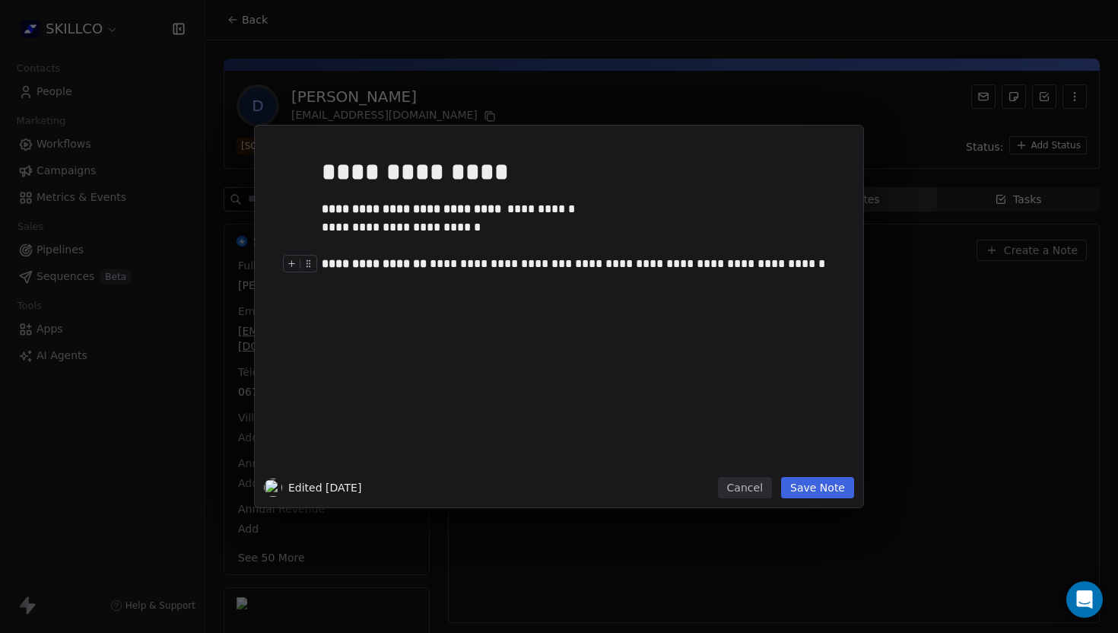
click at [813, 494] on button "Save Note" at bounding box center [817, 487] width 73 height 21
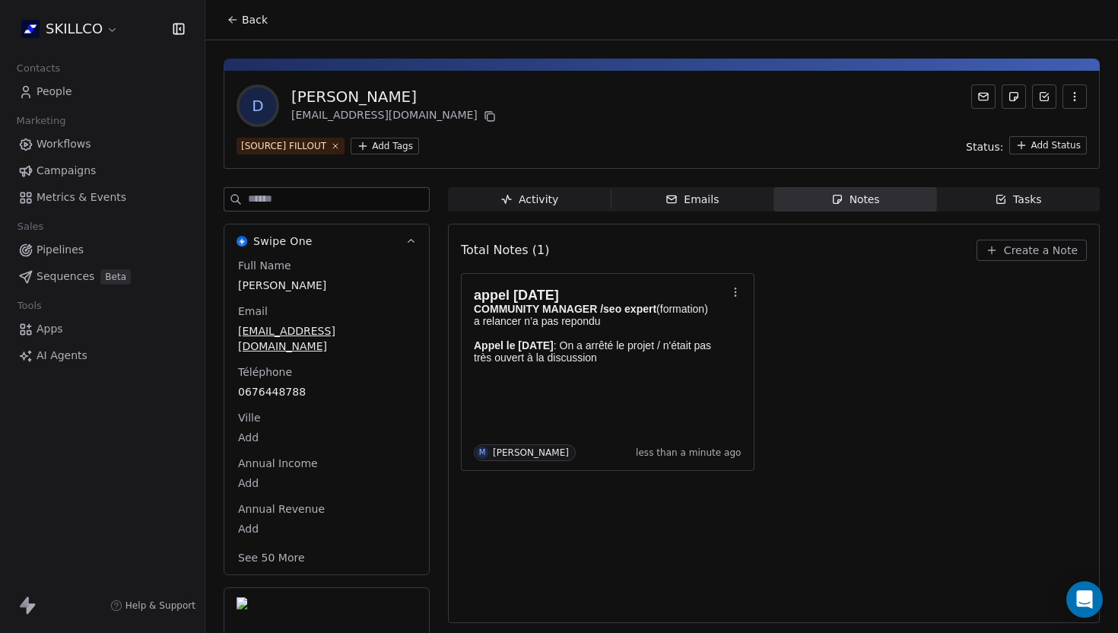
click at [850, 405] on div "appel 09/09/25 COMMUNITY MANAGER /seo expert (formation) a relancer n’a pas rep…" at bounding box center [774, 372] width 626 height 198
click at [245, 25] on span "Back" at bounding box center [255, 19] width 26 height 15
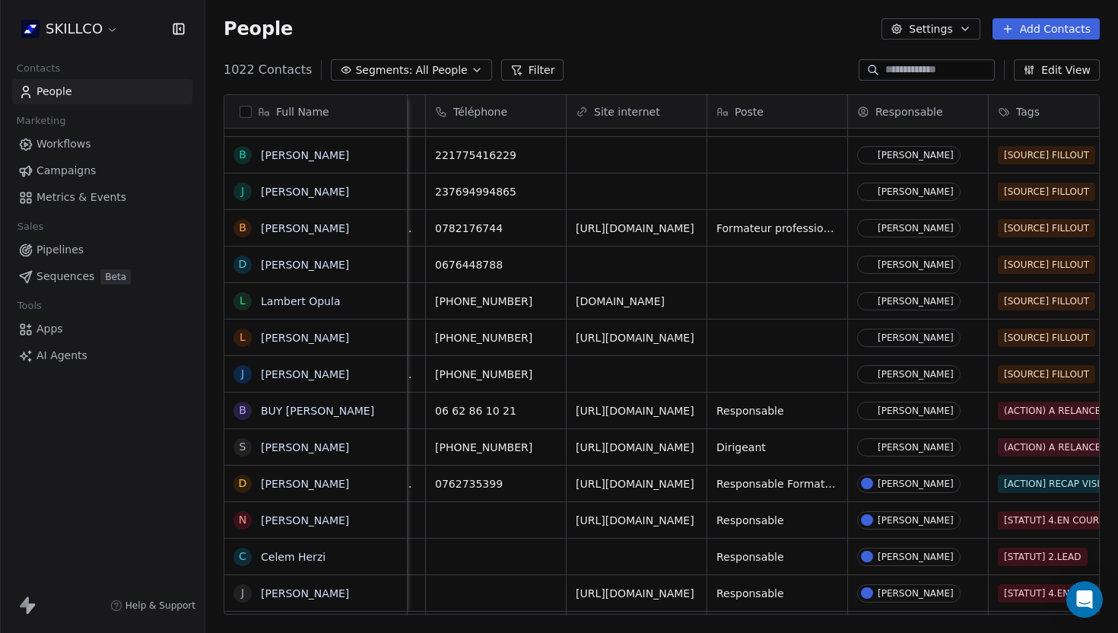
scroll to position [0, 269]
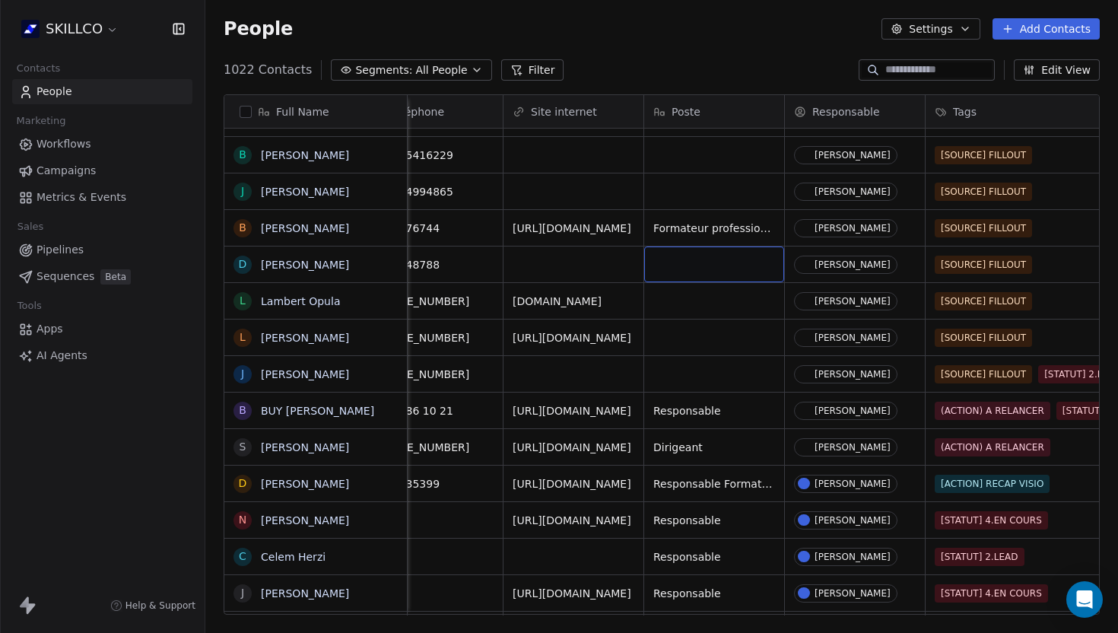
click at [701, 269] on div "grid" at bounding box center [714, 264] width 140 height 36
type textarea "**********"
click at [736, 321] on html "SKILLCO Contacts People Marketing Workflows Campaigns Metrics & Events Sales Pi…" at bounding box center [559, 316] width 1118 height 633
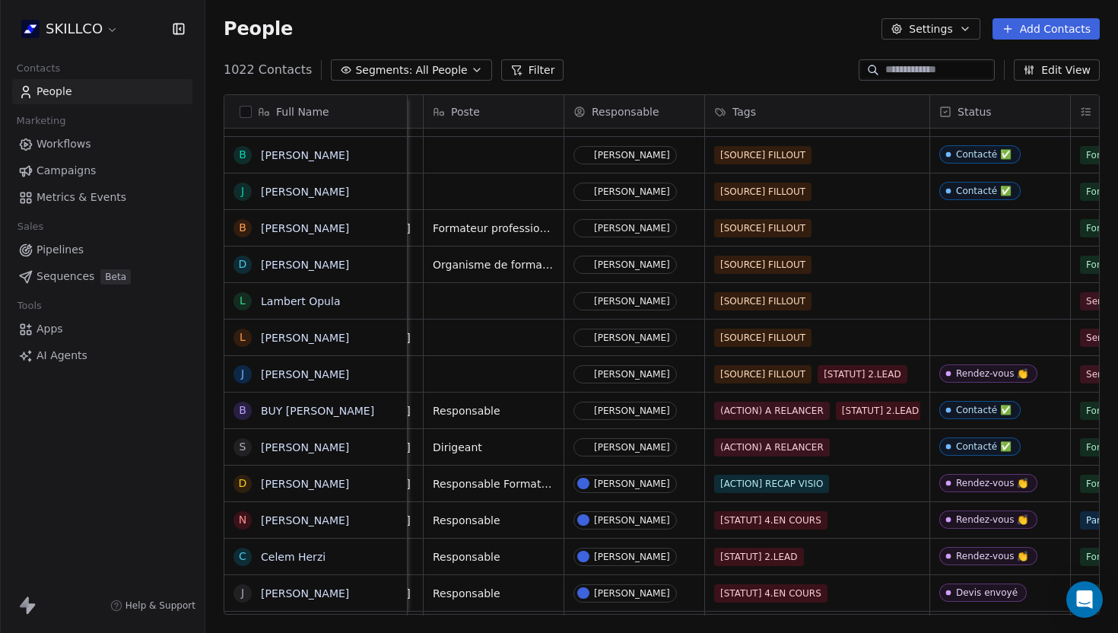
scroll to position [0, 570]
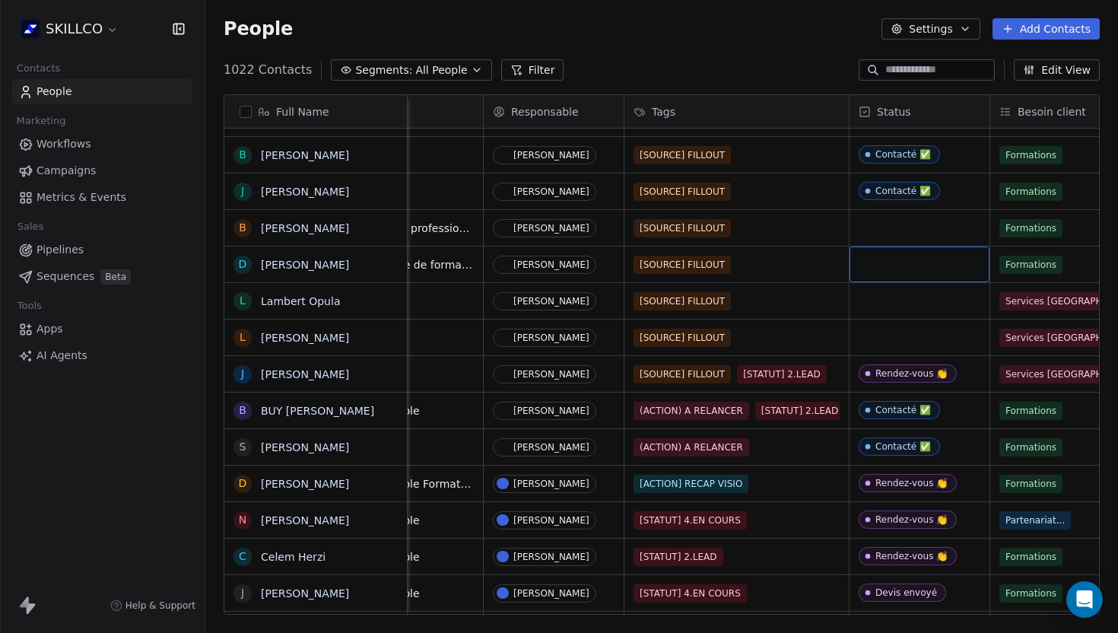
click at [910, 265] on div "grid" at bounding box center [920, 264] width 140 height 36
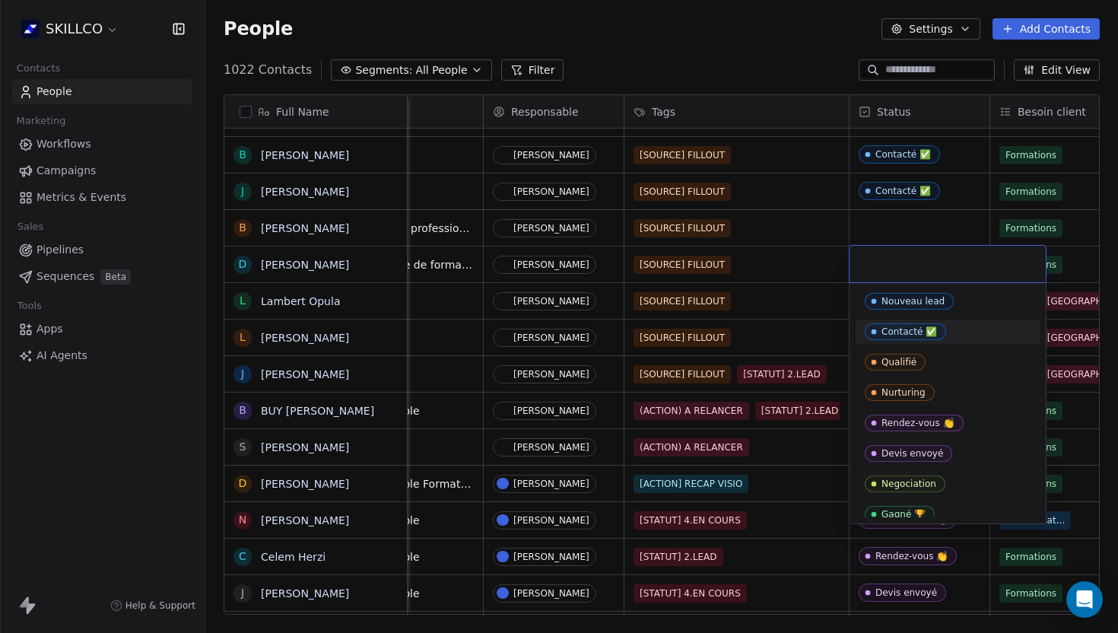
click at [899, 325] on span "Contacté ✅" at bounding box center [905, 331] width 81 height 17
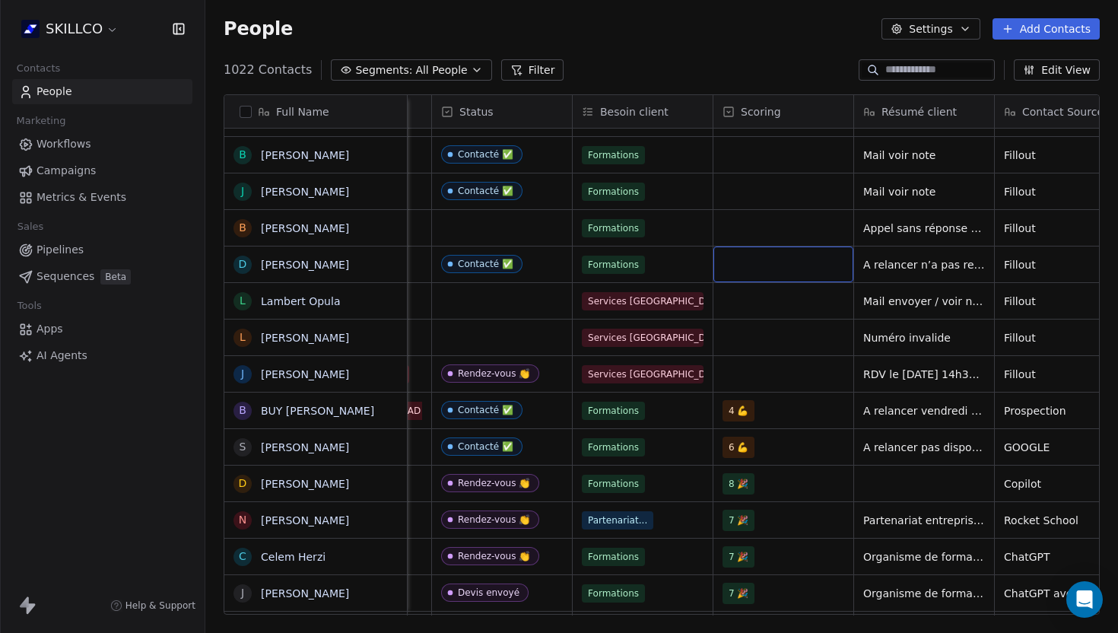
scroll to position [0, 1223]
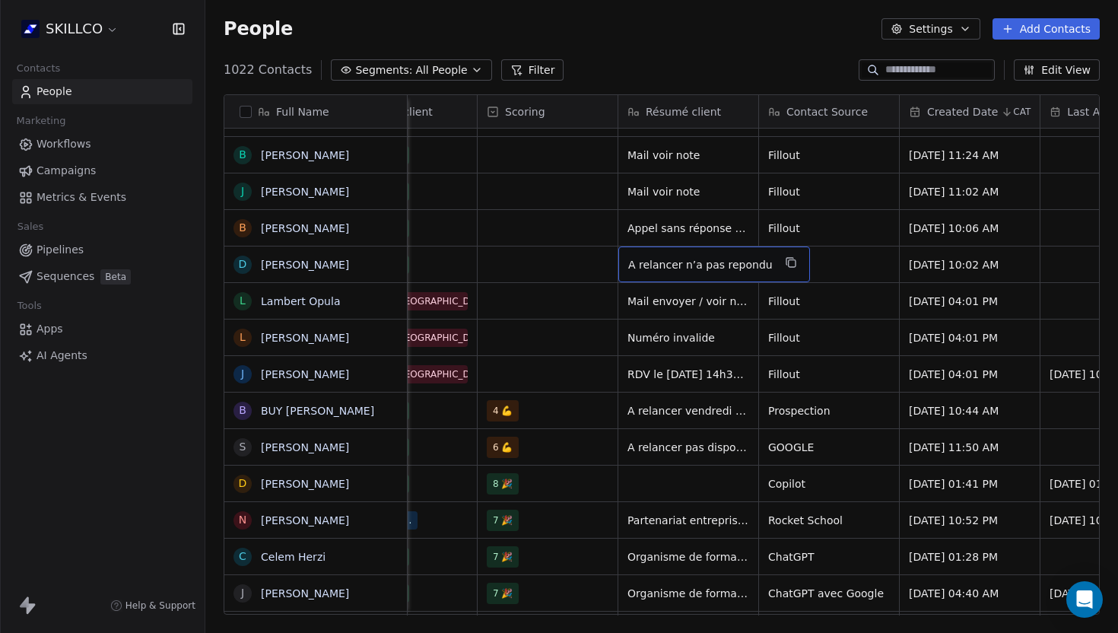
click at [711, 261] on span "A relancer n’a pas repondu" at bounding box center [700, 264] width 145 height 15
type textarea "*"
type textarea "**********"
click at [569, 301] on html "SKILLCO Contacts People Marketing Workflows Campaigns Metrics & Events Sales Pi…" at bounding box center [559, 316] width 1118 height 633
